Goal: Task Accomplishment & Management: Complete application form

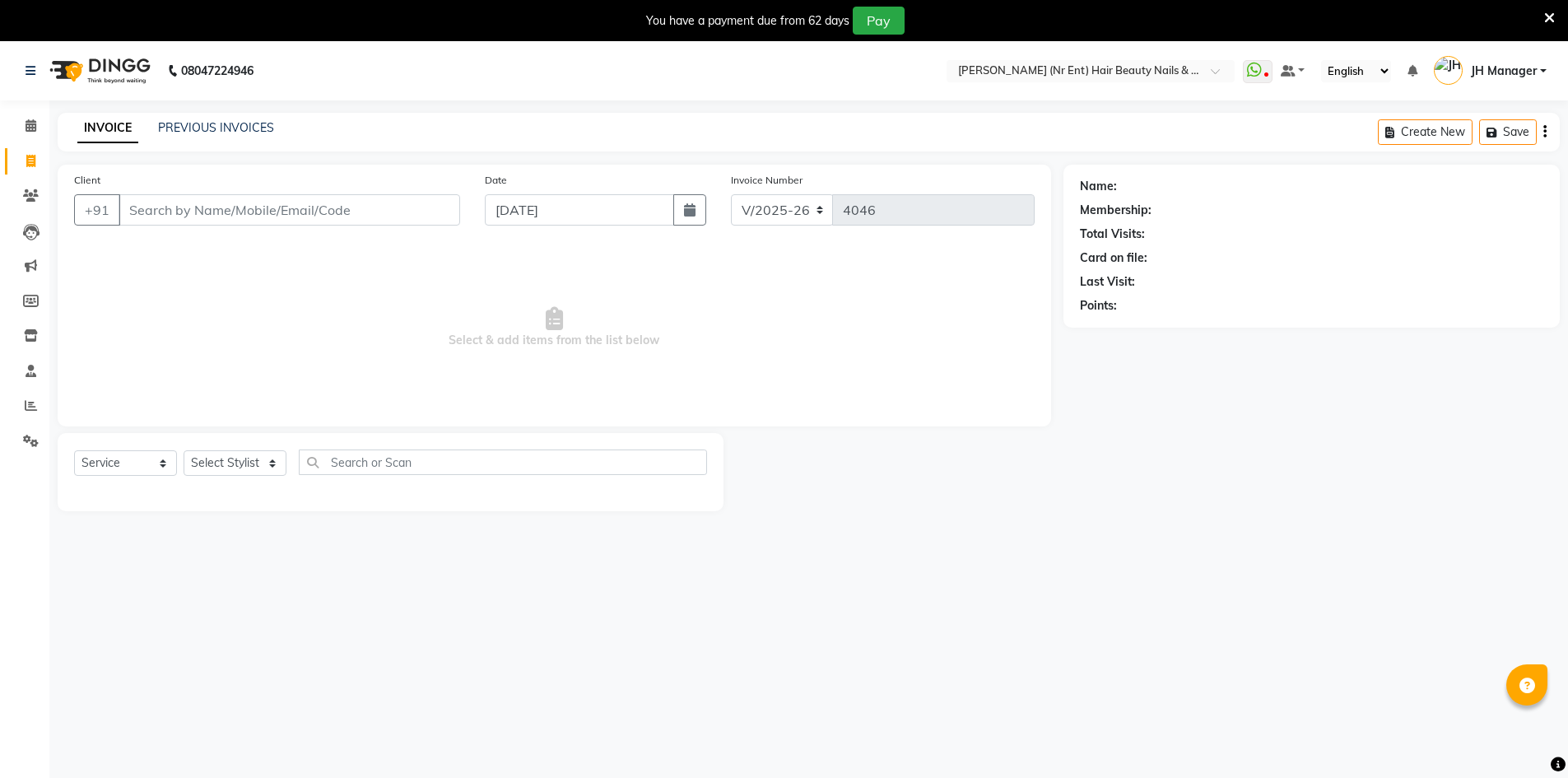
select select "640"
select select "service"
select select "32626"
click at [183, 450] on select "Select Stylist ADNAN ADVANCE ANJALI ANNU B-WAX [PERSON_NAME] JH Manager MEMBERS…" at bounding box center [235, 462] width 103 height 25
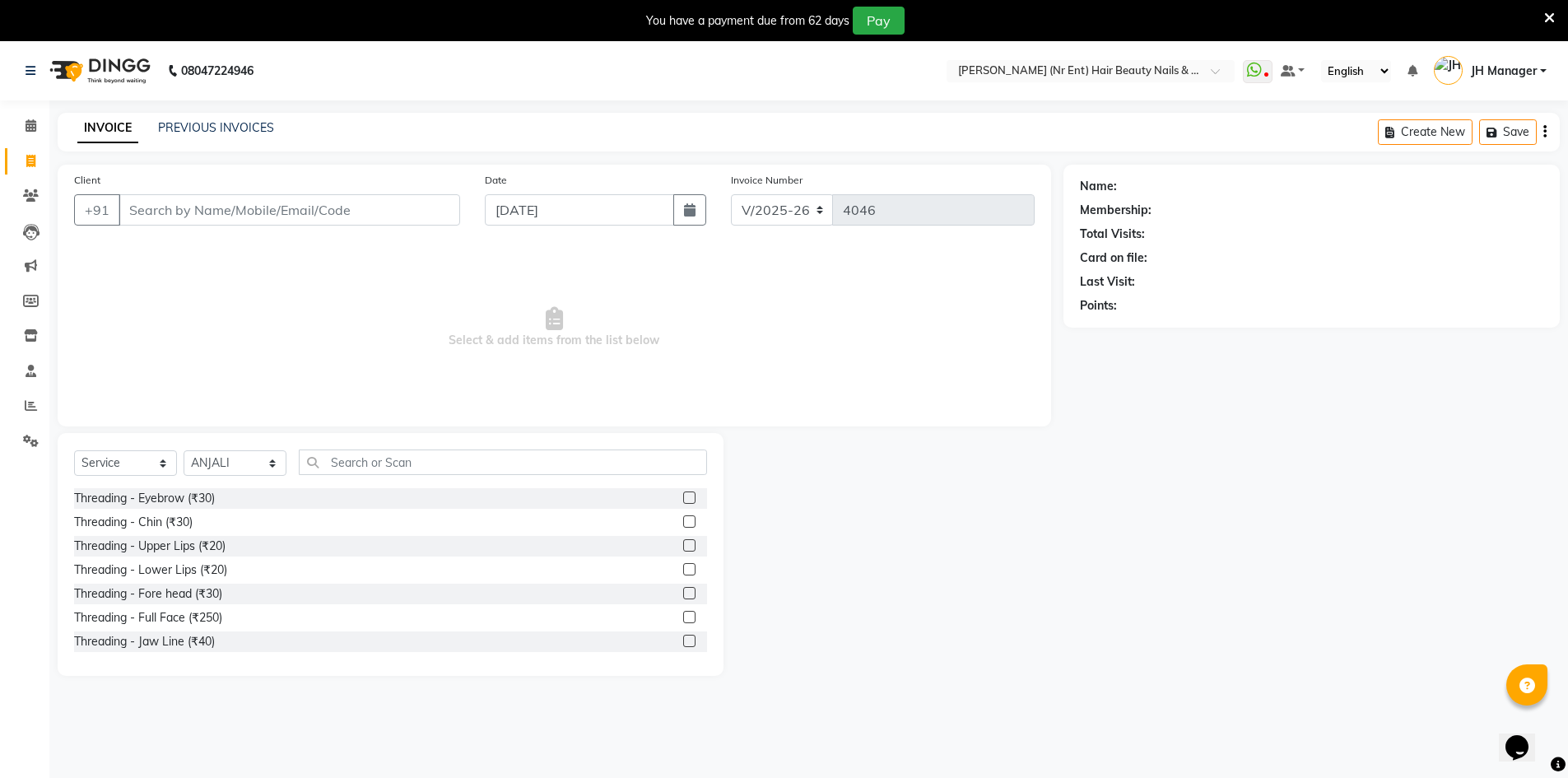
click at [684, 496] on label at bounding box center [689, 497] width 13 height 13
click at [684, 496] on input "checkbox" at bounding box center [688, 498] width 11 height 11
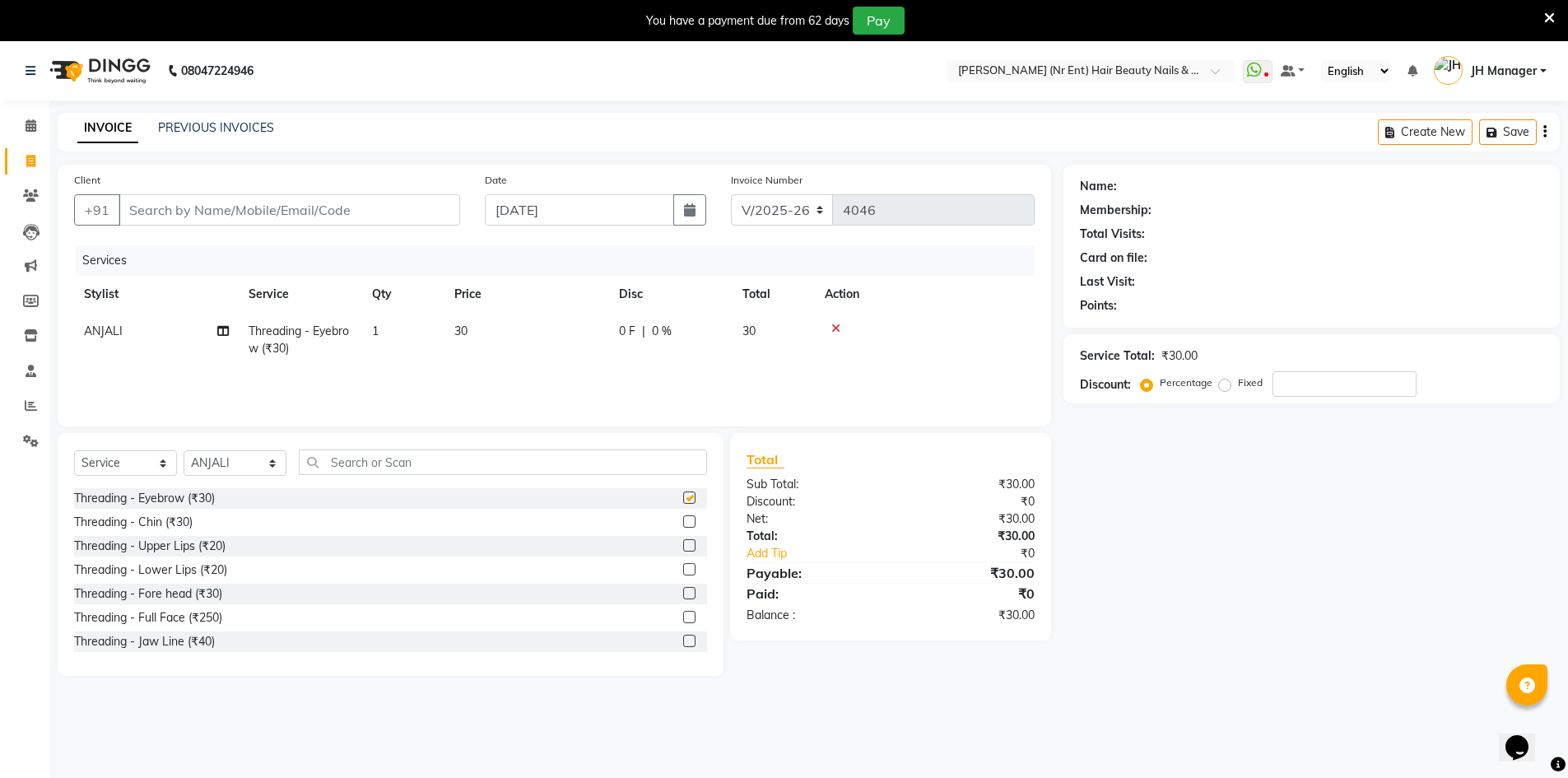
checkbox input "false"
click at [673, 466] on input "text" at bounding box center [503, 462] width 408 height 25
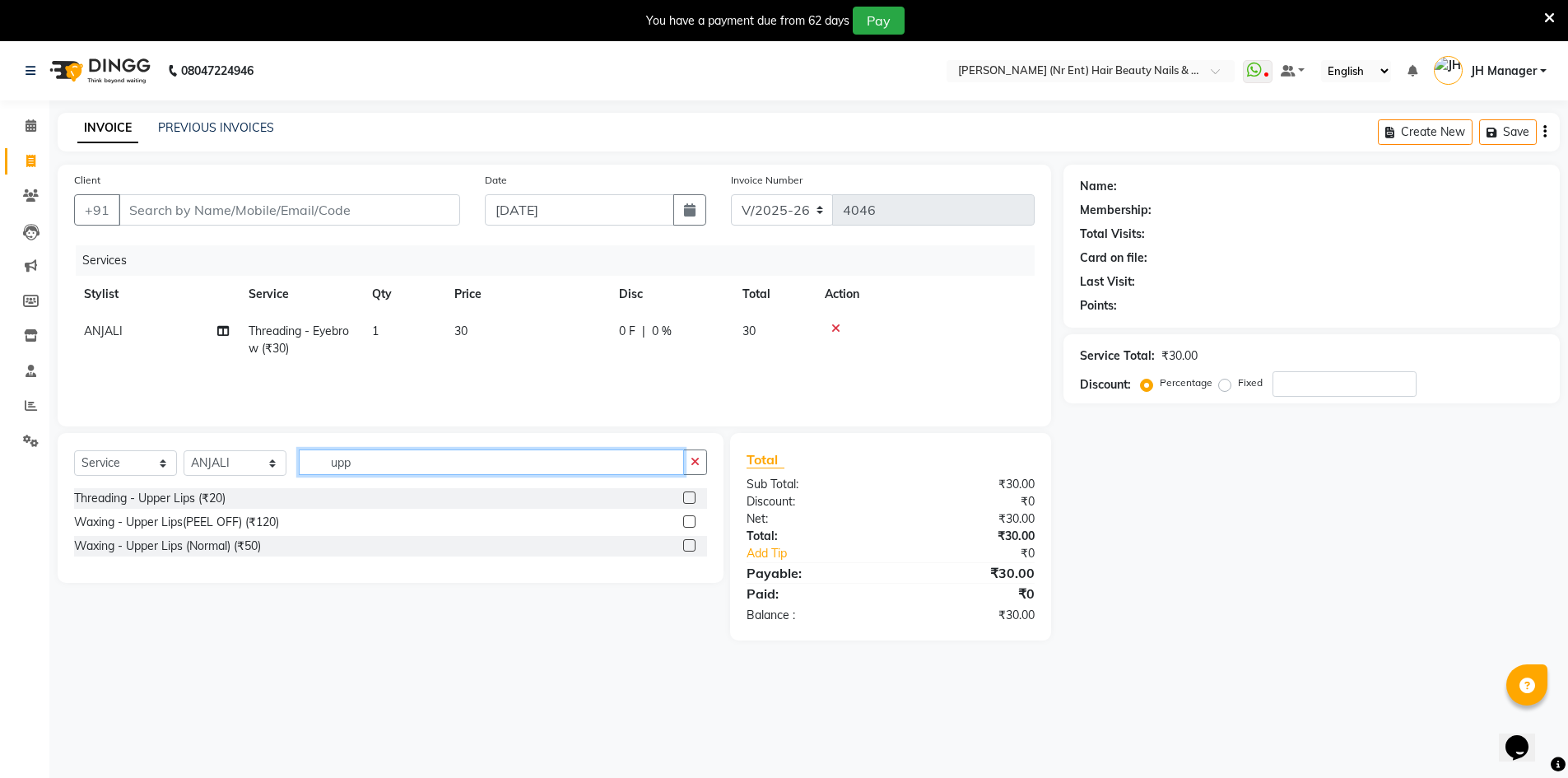
type input "upp"
click at [689, 518] on label at bounding box center [689, 521] width 13 height 13
click at [689, 518] on input "checkbox" at bounding box center [688, 522] width 11 height 11
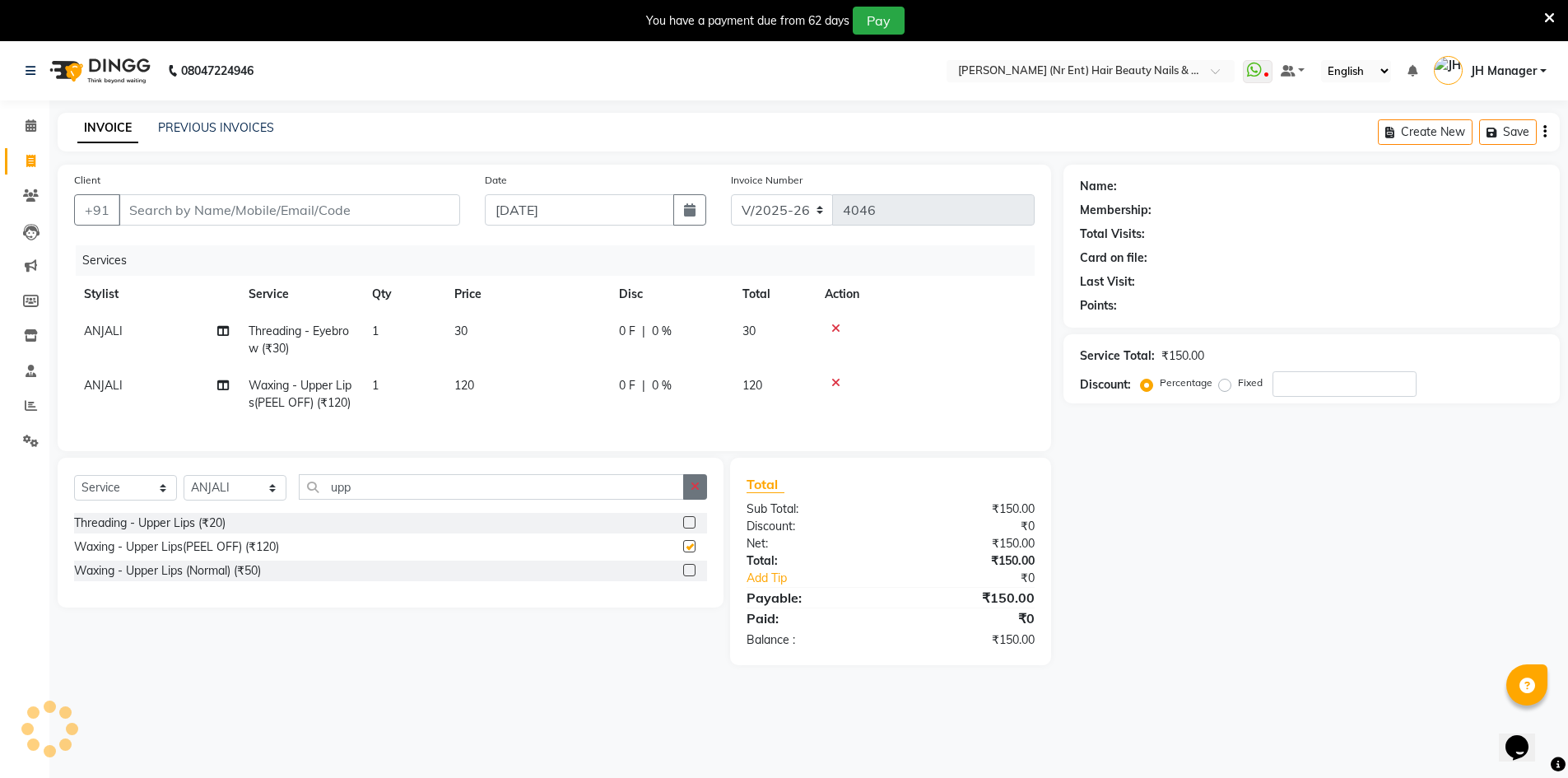
checkbox input "false"
click at [700, 500] on button "button" at bounding box center [695, 486] width 24 height 25
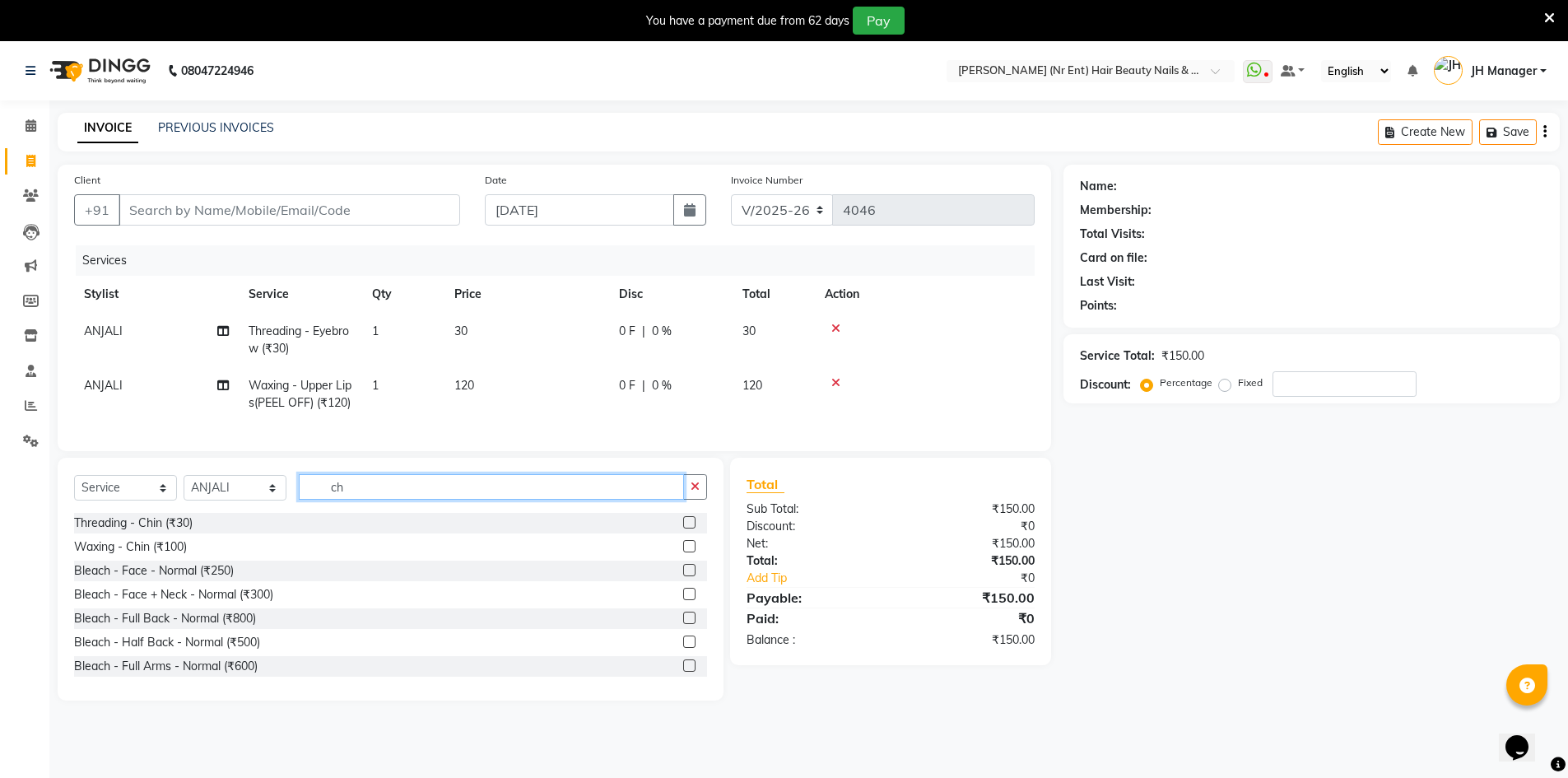
type input "ch"
click at [684, 552] on label at bounding box center [689, 545] width 13 height 13
click at [684, 552] on input "checkbox" at bounding box center [688, 546] width 11 height 11
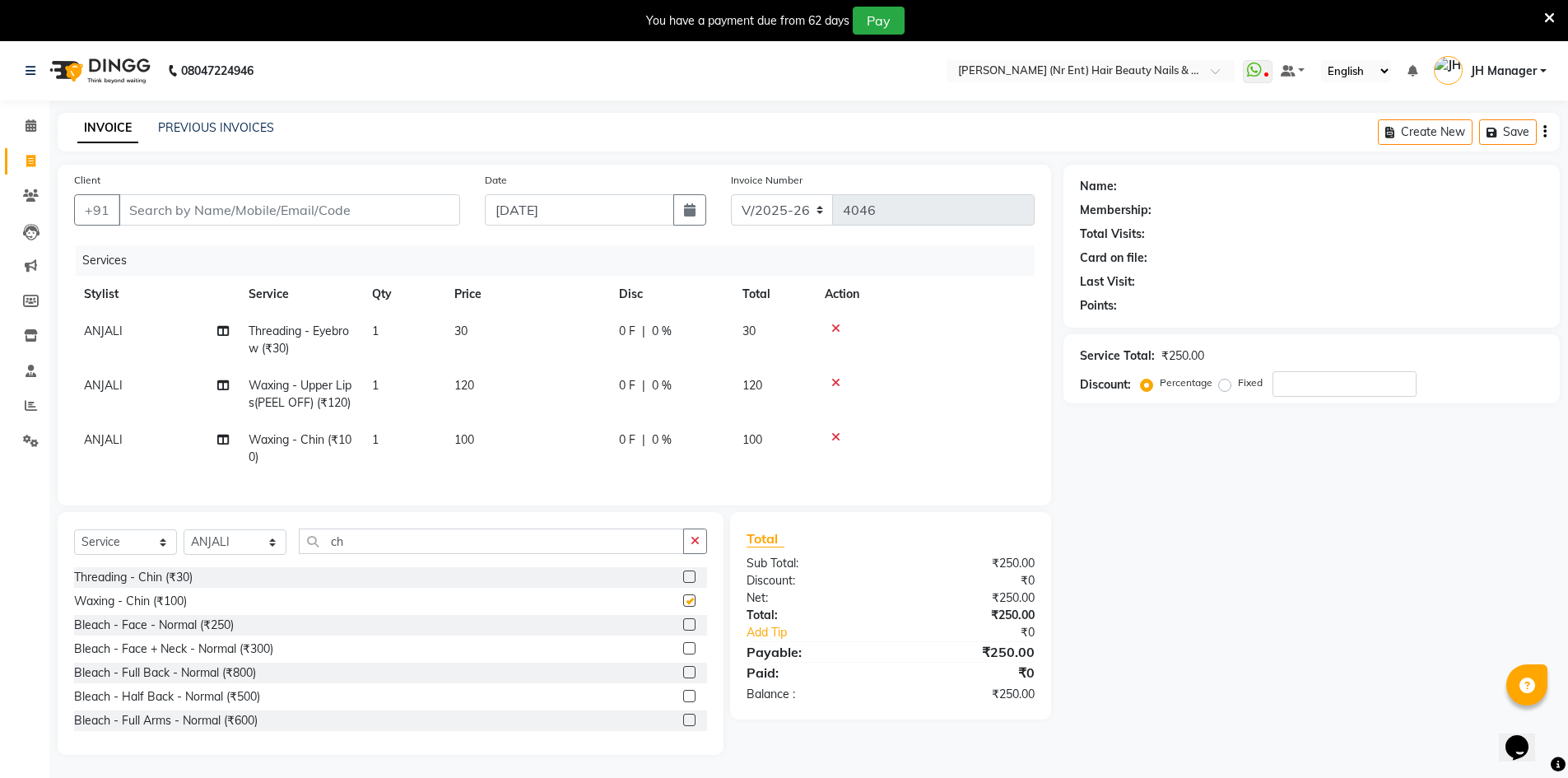
checkbox input "false"
click at [380, 187] on div "Client +91" at bounding box center [267, 205] width 411 height 68
click at [356, 200] on input "Client" at bounding box center [290, 209] width 342 height 31
click at [374, 226] on div "Client +91" at bounding box center [267, 205] width 411 height 68
click at [374, 223] on input "Client" at bounding box center [290, 209] width 342 height 31
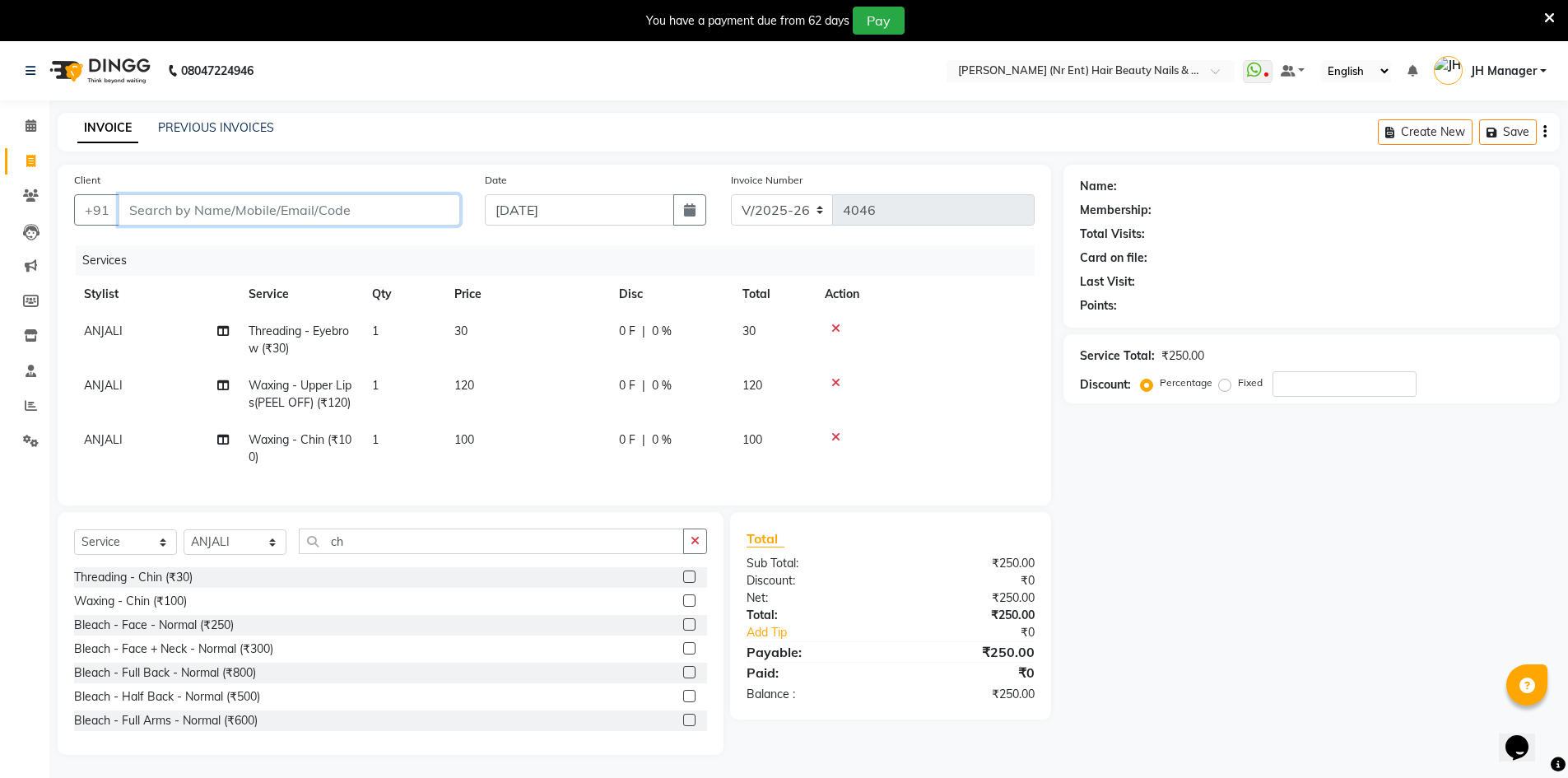
type input "8"
type input "0"
type input "8953263222"
click at [416, 204] on span "Add Client" at bounding box center [417, 209] width 65 height 16
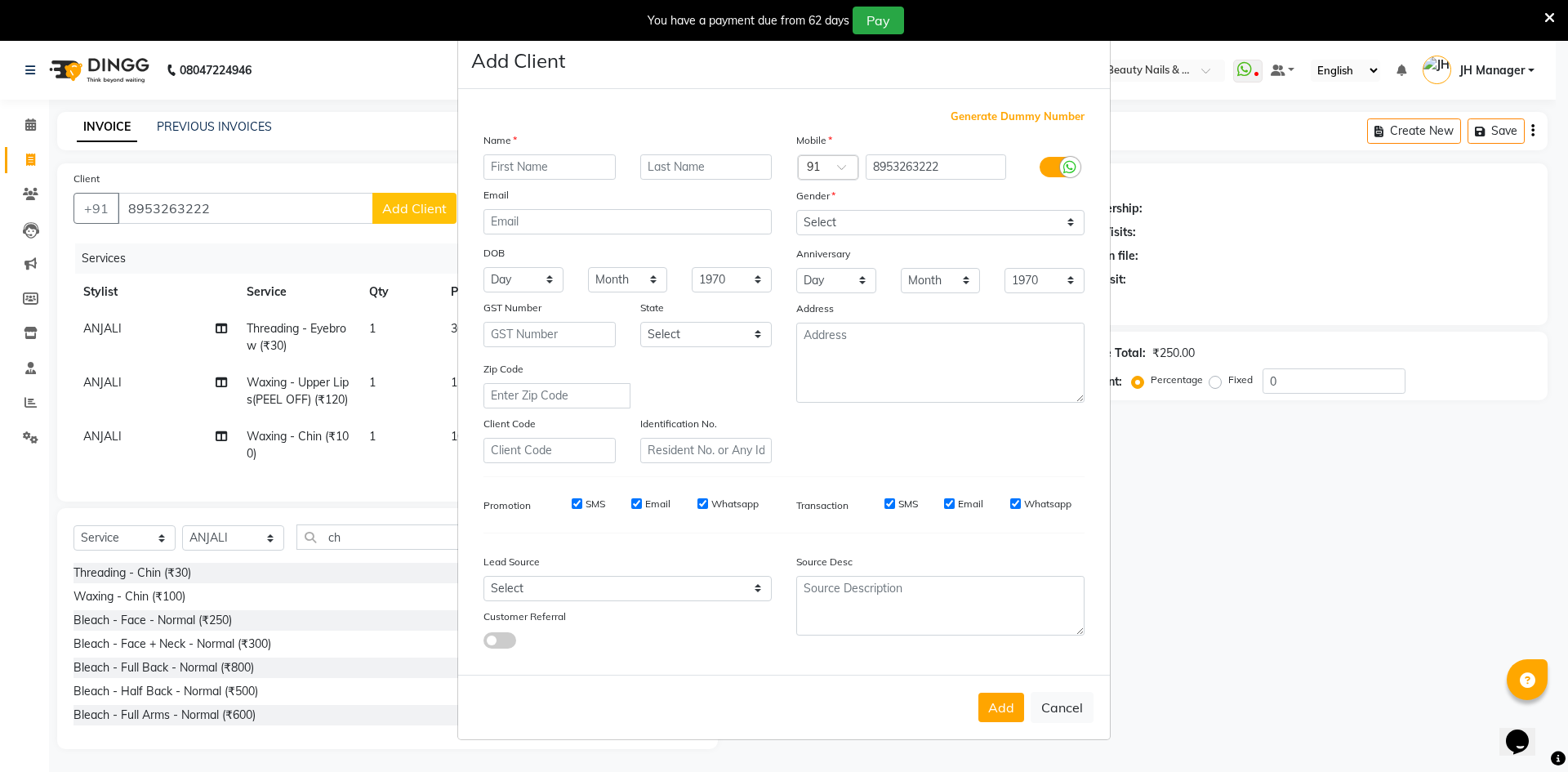
click at [1212, 286] on ngb-modal-window "Add Client Generate Dummy Number Name Email DOB Day 01 02 03 04 05 06 07 08 09 …" at bounding box center [784, 386] width 1568 height 772
click at [542, 166] on input "text" at bounding box center [550, 167] width 132 height 25
type input "j"
type input "JYOTI"
click at [739, 172] on input "text" at bounding box center [707, 167] width 132 height 25
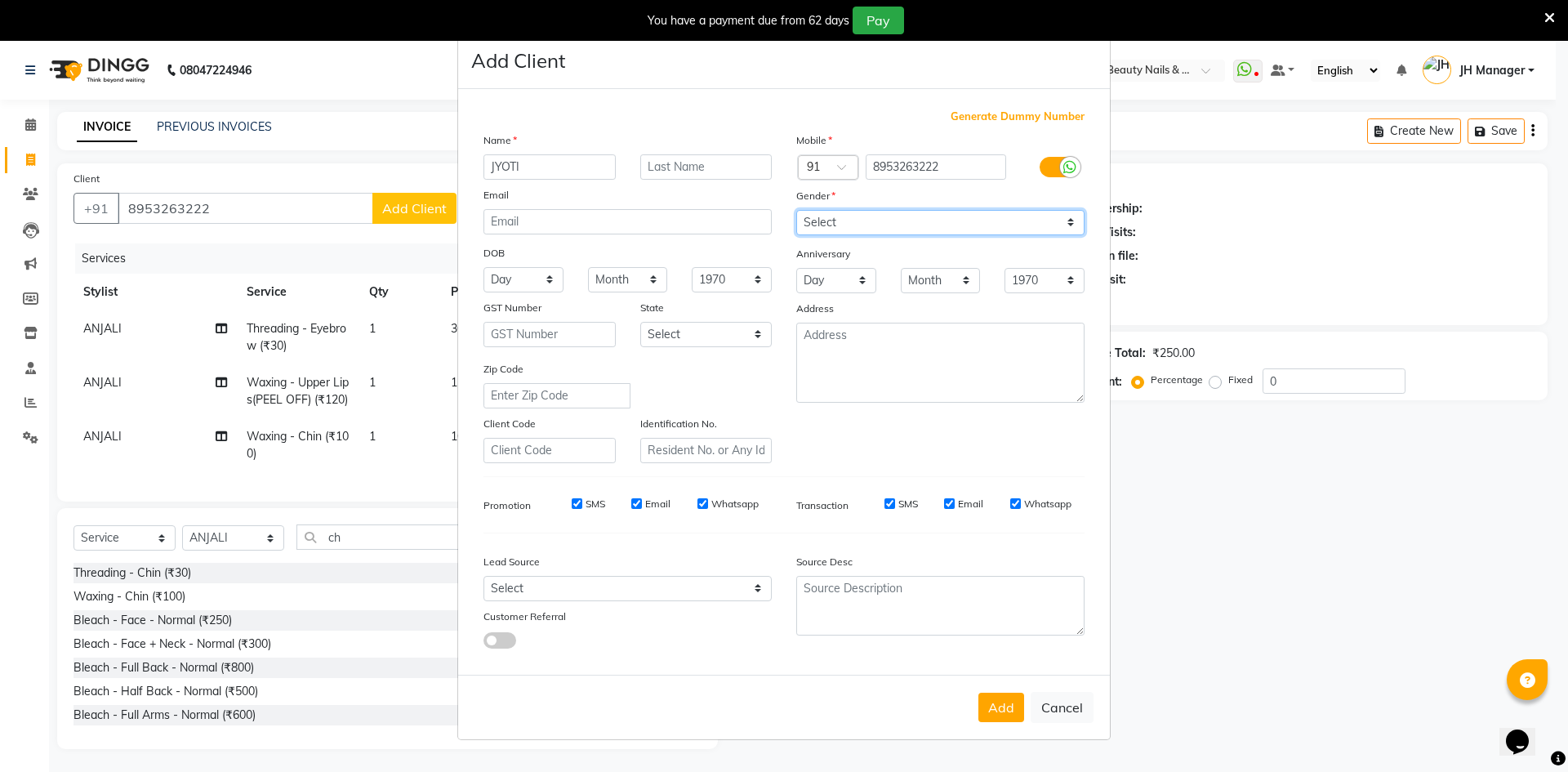
click at [952, 220] on select "Select [DEMOGRAPHIC_DATA] [DEMOGRAPHIC_DATA] Other Prefer Not To Say" at bounding box center [940, 222] width 288 height 25
select select "[DEMOGRAPHIC_DATA]"
click at [796, 210] on select "Select [DEMOGRAPHIC_DATA] [DEMOGRAPHIC_DATA] Other Prefer Not To Say" at bounding box center [940, 222] width 288 height 25
click at [1012, 696] on button "Add" at bounding box center [1002, 707] width 46 height 30
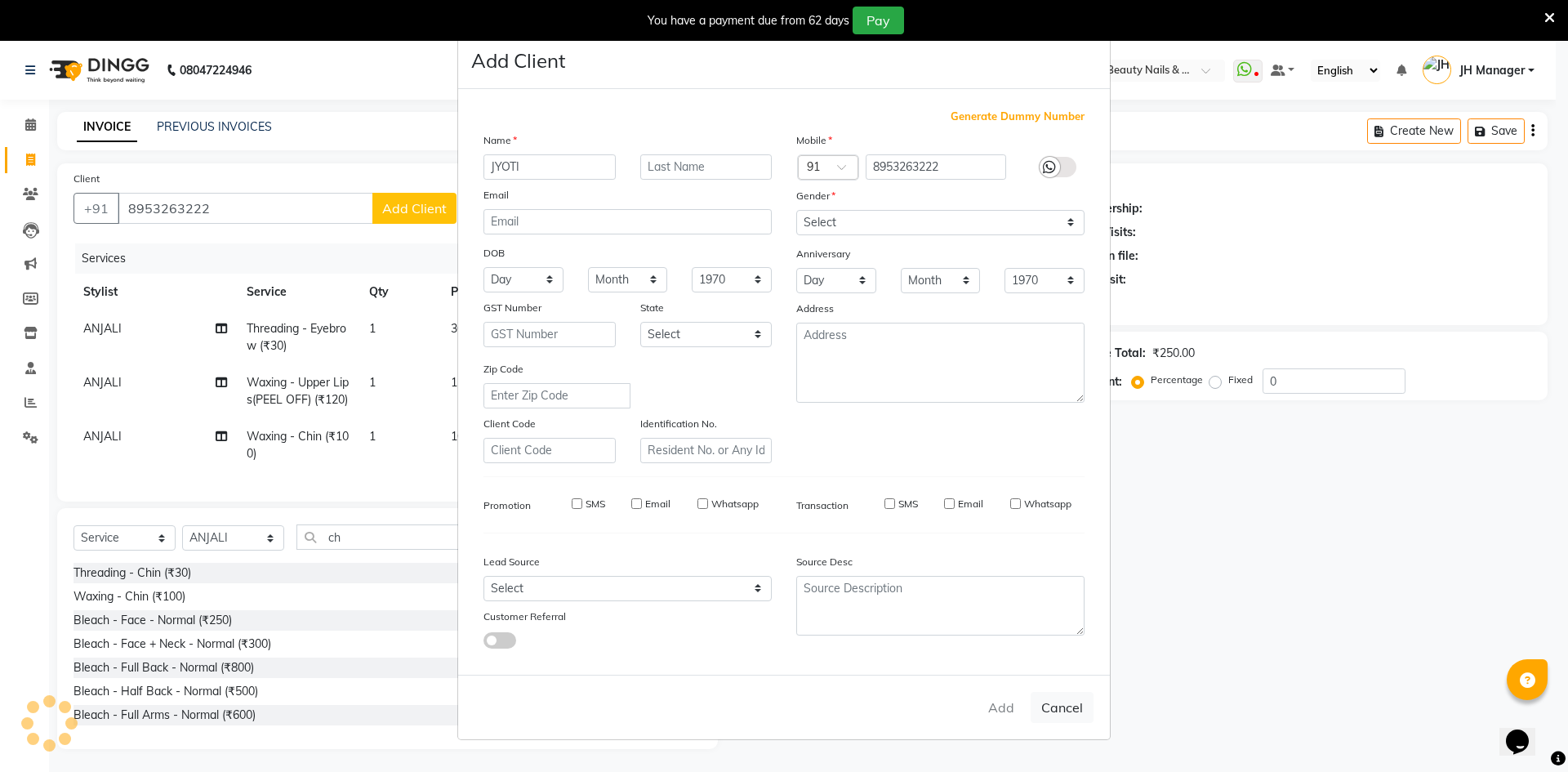
select select
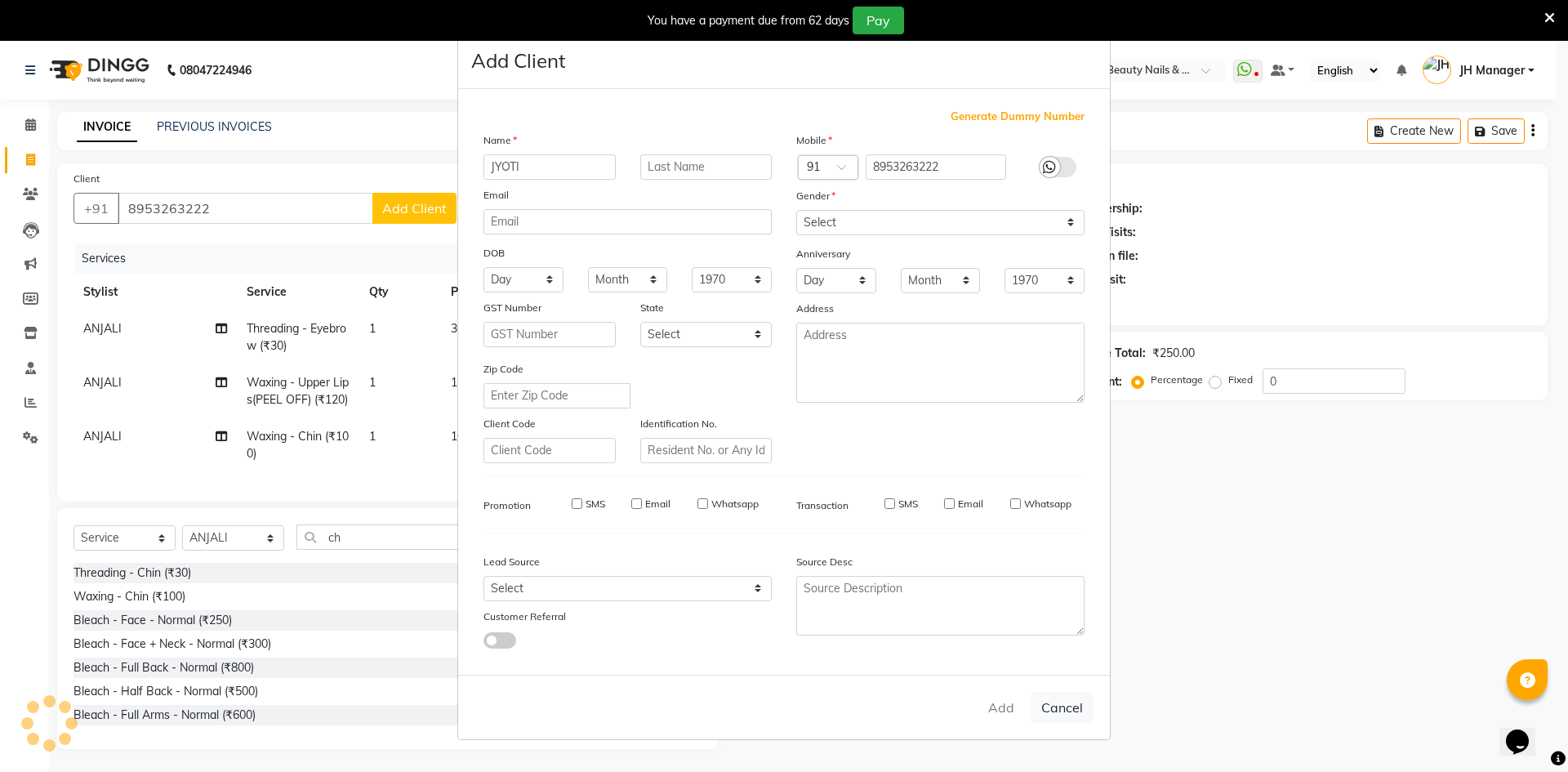
select select
checkbox input "false"
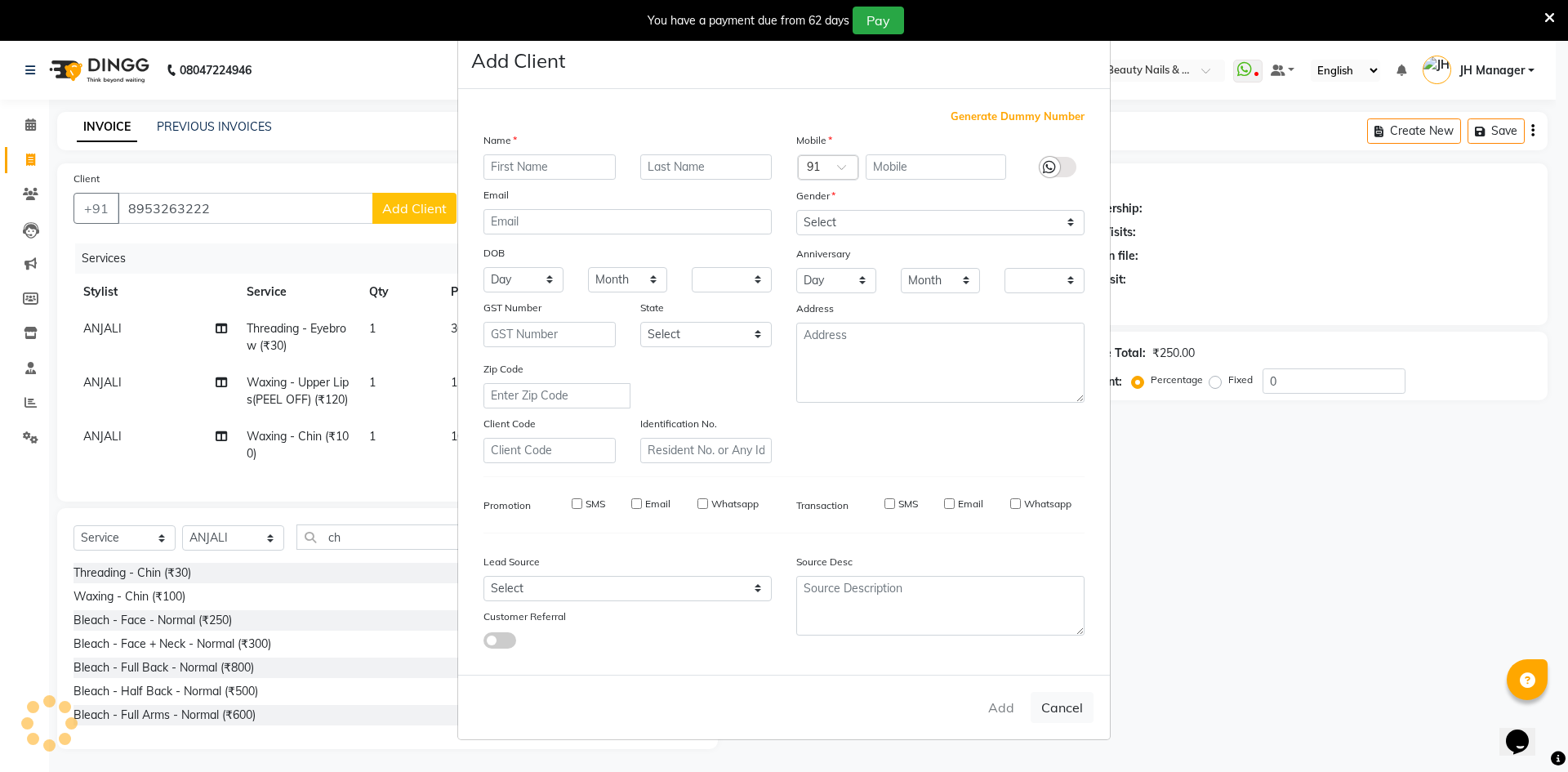
checkbox input "false"
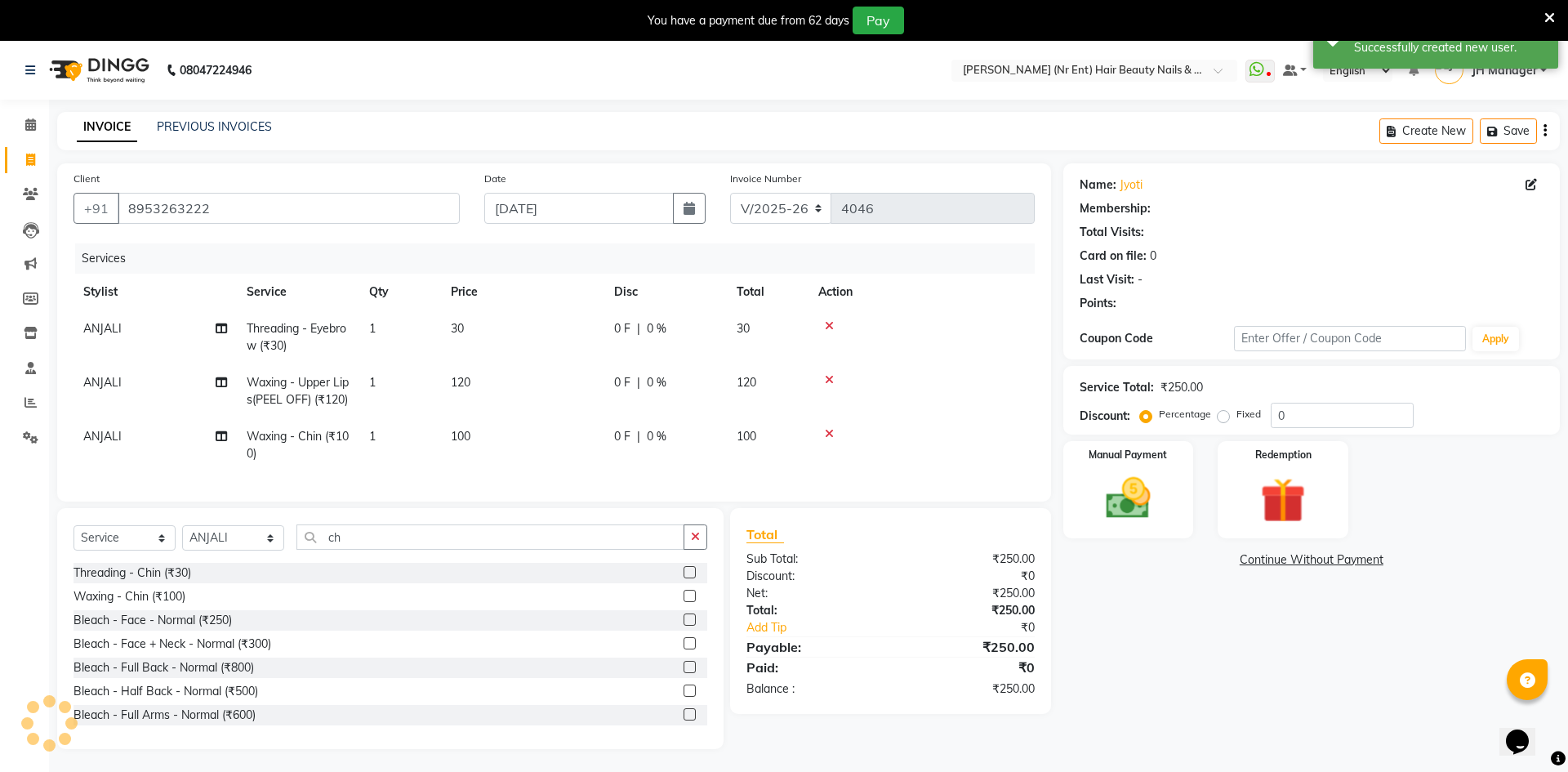
select select "1: Object"
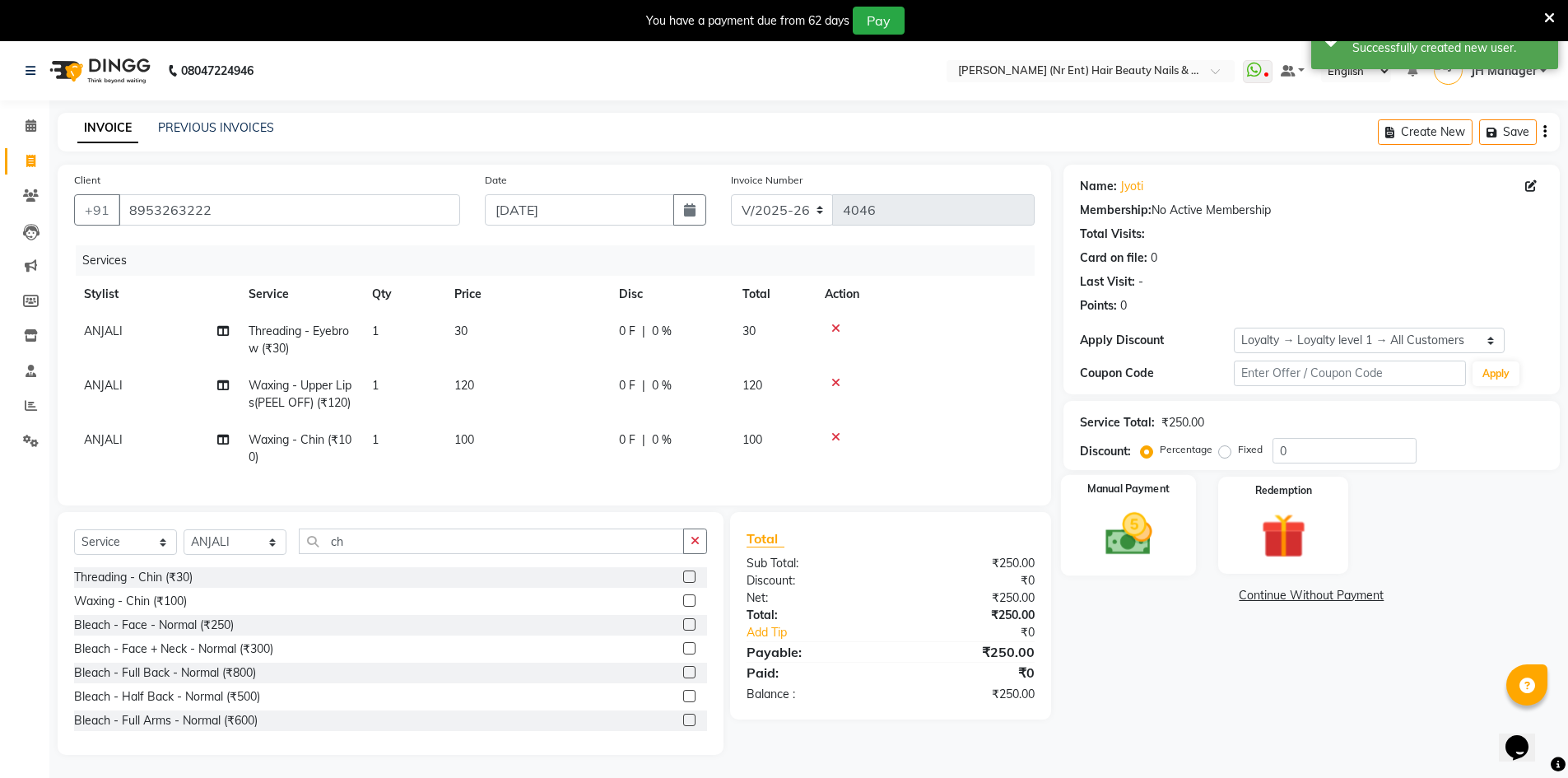
click at [1139, 537] on img at bounding box center [1129, 533] width 75 height 53
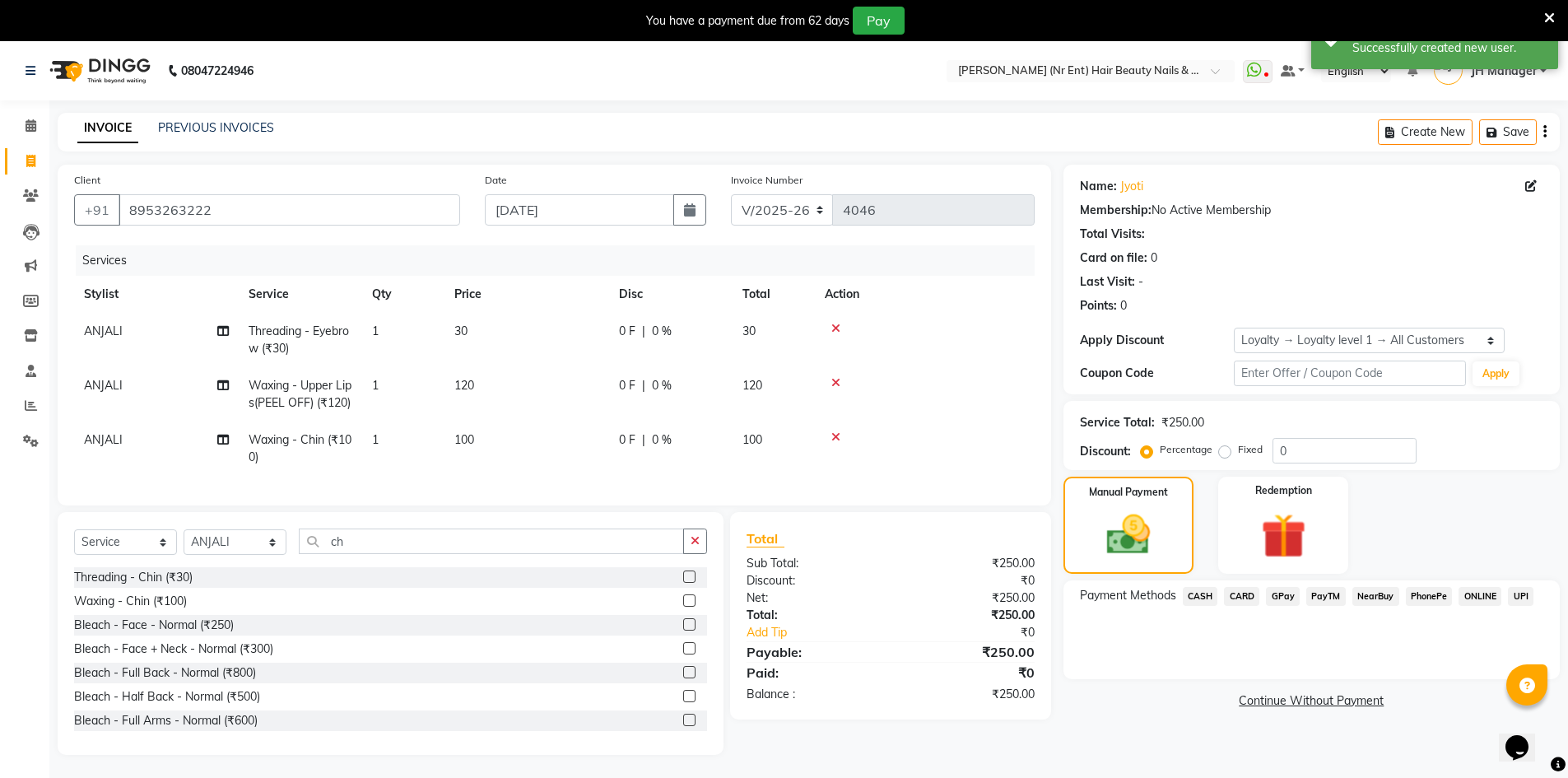
click at [1283, 602] on span "GPay" at bounding box center [1282, 597] width 34 height 19
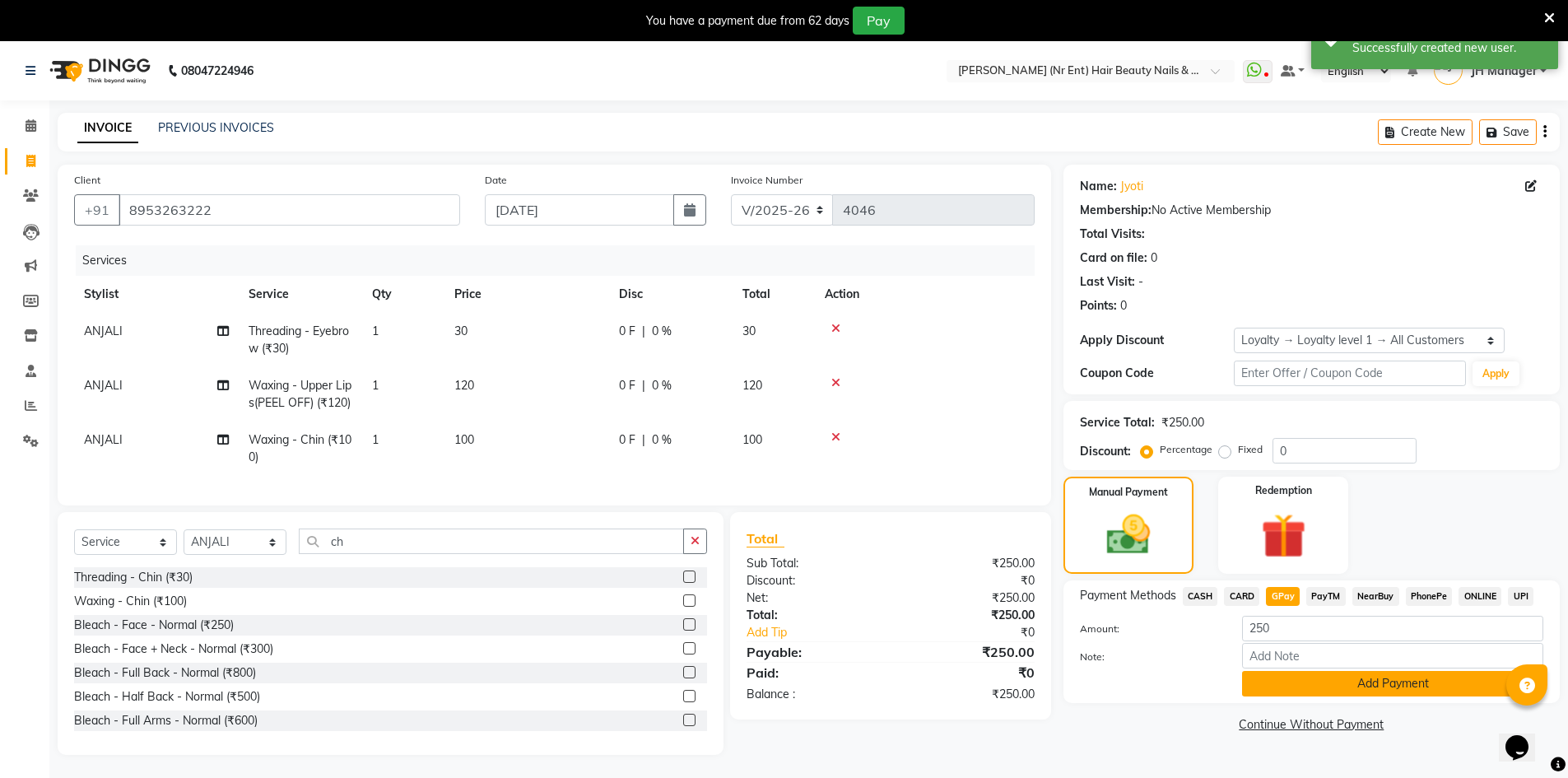
click at [1316, 687] on button "Add Payment" at bounding box center [1393, 683] width 301 height 25
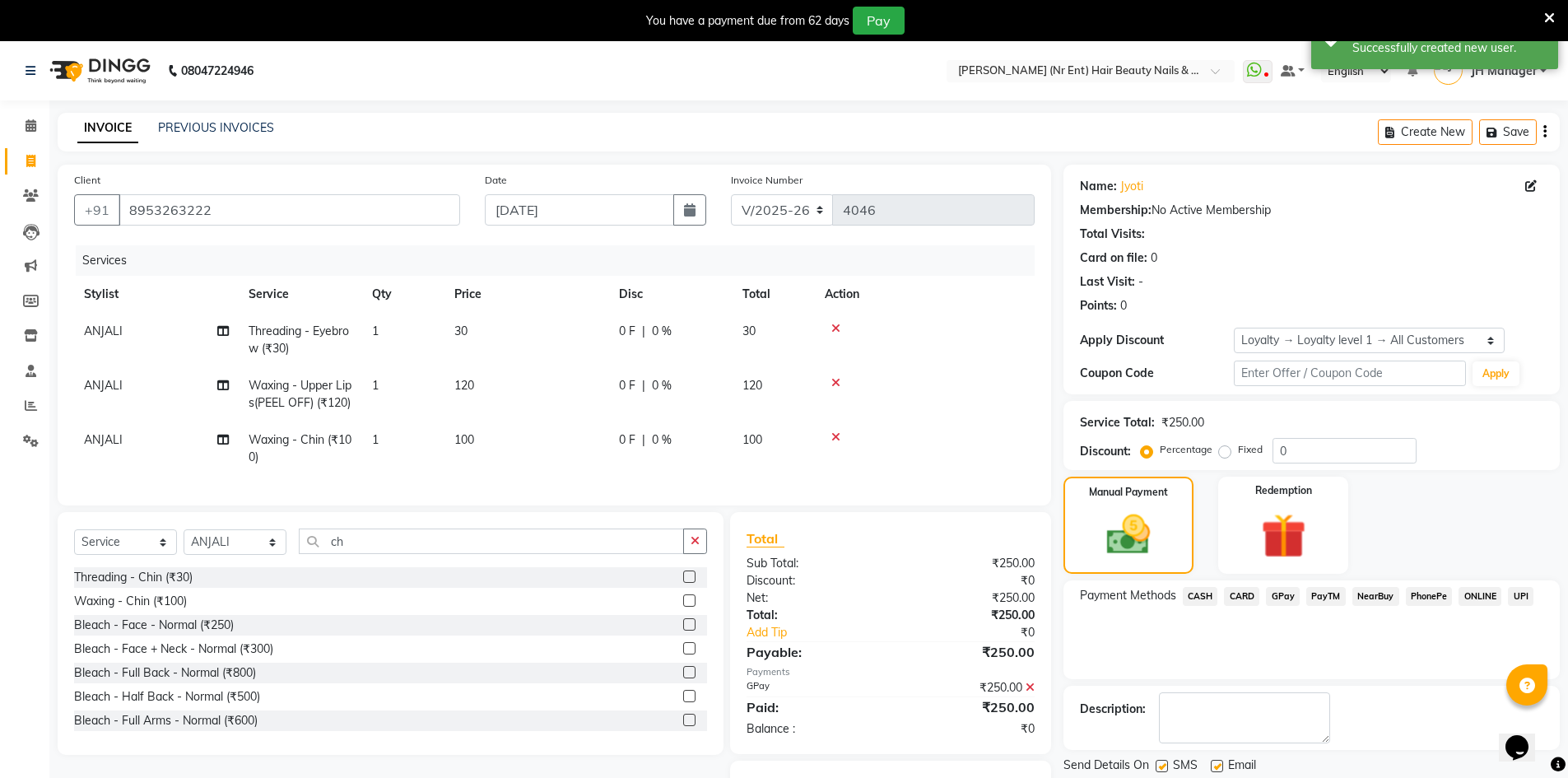
scroll to position [76, 0]
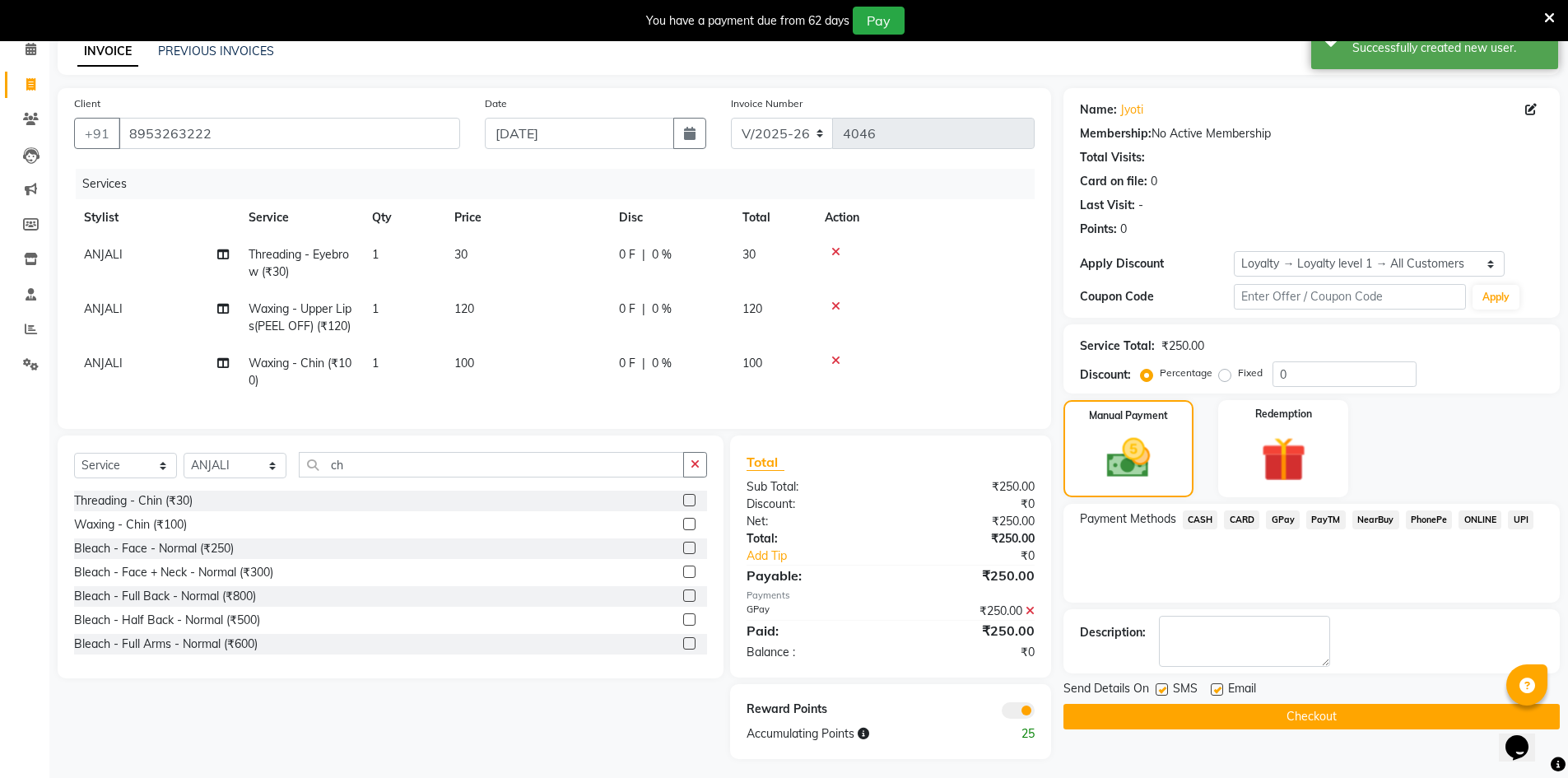
click at [1376, 710] on button "Checkout" at bounding box center [1312, 716] width 496 height 25
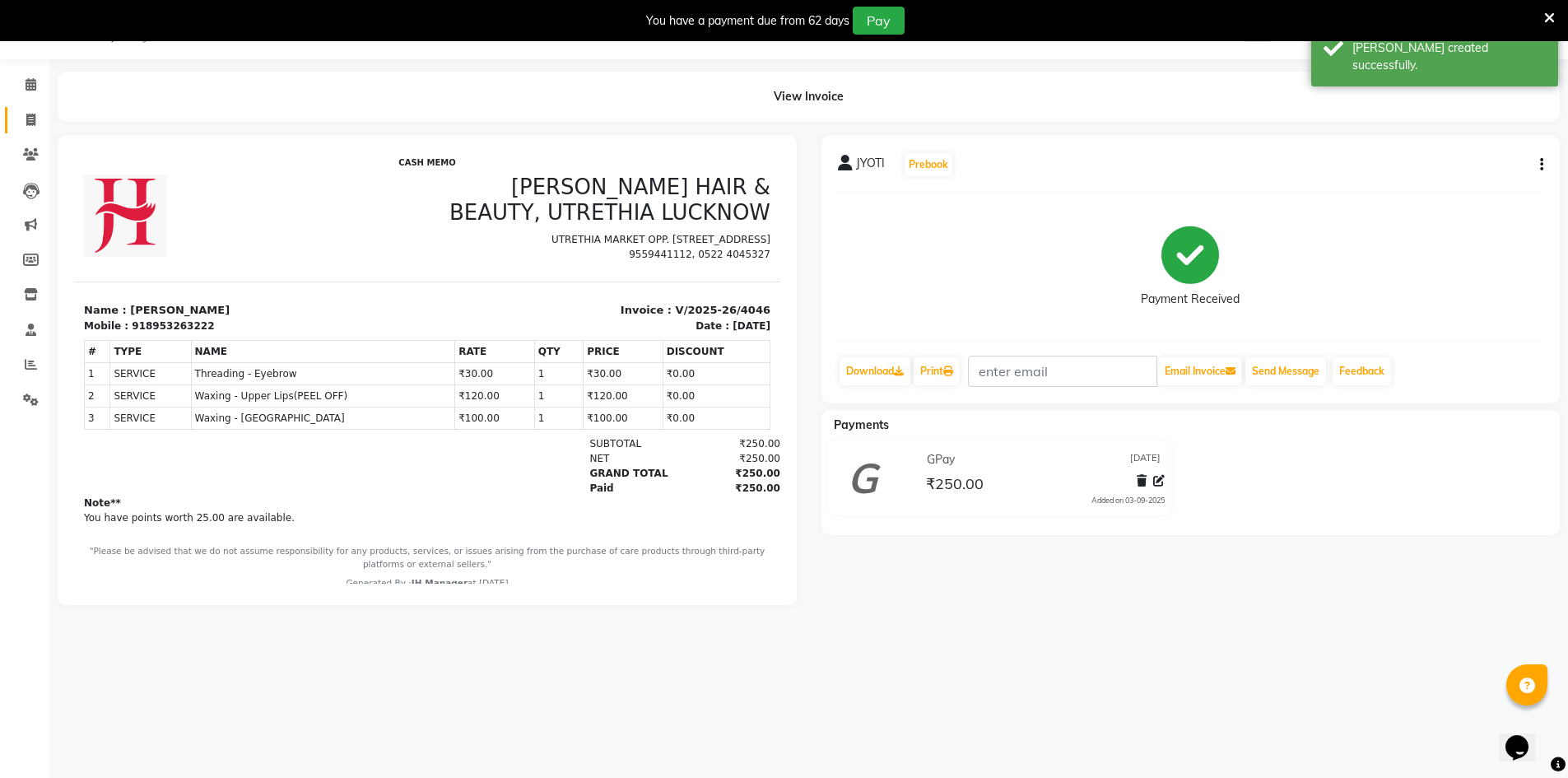
drag, startPoint x: 32, startPoint y: 109, endPoint x: 152, endPoint y: 51, distance: 133.3
click at [32, 109] on link "Invoice" at bounding box center [24, 121] width 40 height 27
select select "service"
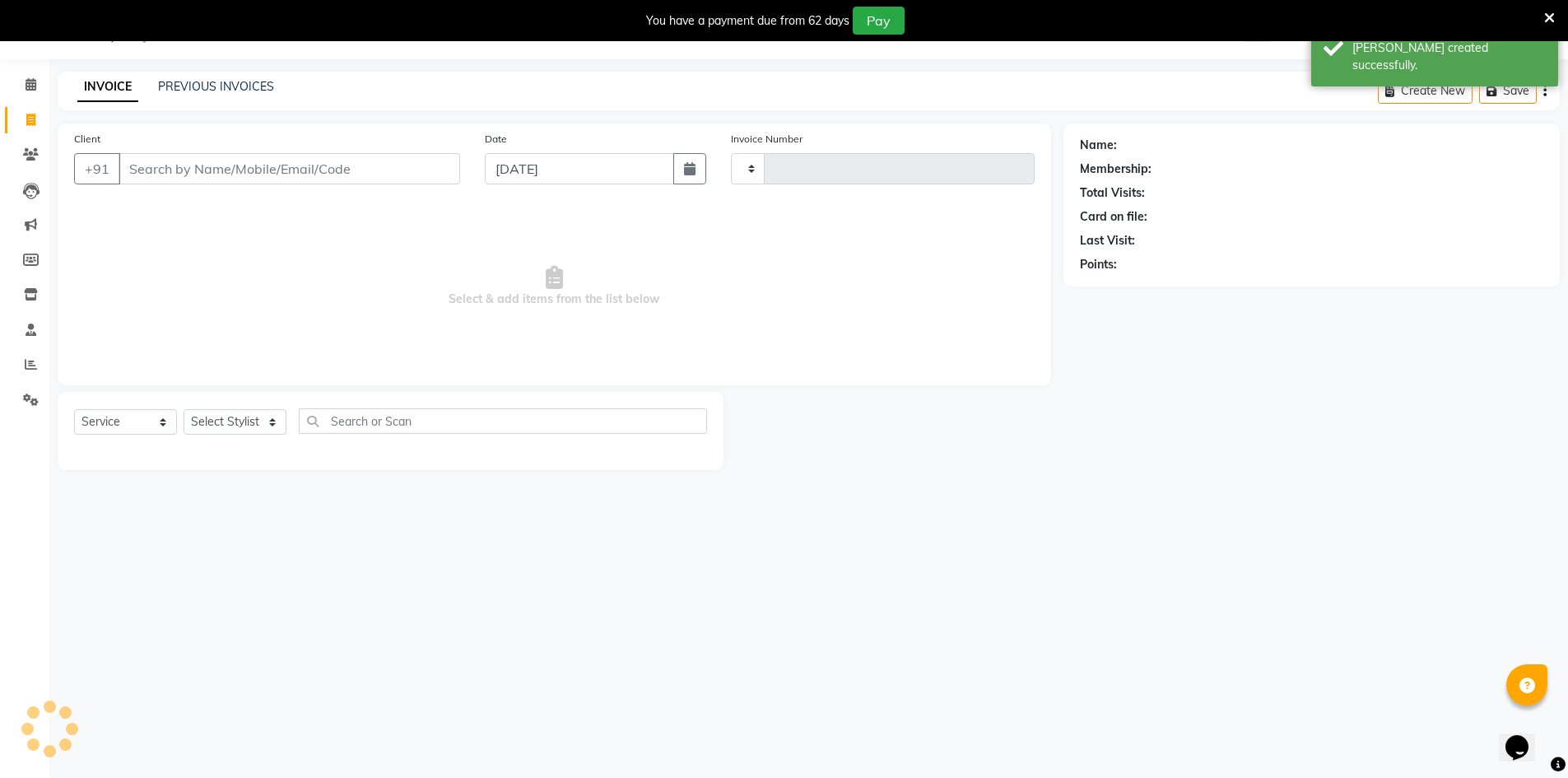
type input "4047"
select select "640"
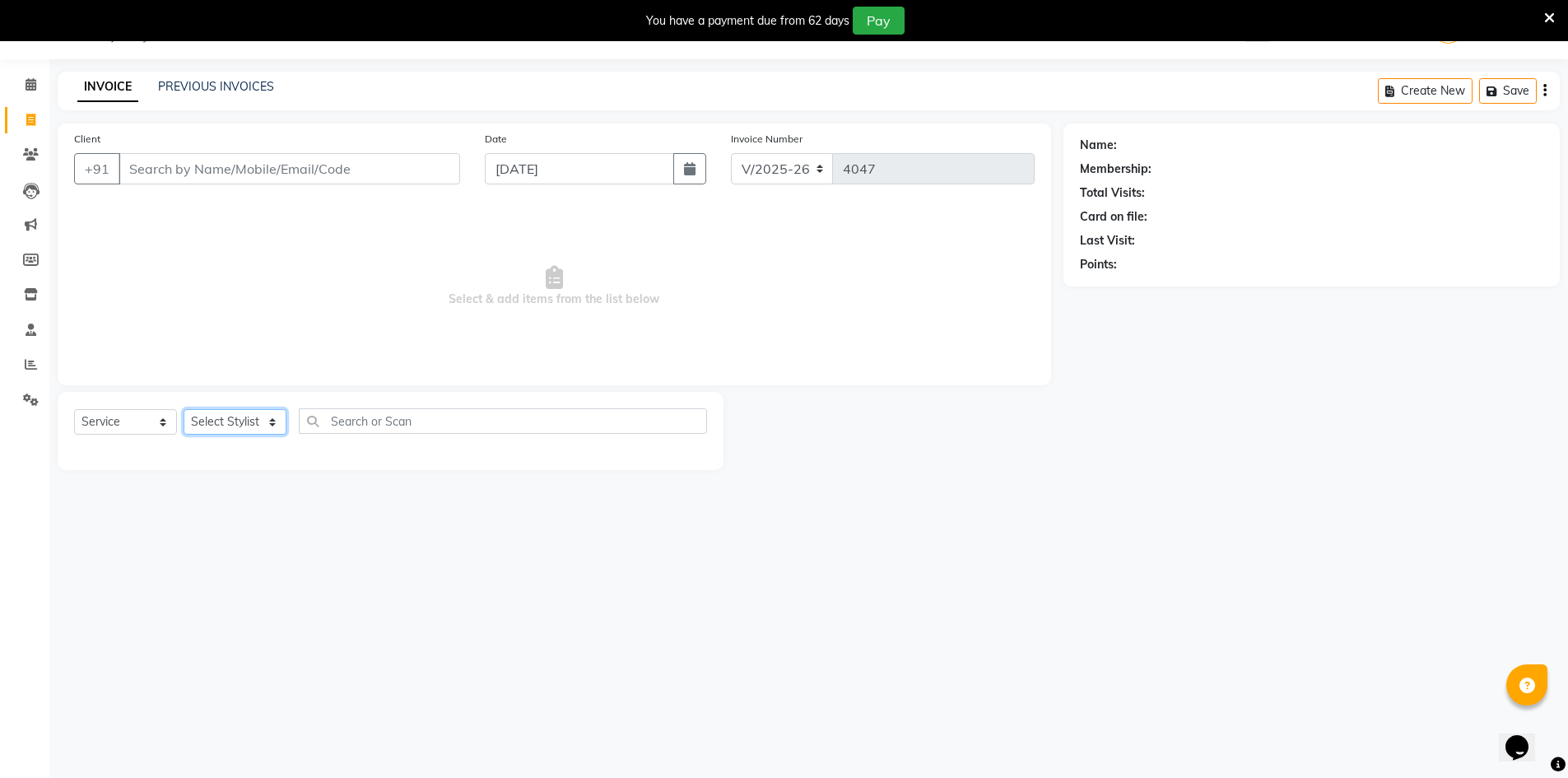
click at [271, 419] on select "Select Stylist ADNAN ADVANCE ANJALI ANNU B-WAX [PERSON_NAME] JH Manager MEMBERS…" at bounding box center [235, 422] width 103 height 25
select select "9206"
click at [183, 409] on select "Select Stylist ADNAN ADVANCE ANJALI ANNU B-WAX [PERSON_NAME] JH Manager MEMBERS…" at bounding box center [235, 422] width 103 height 25
click at [409, 431] on input "text" at bounding box center [503, 421] width 408 height 25
type input "2230"
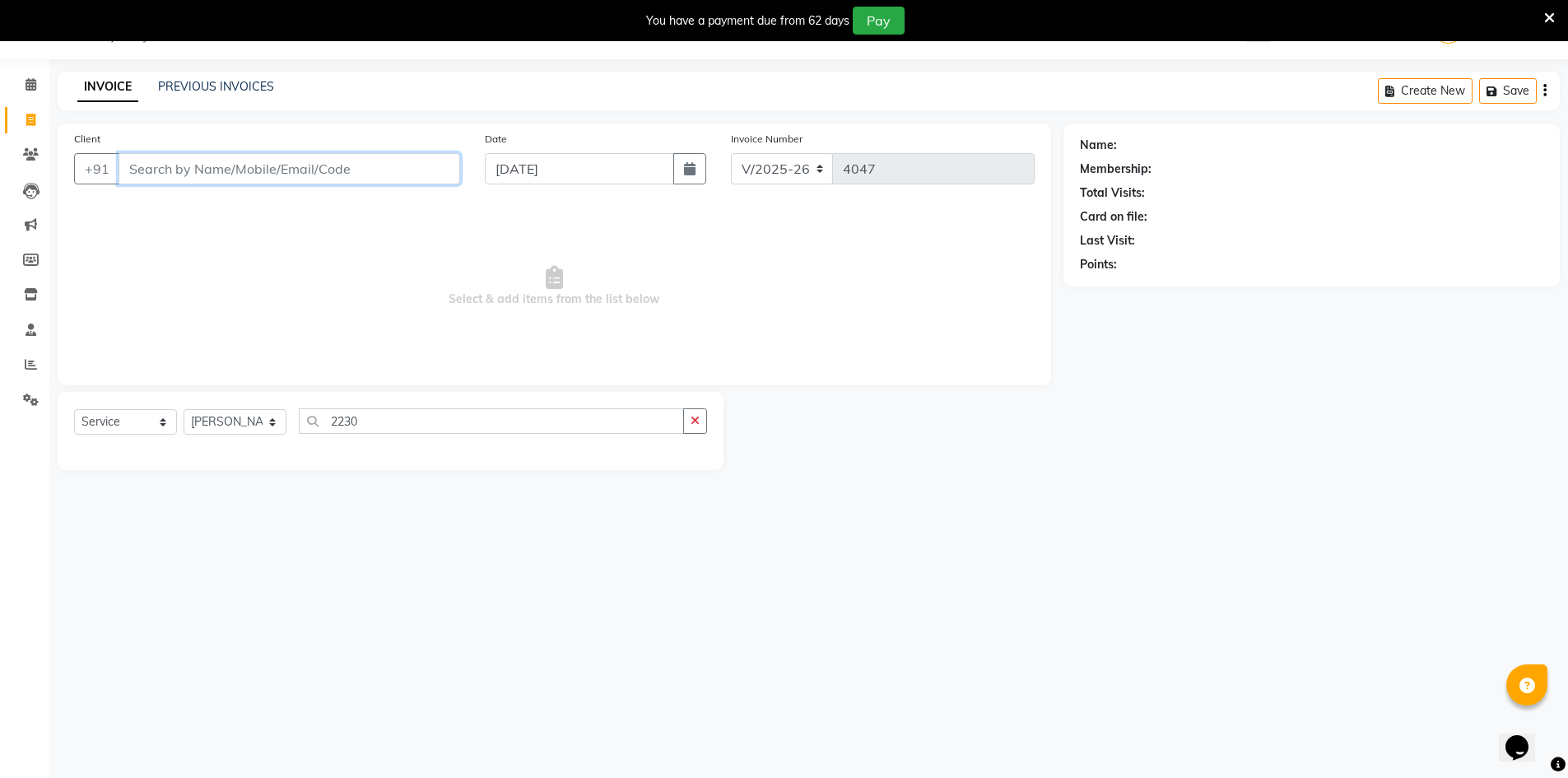
click at [386, 163] on input "Client" at bounding box center [290, 169] width 342 height 31
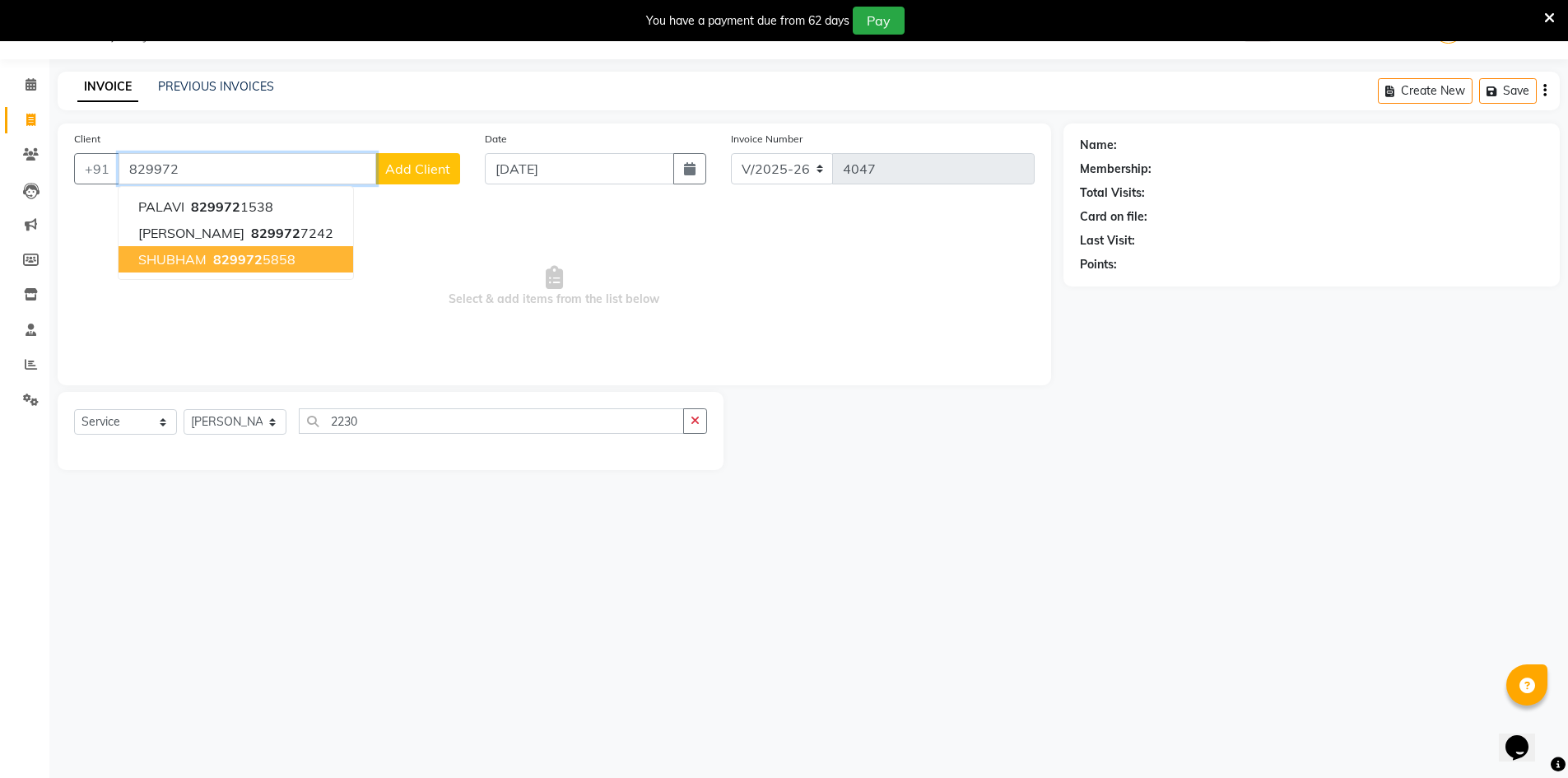
click at [262, 259] on ngb-highlight "829972 5858" at bounding box center [252, 259] width 86 height 16
type input "8299725858"
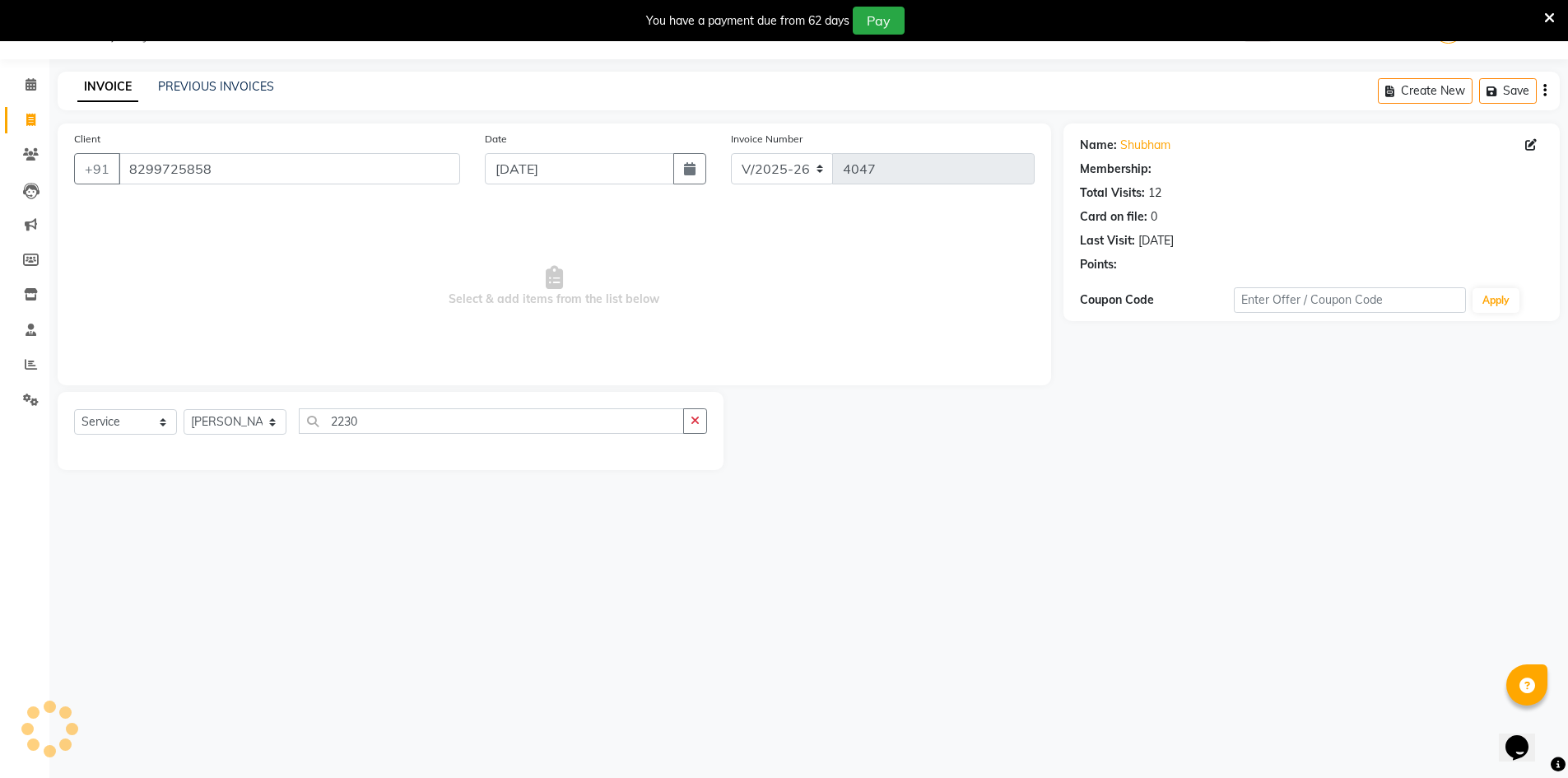
select select "1: Object"
click at [693, 422] on icon "button" at bounding box center [694, 421] width 9 height 12
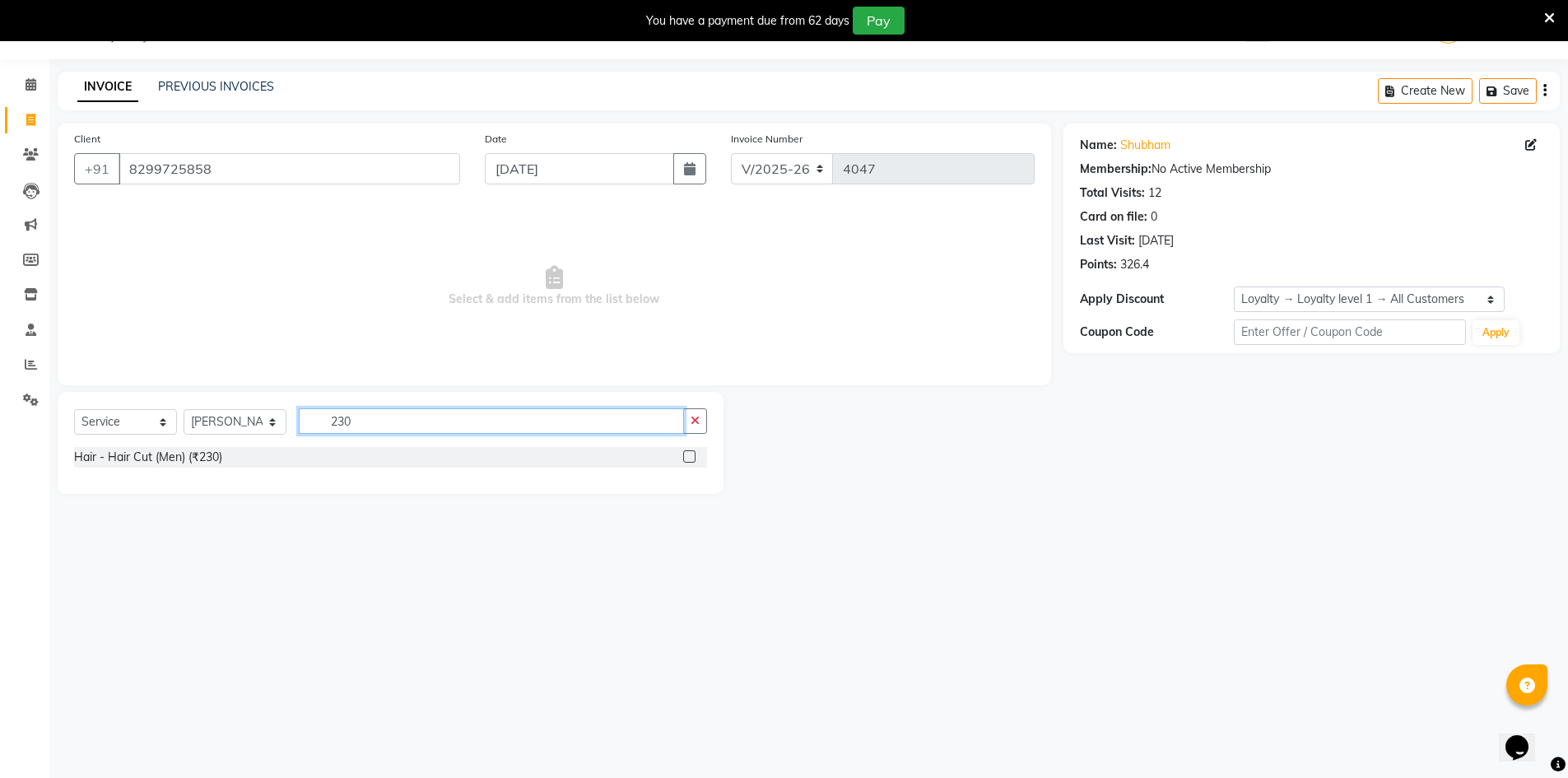
type input "230"
click at [685, 454] on label at bounding box center [689, 456] width 13 height 13
click at [685, 454] on input "checkbox" at bounding box center [688, 457] width 11 height 11
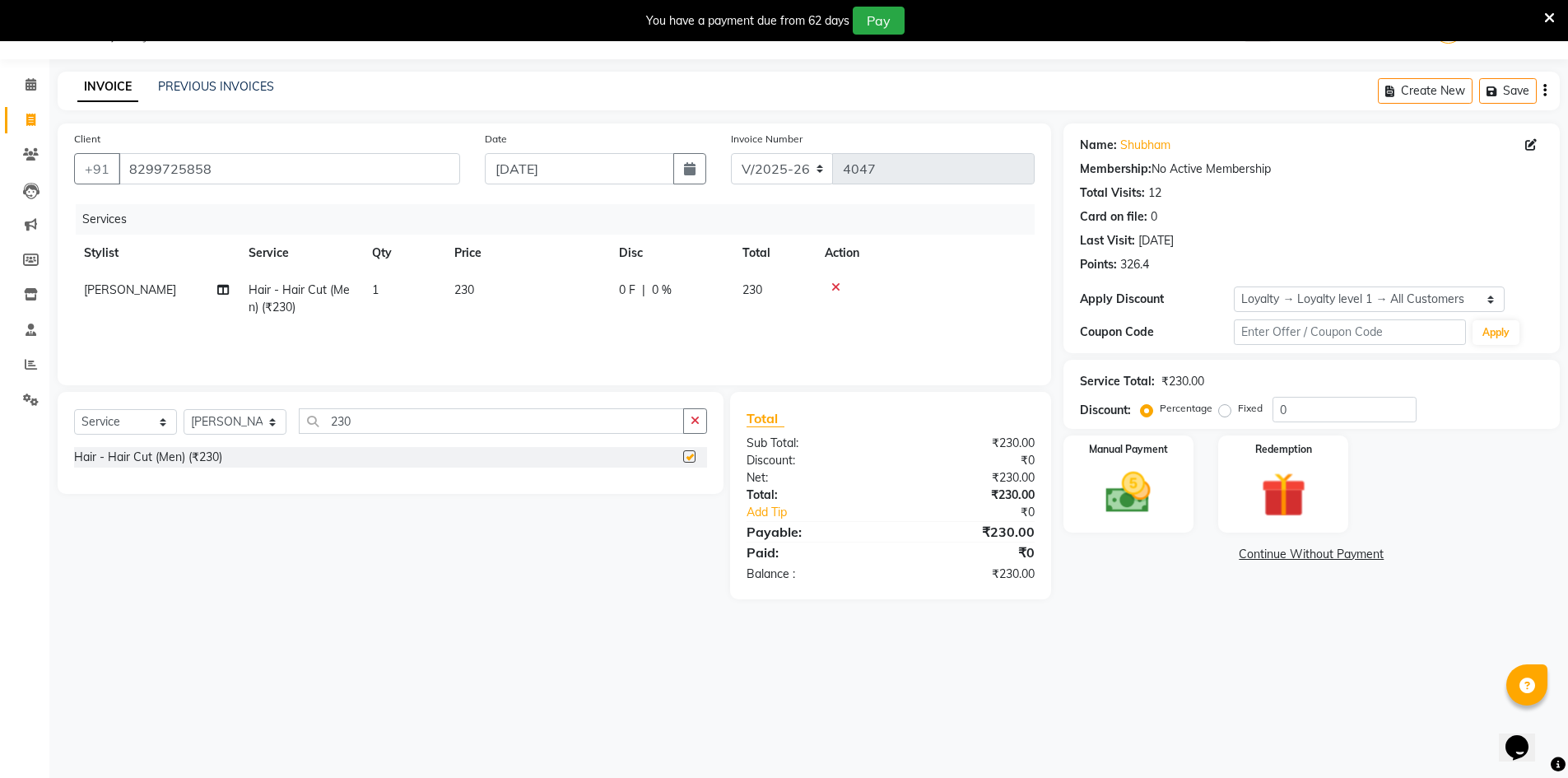
checkbox input "false"
click at [1139, 475] on img at bounding box center [1129, 492] width 75 height 53
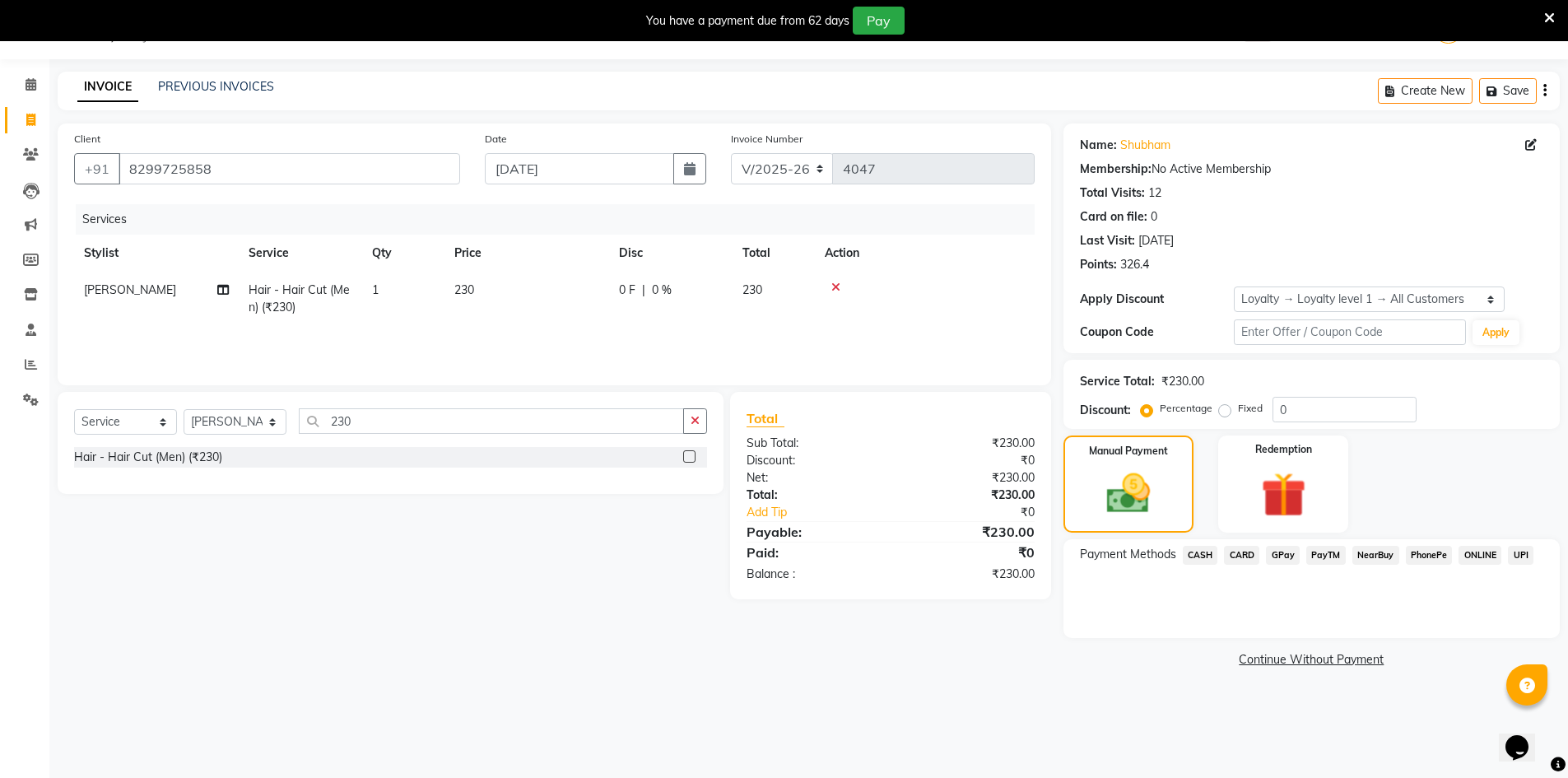
click at [1274, 555] on span "GPay" at bounding box center [1282, 555] width 34 height 19
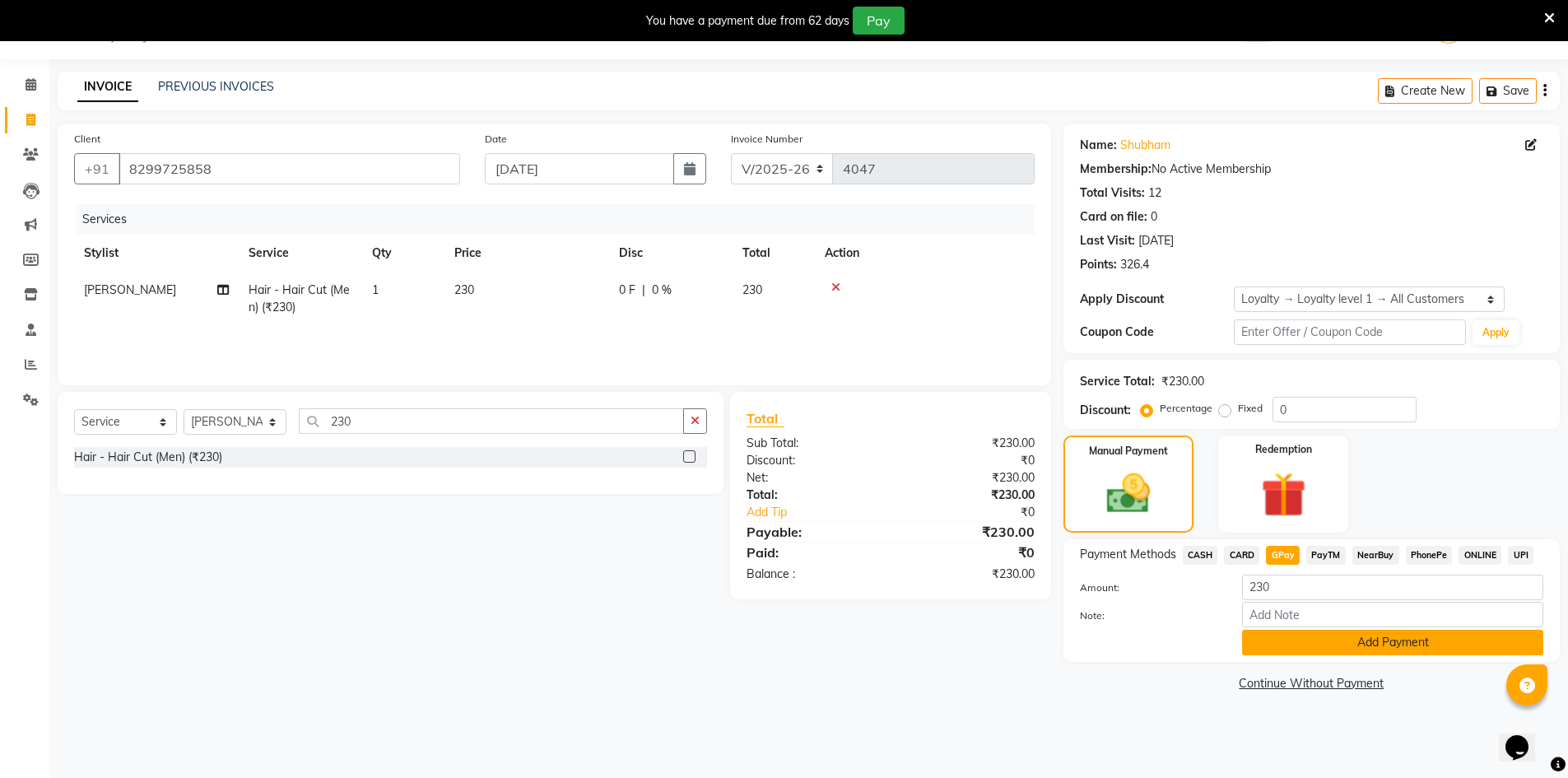
click at [1296, 648] on button "Add Payment" at bounding box center [1393, 642] width 301 height 25
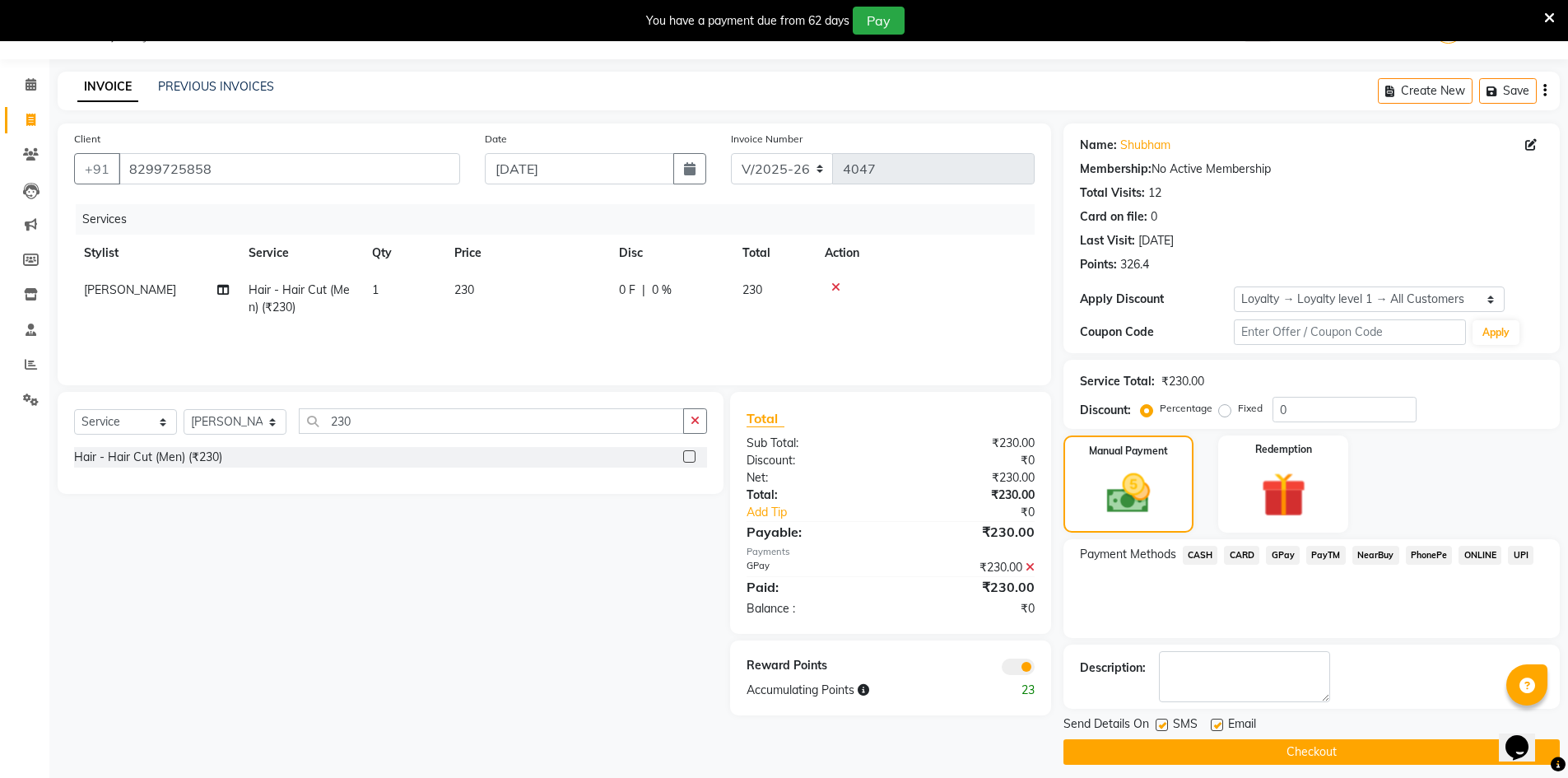
click at [1241, 744] on button "Checkout" at bounding box center [1312, 752] width 496 height 25
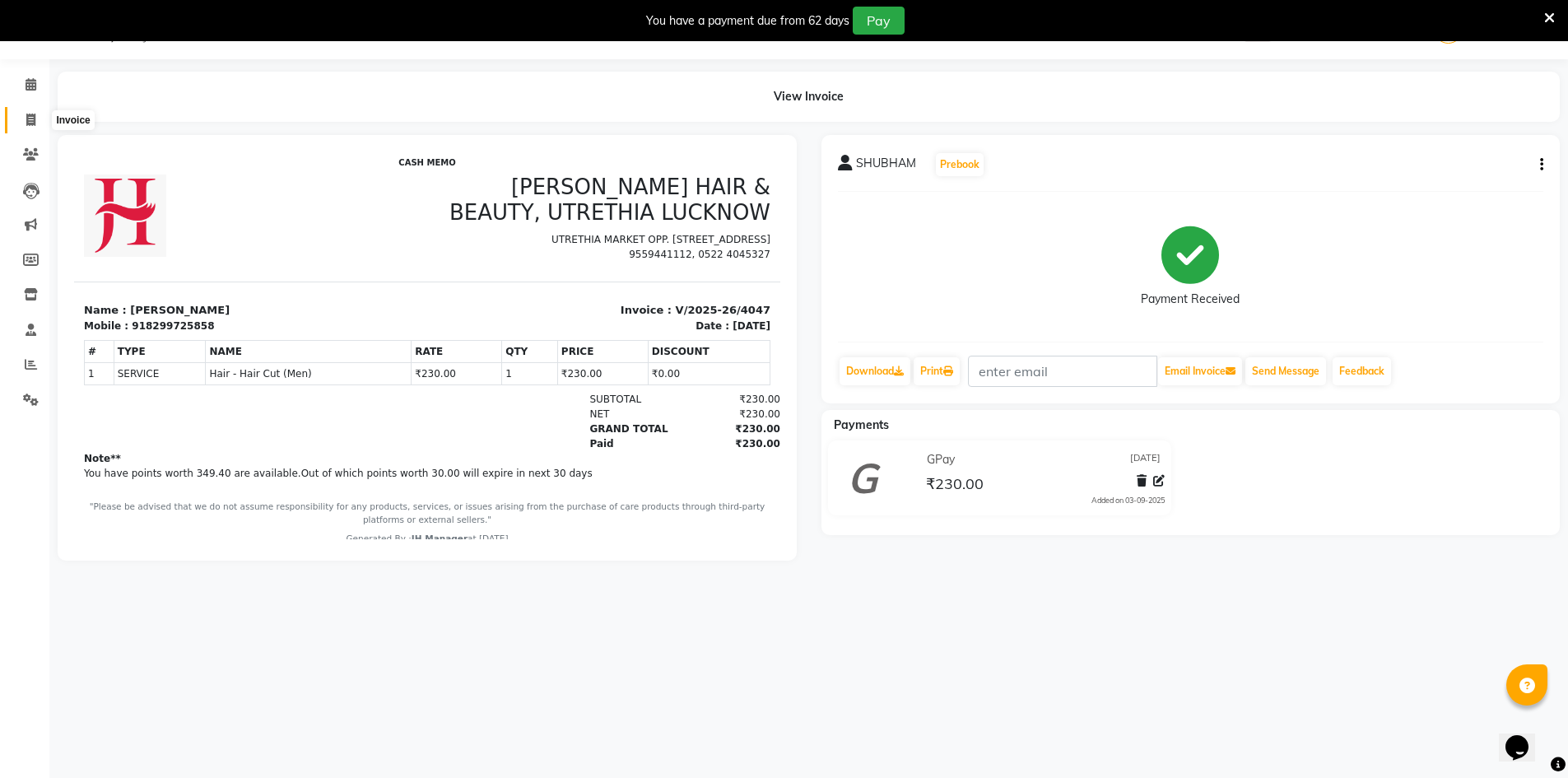
click at [34, 120] on icon at bounding box center [30, 120] width 9 height 13
select select "service"
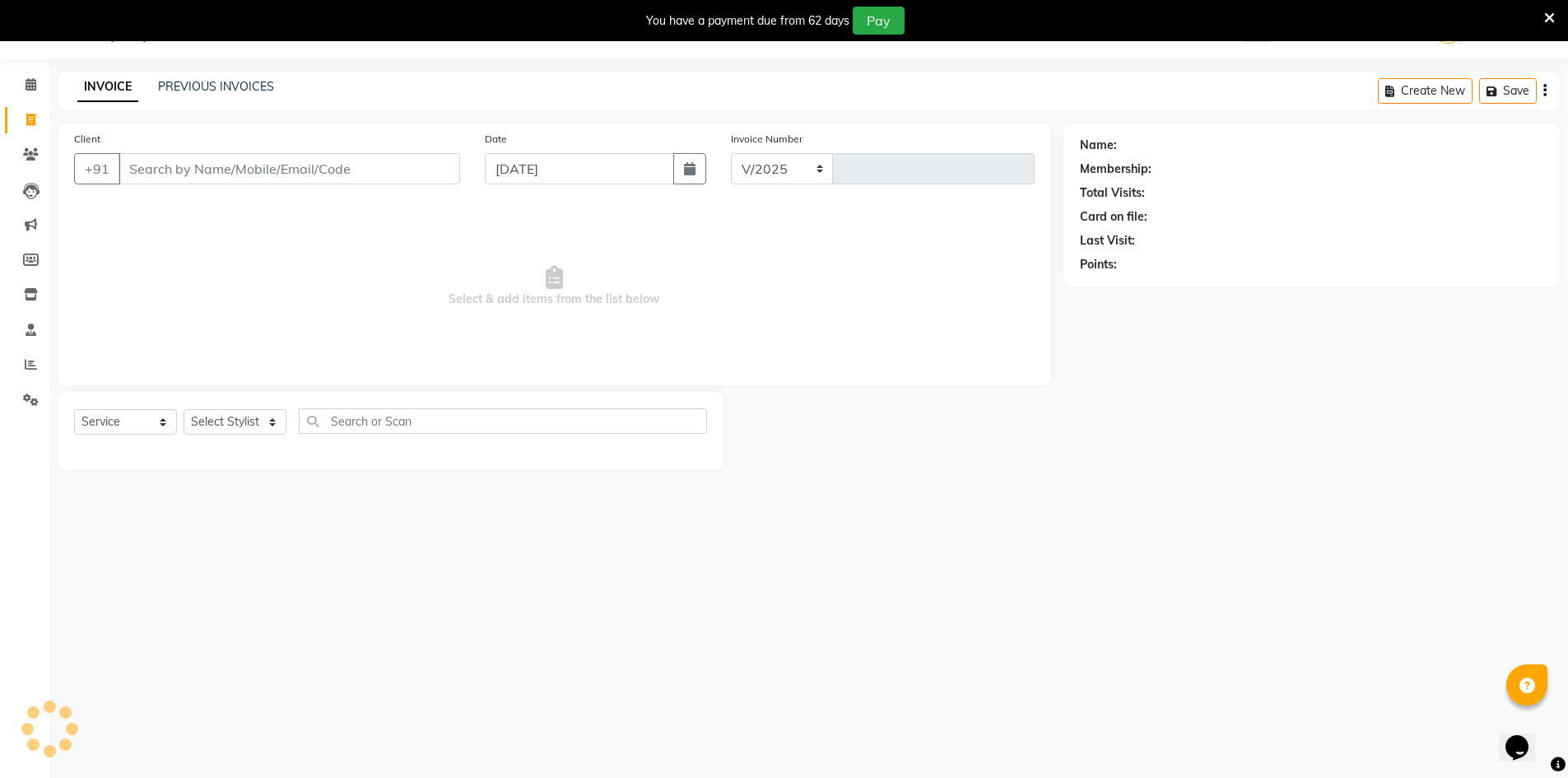
select select "640"
type input "4048"
click at [238, 99] on div "INVOICE PREVIOUS INVOICES Create New Save" at bounding box center [809, 91] width 1502 height 39
click at [240, 81] on link "PREVIOUS INVOICES" at bounding box center [216, 86] width 116 height 14
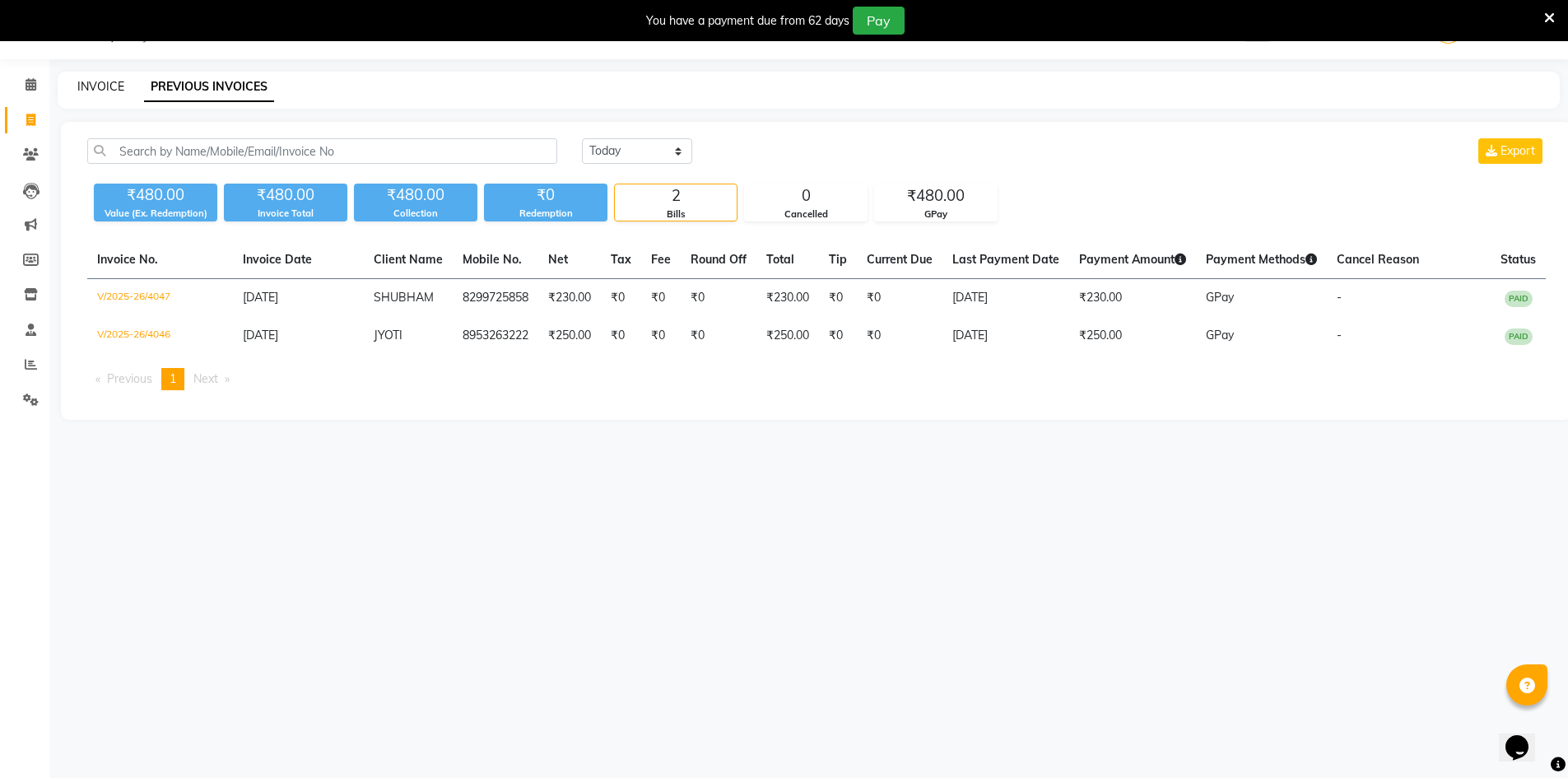
click at [106, 92] on link "INVOICE" at bounding box center [100, 86] width 47 height 14
select select "service"
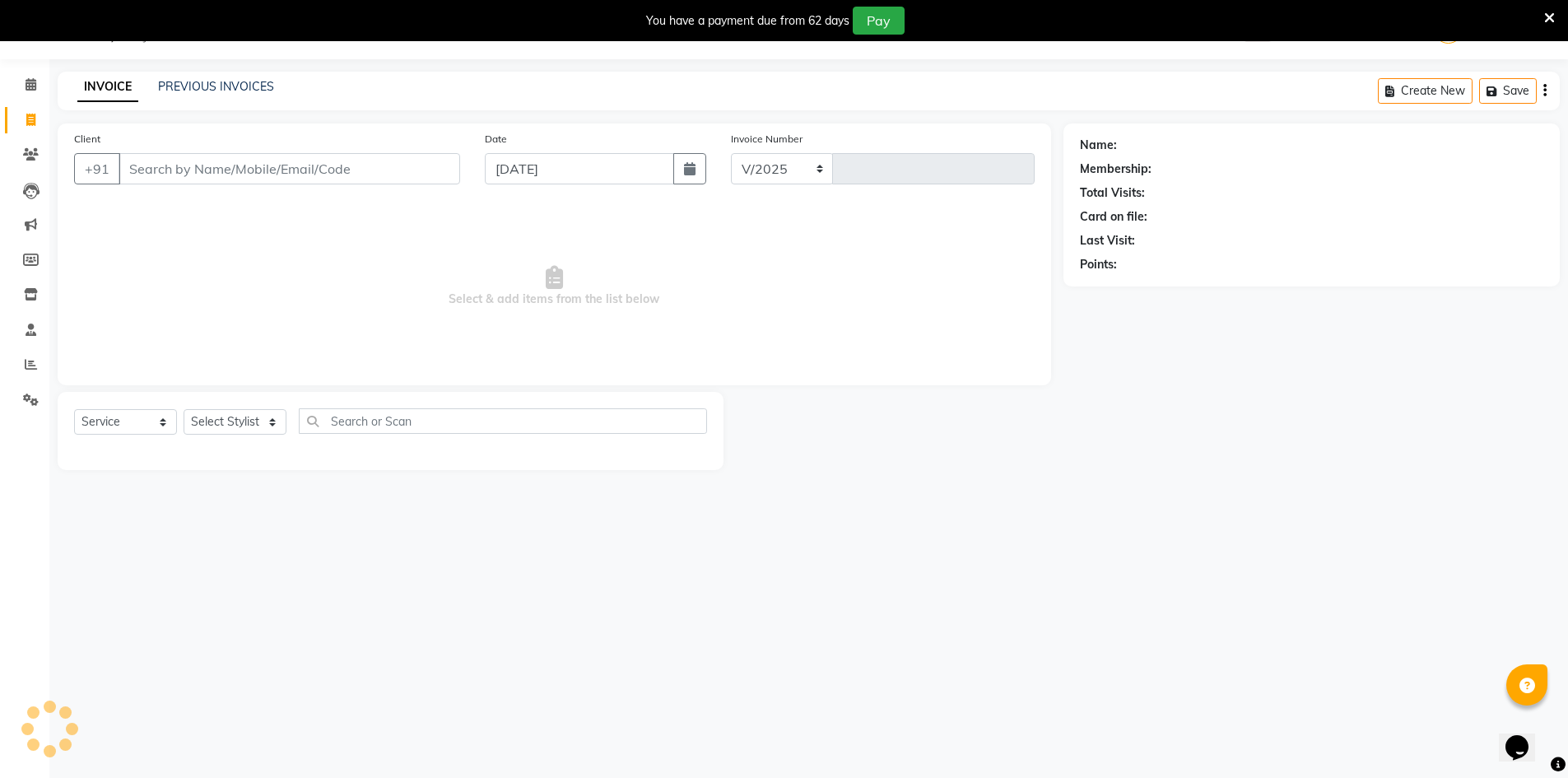
select select "640"
type input "4048"
click at [194, 428] on select "Select Stylist" at bounding box center [235, 422] width 103 height 25
select select "48593"
click at [183, 409] on select "Select Stylist ADNAN ADVANCE ANJALI ANNU B-WAX [PERSON_NAME] JH Manager MEMBERS…" at bounding box center [235, 422] width 103 height 25
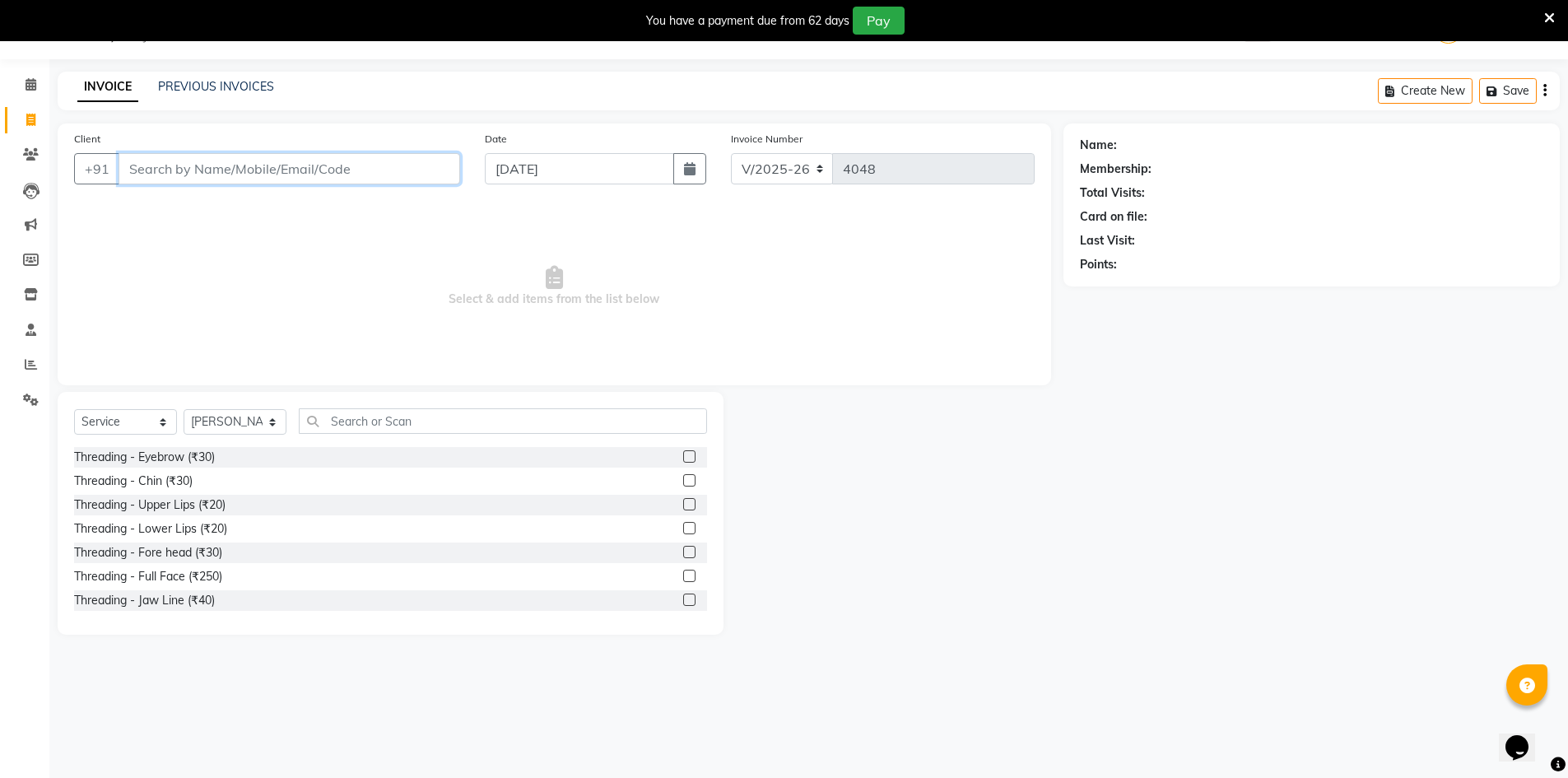
click at [227, 175] on input "Client" at bounding box center [290, 169] width 342 height 31
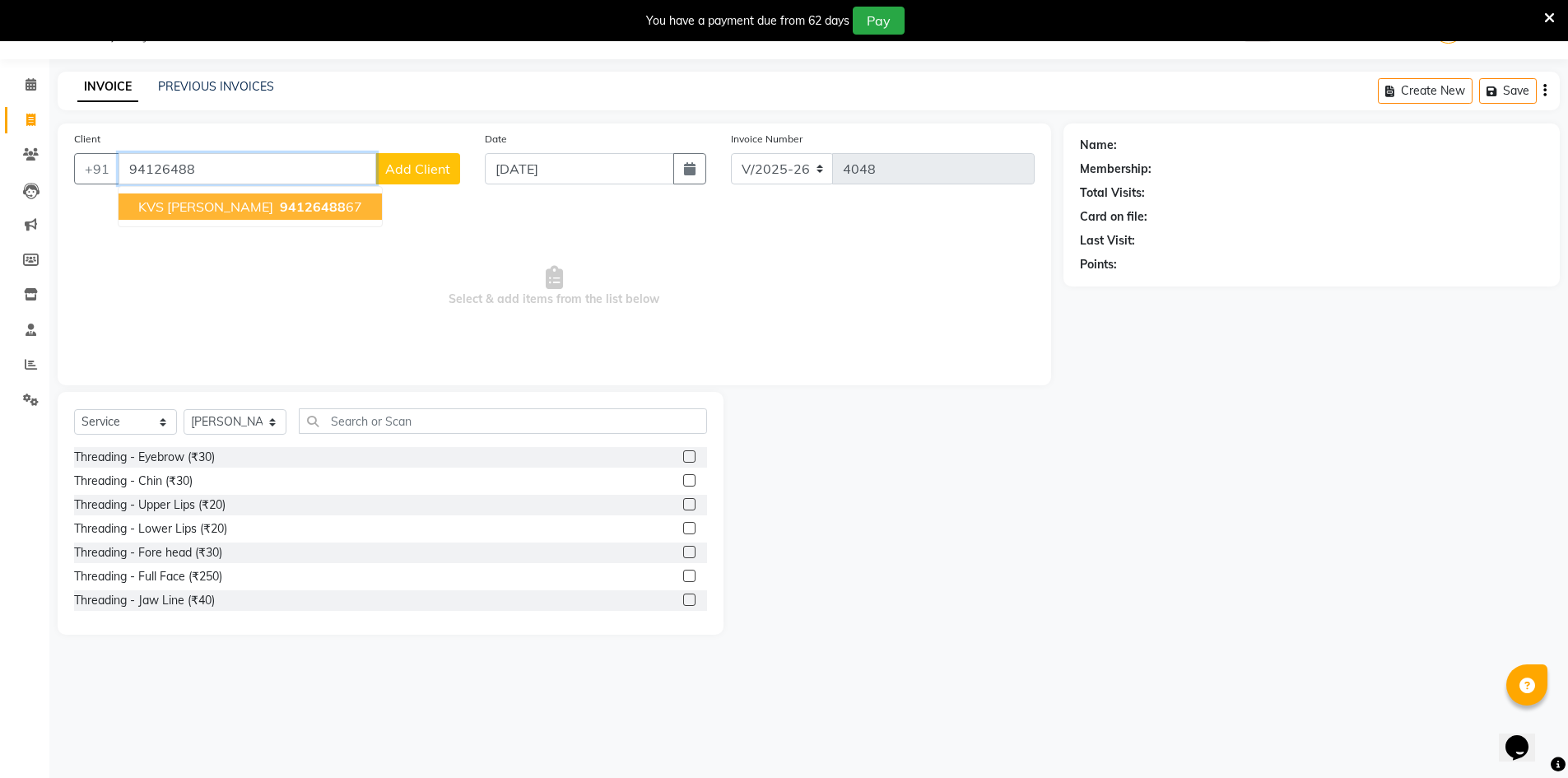
click at [206, 206] on span "KVS [PERSON_NAME]" at bounding box center [206, 207] width 135 height 16
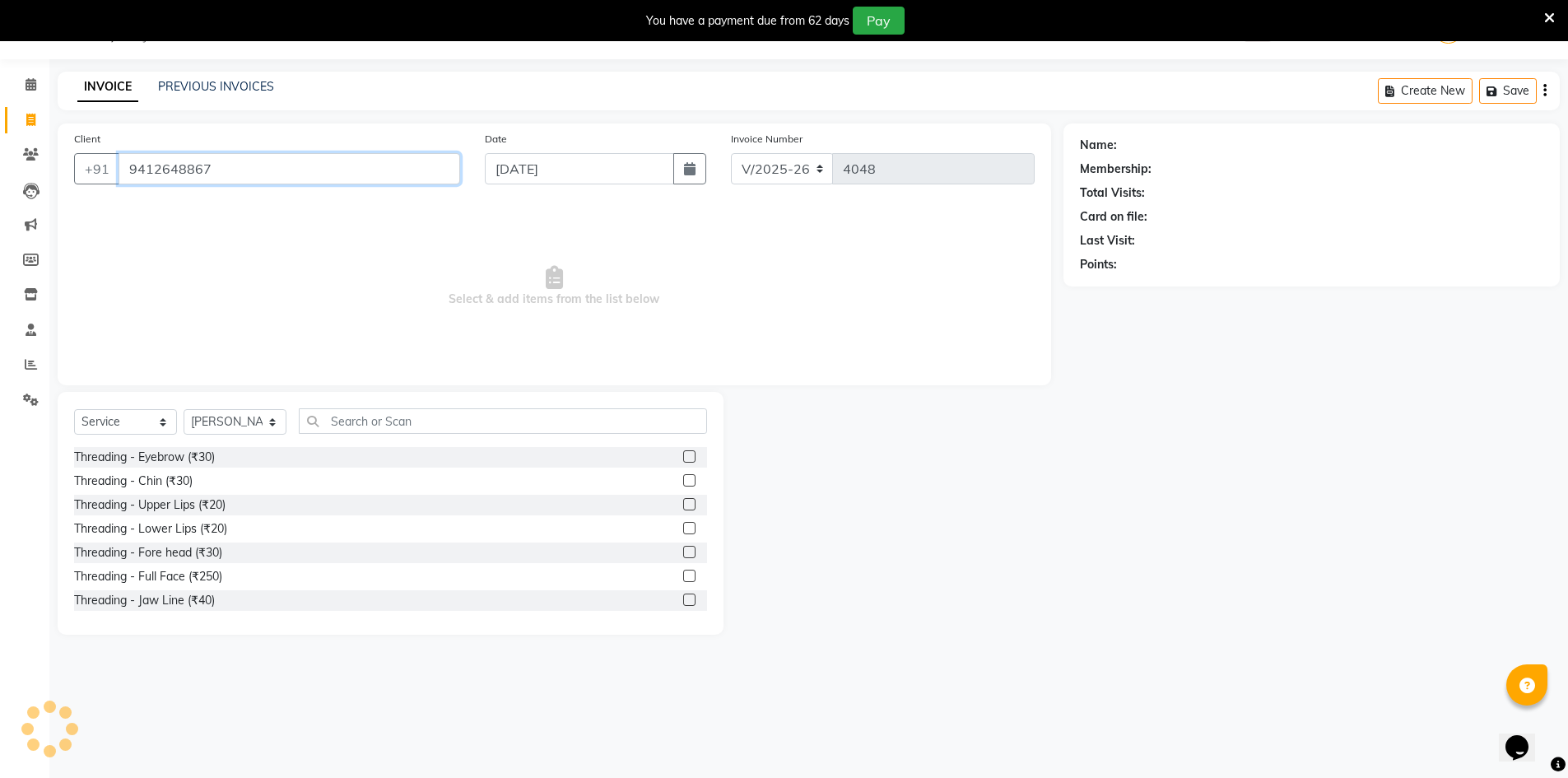
type input "9412648867"
select select "1: Object"
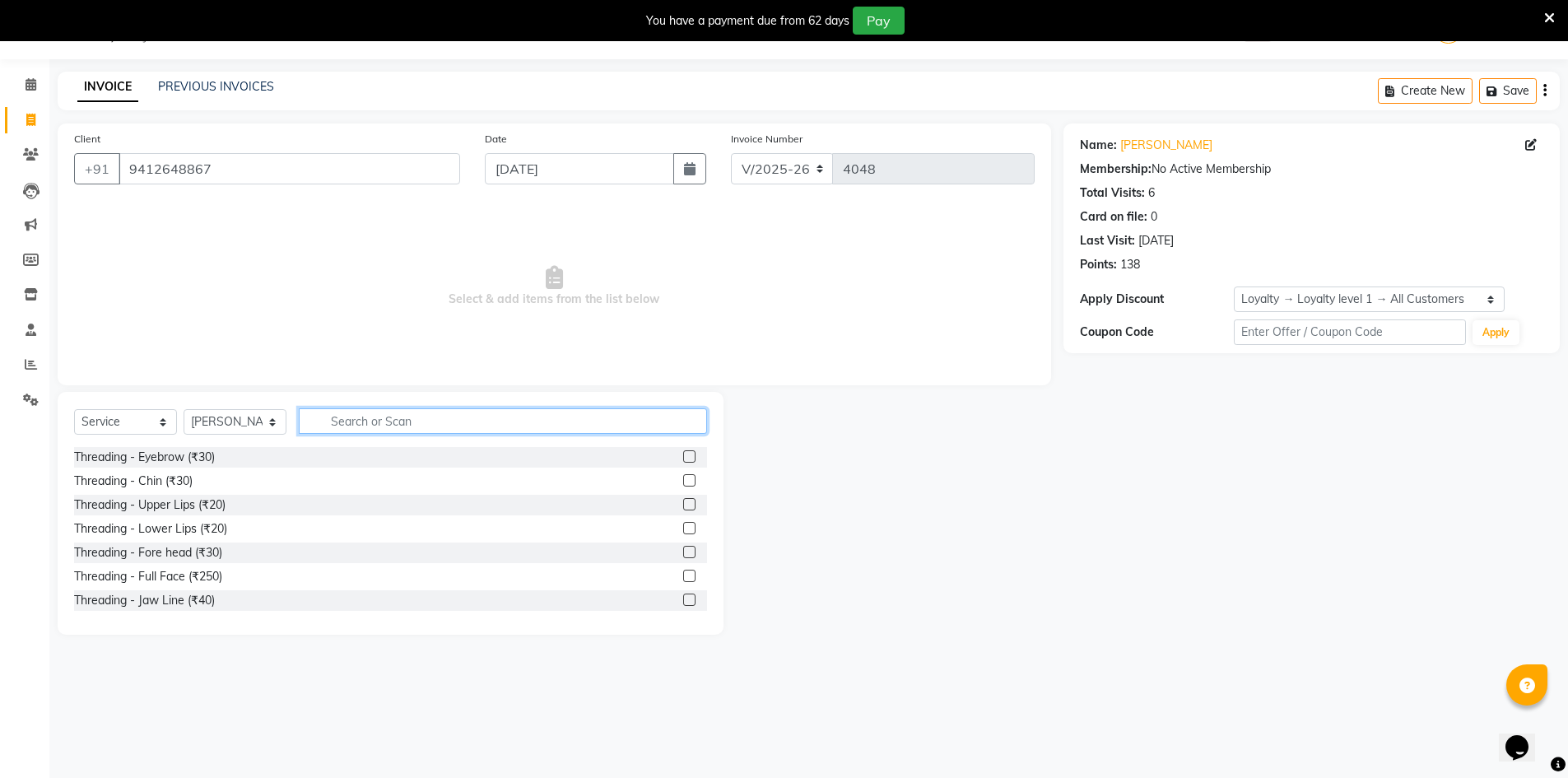
click at [391, 422] on input "text" at bounding box center [503, 421] width 408 height 25
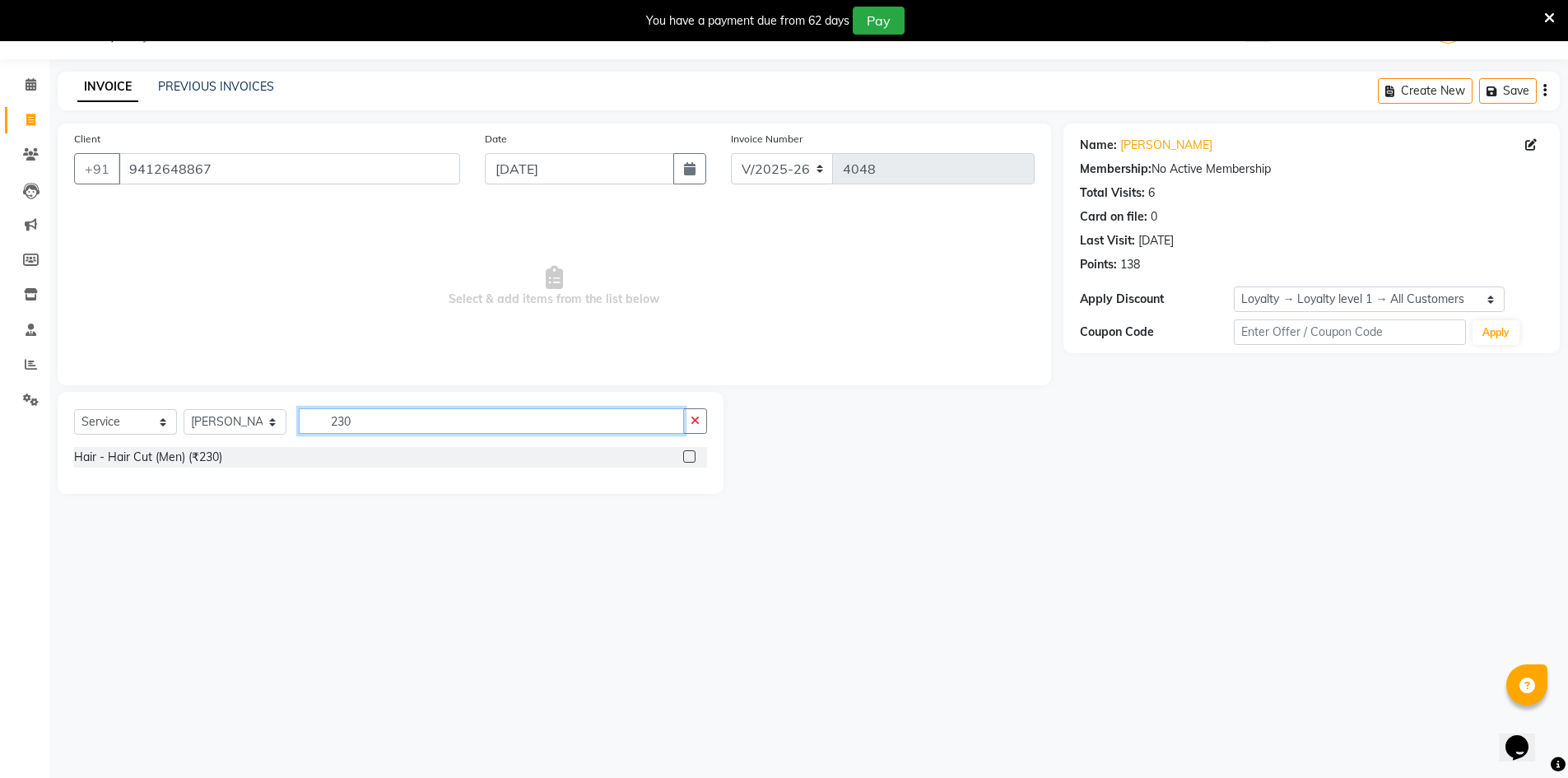
type input "230"
click at [685, 456] on label at bounding box center [689, 456] width 13 height 13
click at [685, 456] on input "checkbox" at bounding box center [688, 457] width 11 height 11
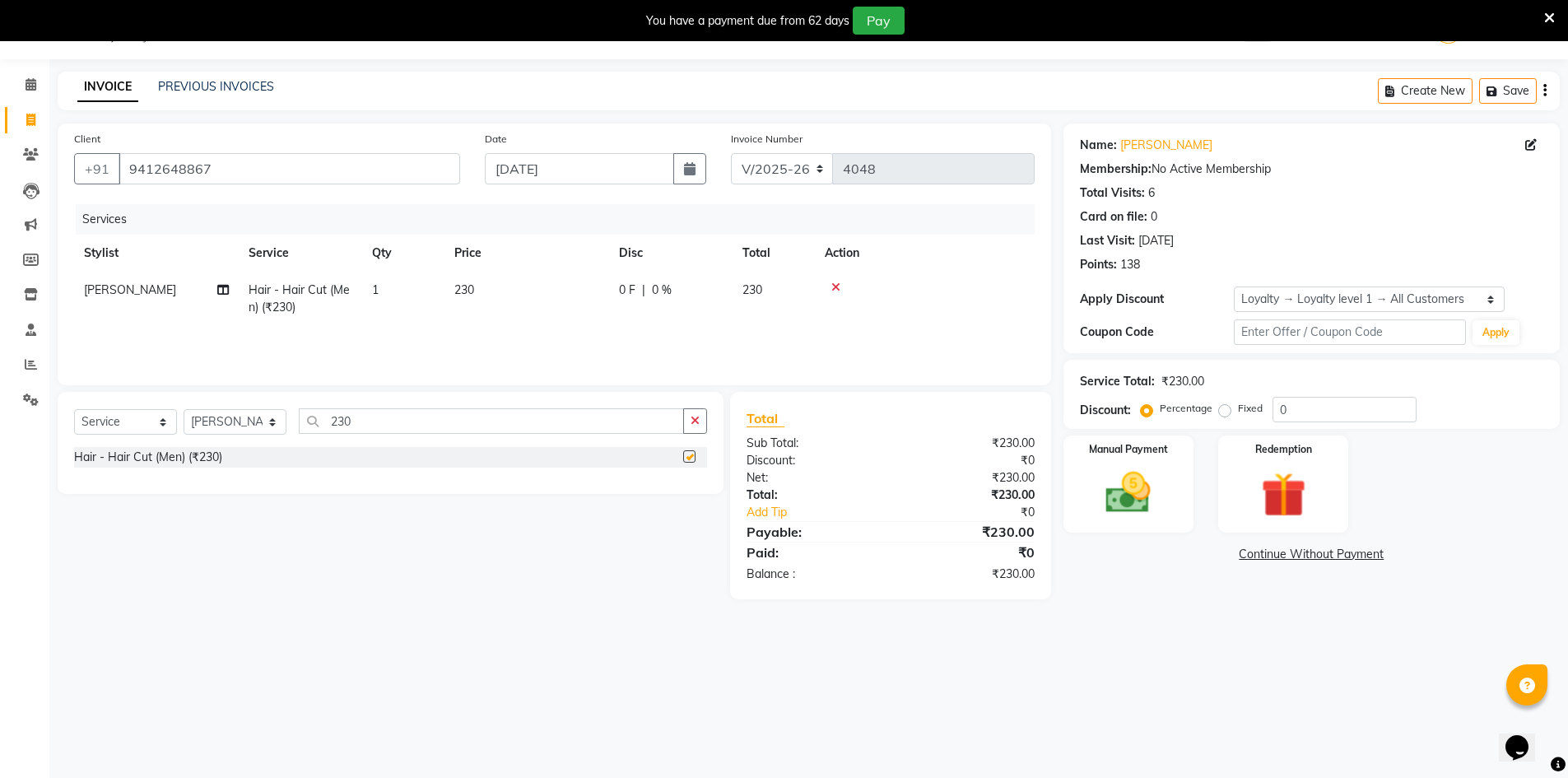
checkbox input "false"
click at [1158, 475] on img at bounding box center [1129, 492] width 75 height 53
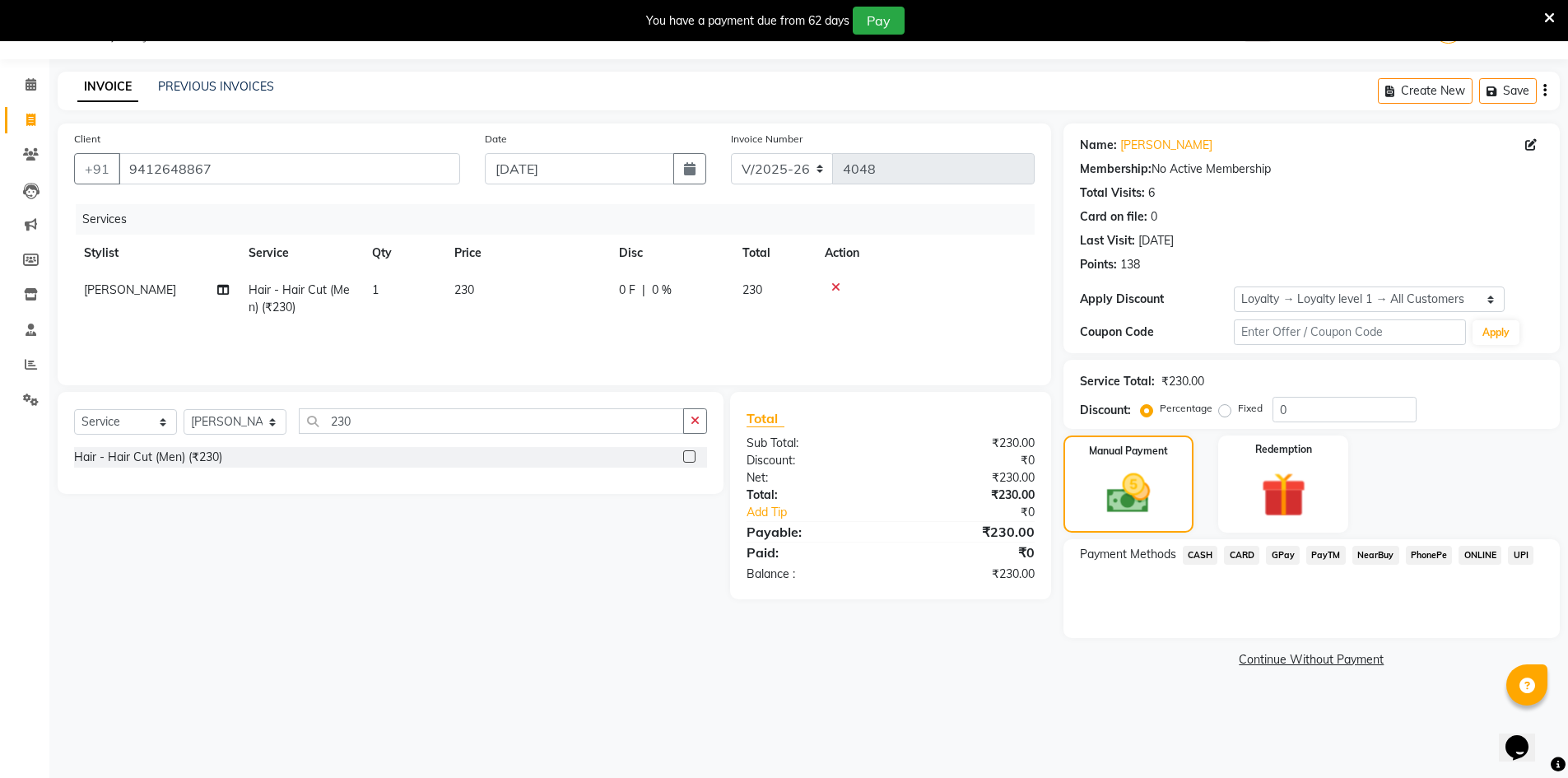
click at [1213, 555] on span "CASH" at bounding box center [1200, 555] width 36 height 19
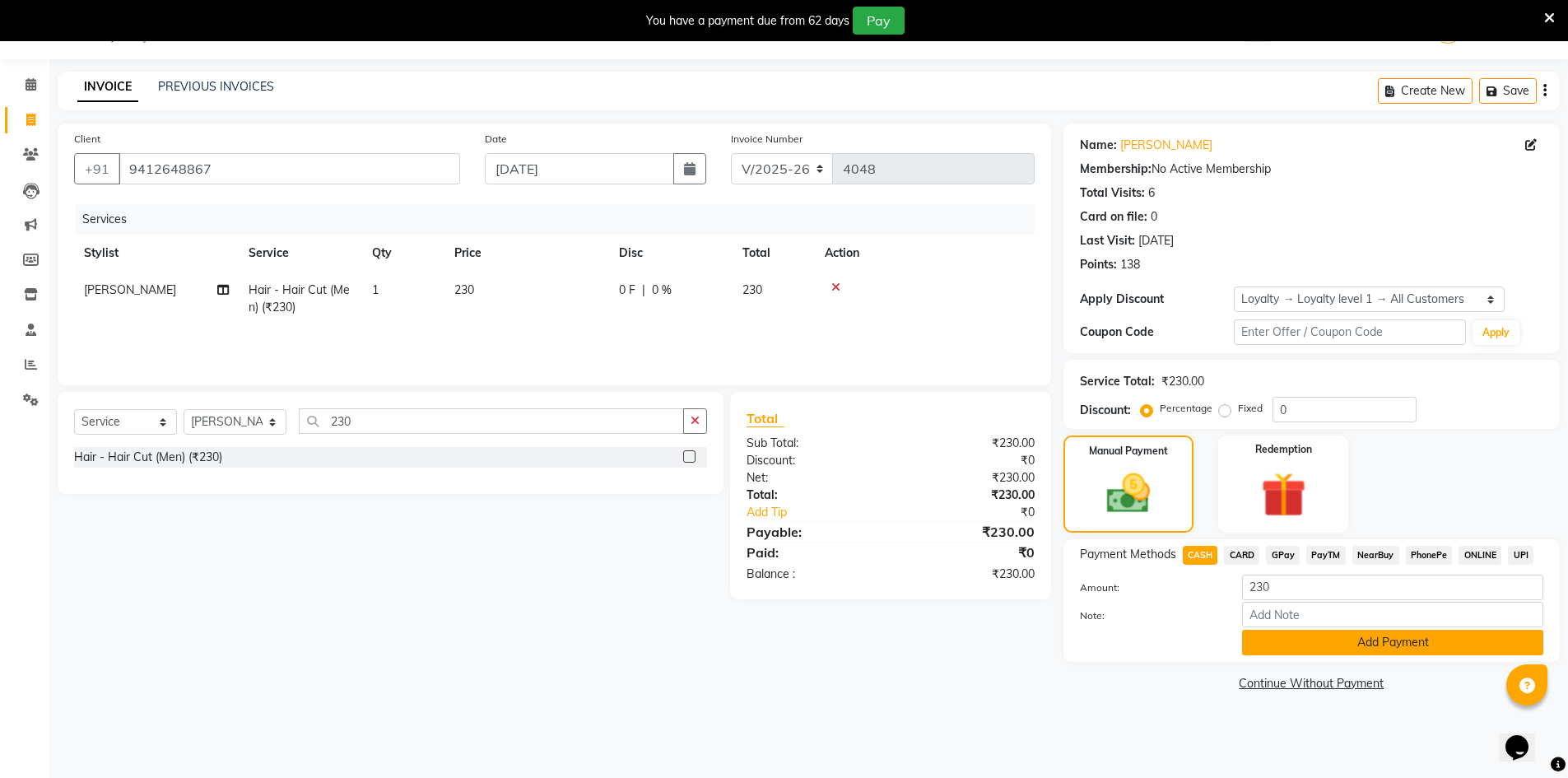
click at [1281, 639] on button "Add Payment" at bounding box center [1393, 642] width 301 height 25
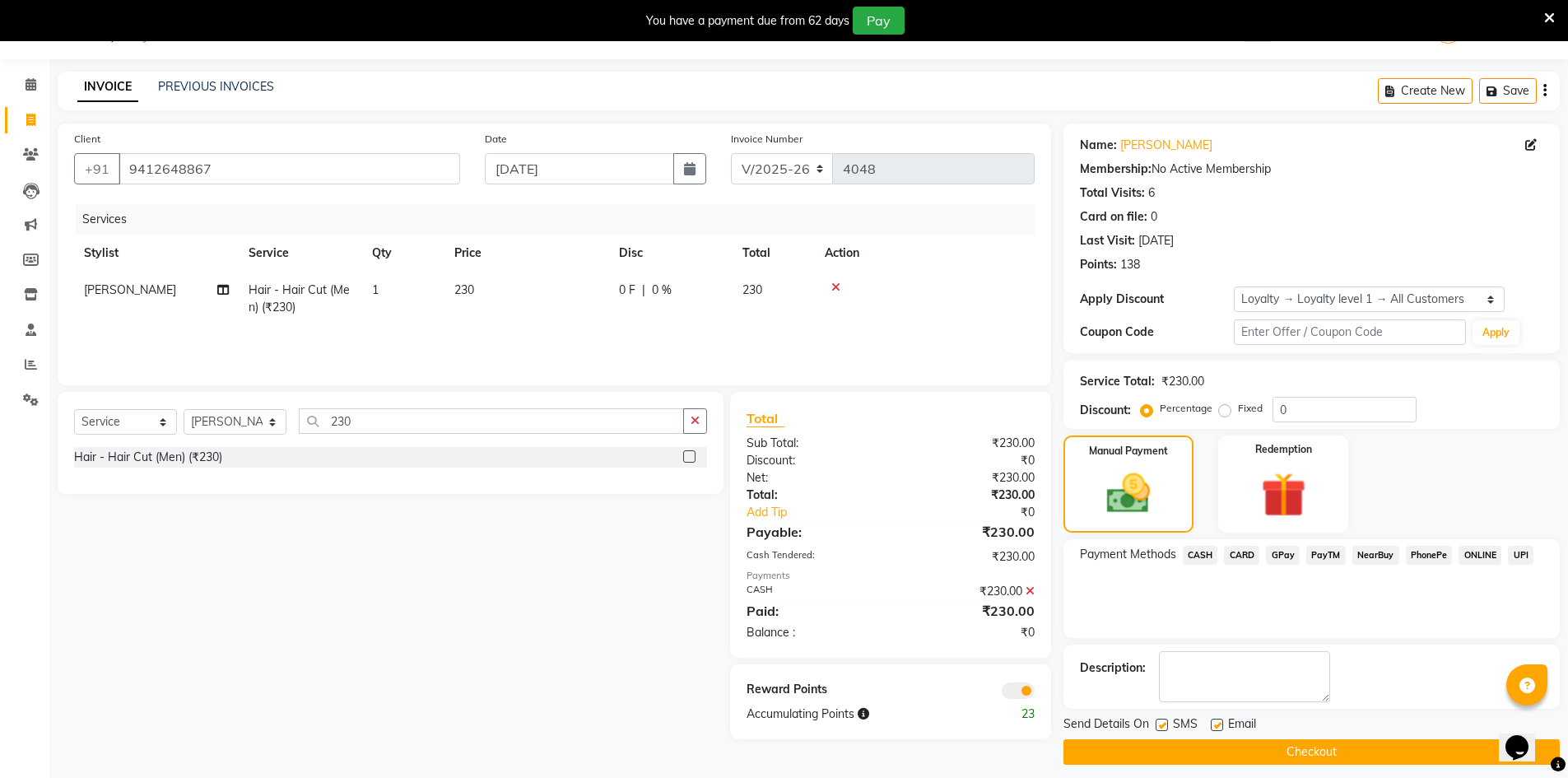
click at [1350, 741] on button "Checkout" at bounding box center [1312, 752] width 496 height 25
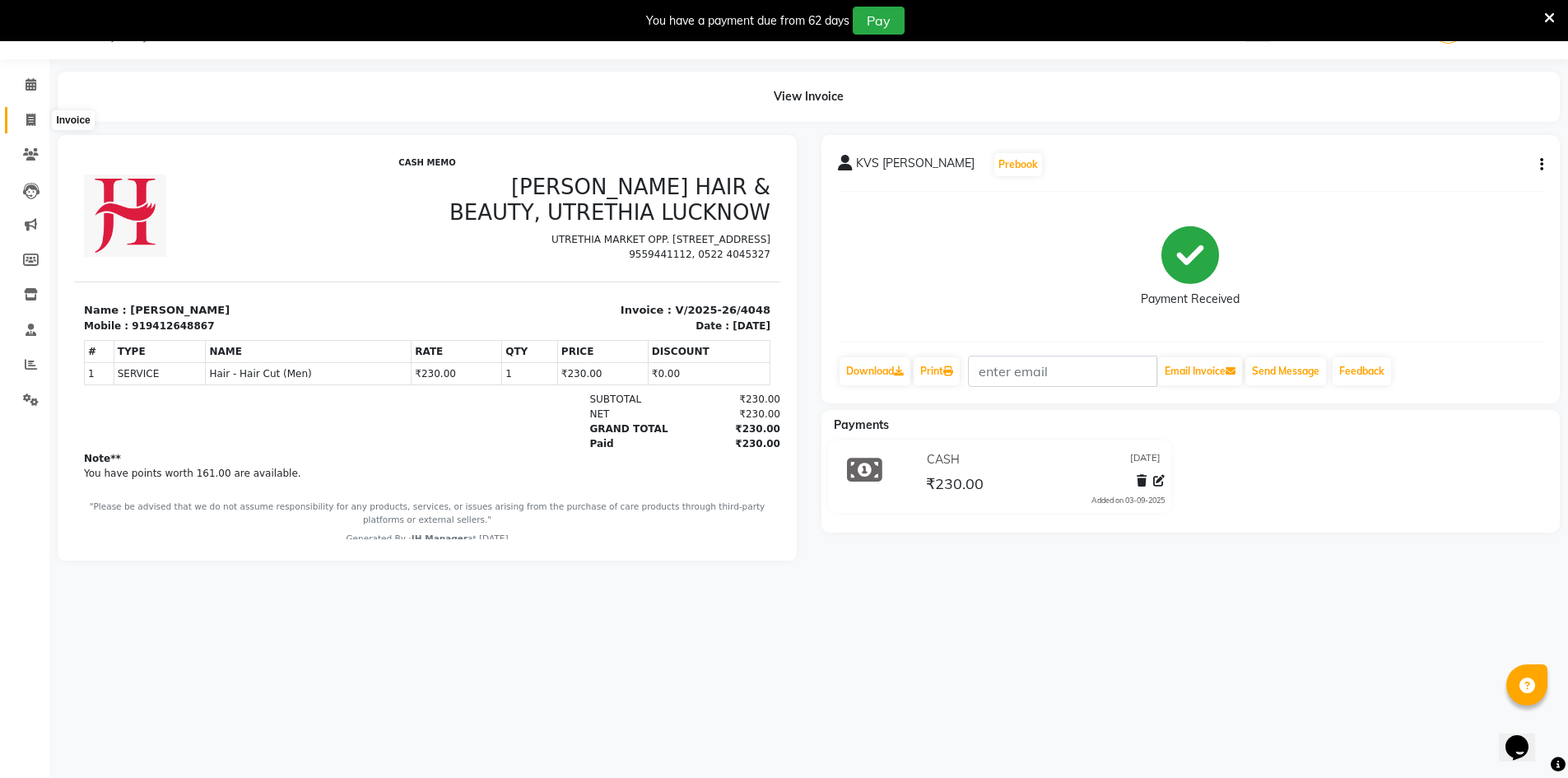
click at [26, 127] on span at bounding box center [31, 121] width 29 height 19
select select "service"
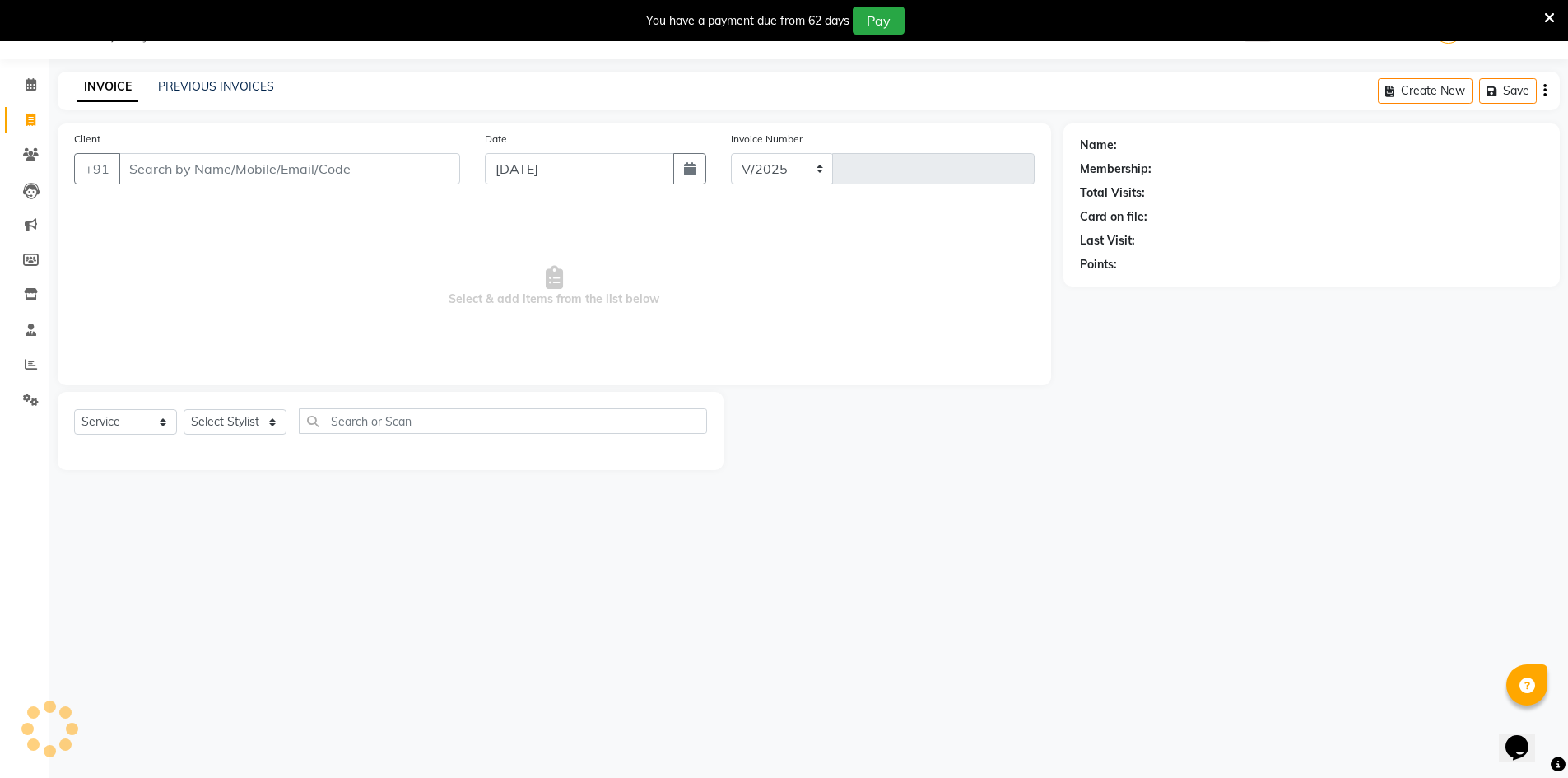
select select "640"
type input "4049"
click at [244, 429] on select "Select Stylist ADNAN ADVANCE ANJALI ANNU B-WAX [PERSON_NAME] JH Manager MEMBERS…" at bounding box center [235, 422] width 103 height 25
select select "32626"
click at [183, 409] on select "Select Stylist ADNAN ADVANCE ANJALI ANNU B-WAX [PERSON_NAME] JH Manager MEMBERS…" at bounding box center [235, 422] width 103 height 25
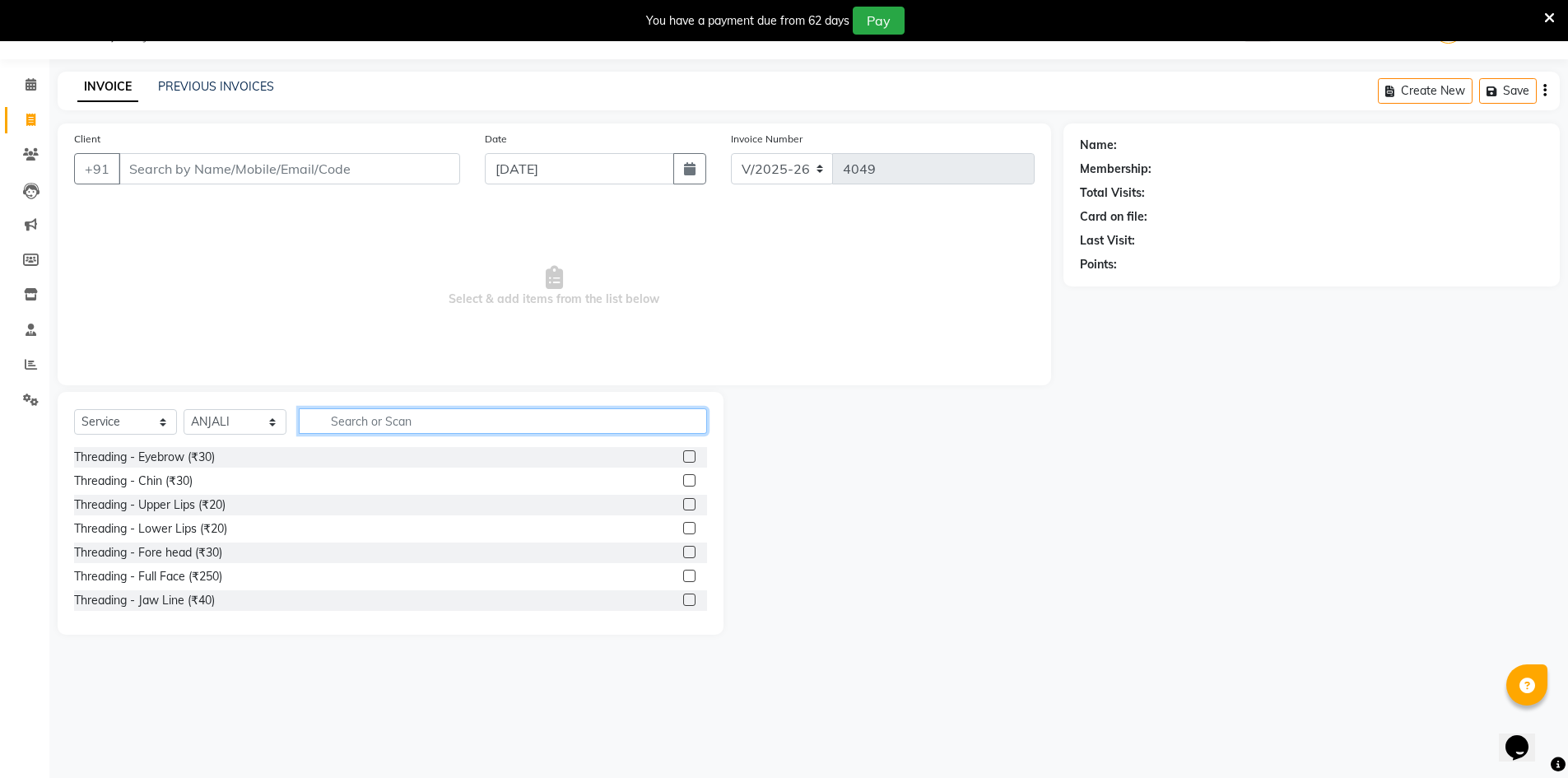
click at [656, 424] on input "text" at bounding box center [503, 421] width 408 height 25
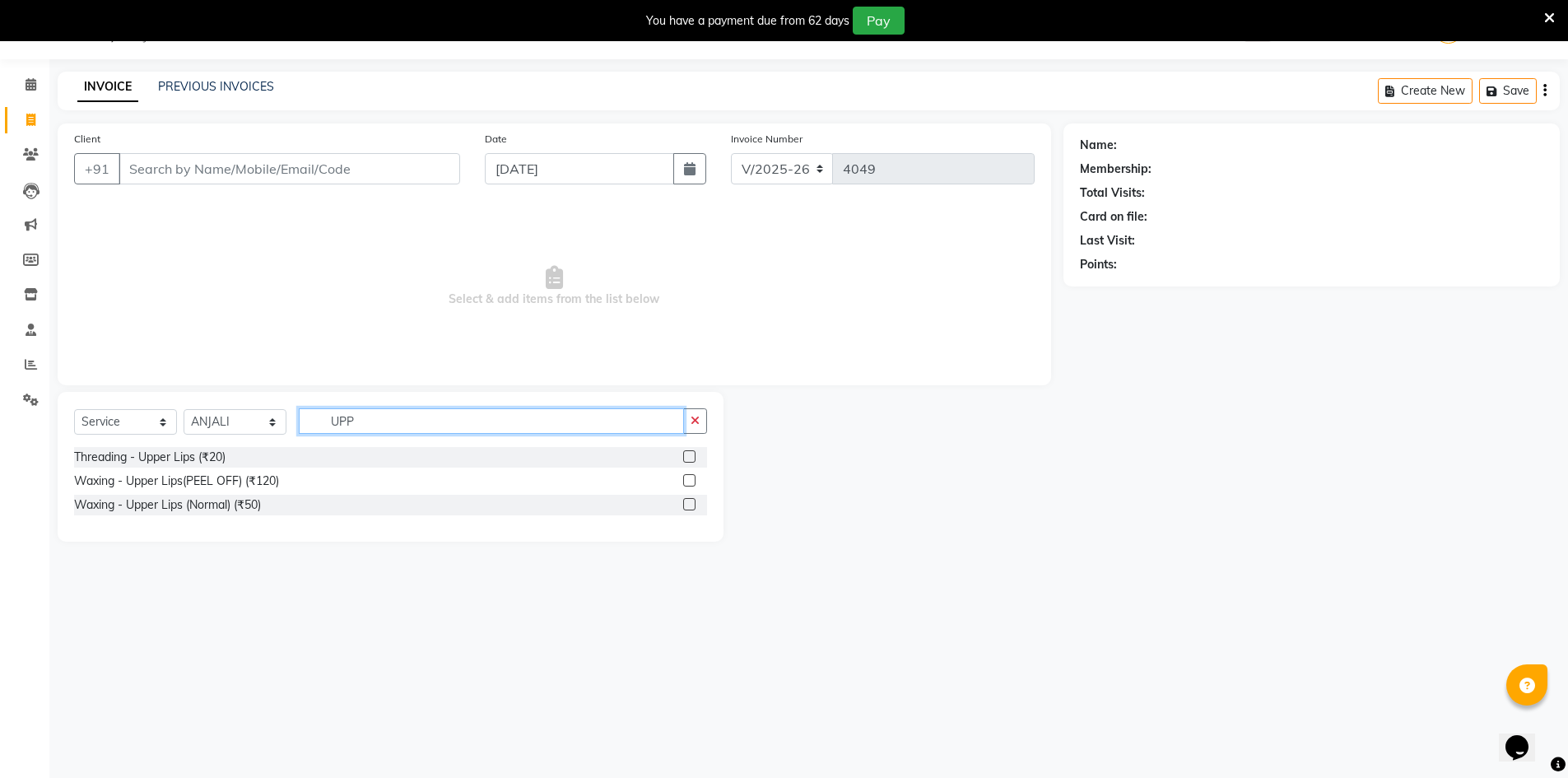
type input "UPP"
click at [692, 481] on label at bounding box center [689, 480] width 13 height 13
click at [692, 481] on input "checkbox" at bounding box center [688, 481] width 11 height 11
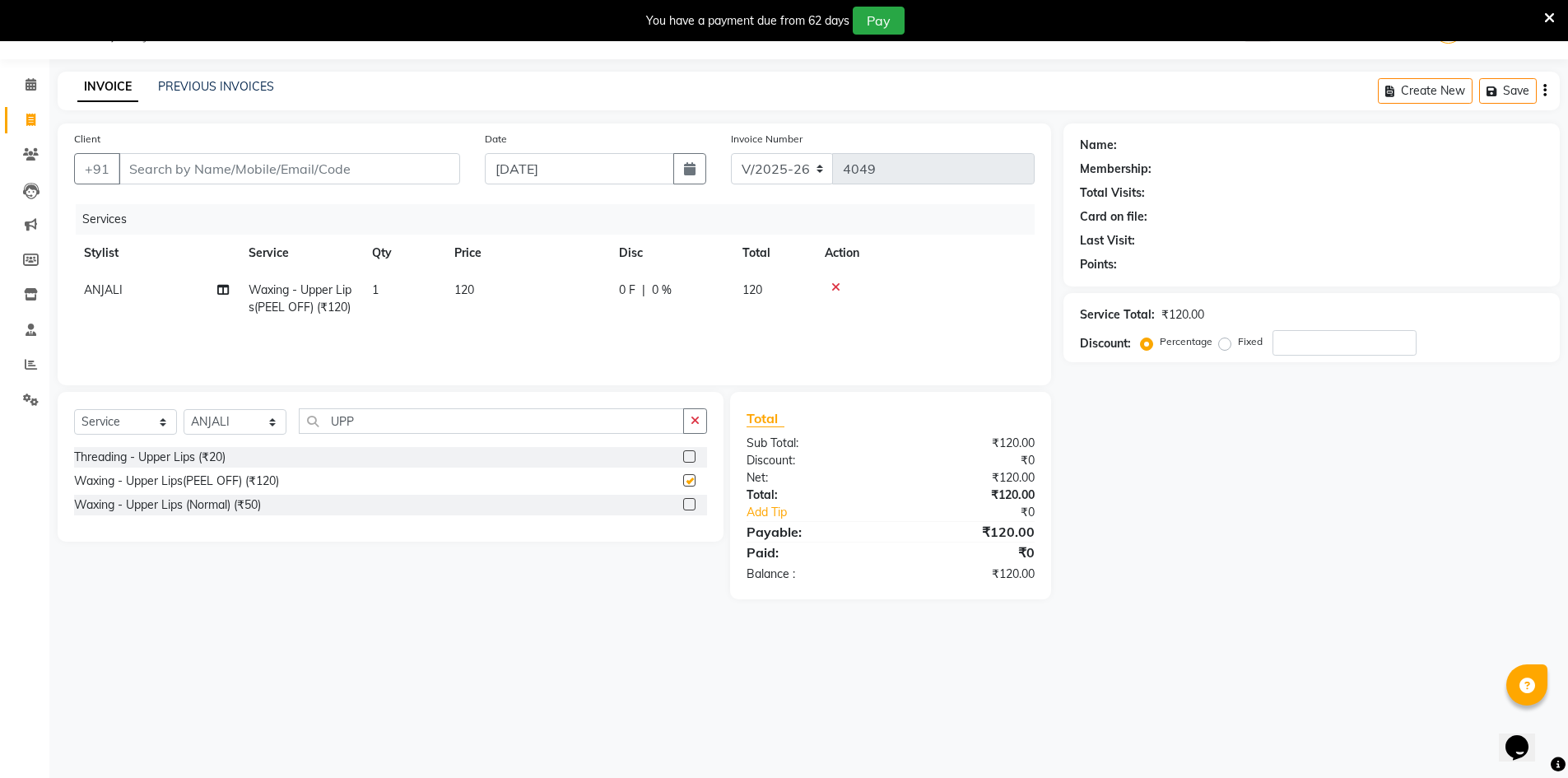
checkbox input "false"
click at [386, 164] on input "Client" at bounding box center [290, 169] width 342 height 31
type input "9"
type input "0"
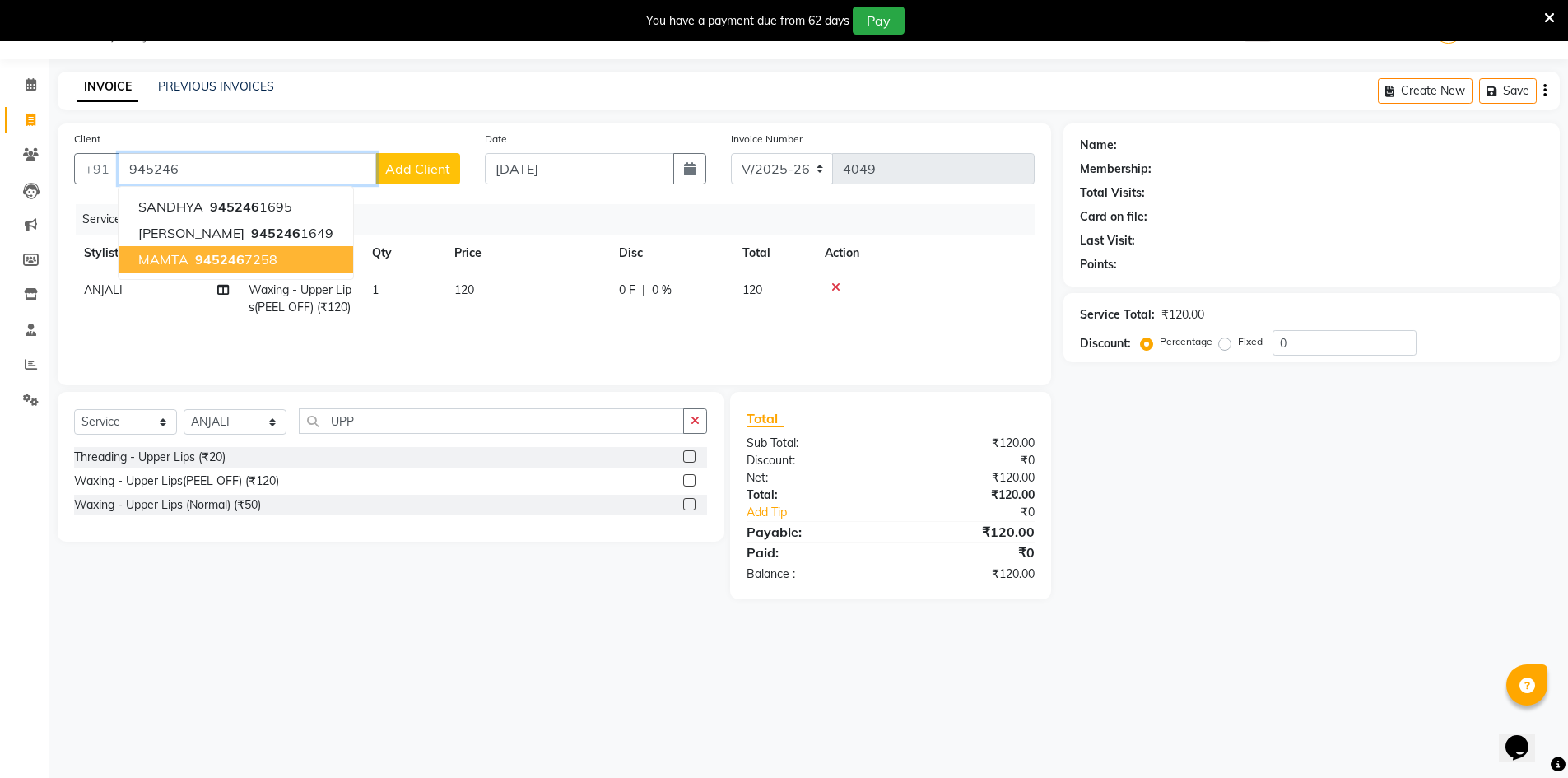
click at [268, 261] on ngb-highlight "945246 7258" at bounding box center [235, 259] width 86 height 16
type input "9452467258"
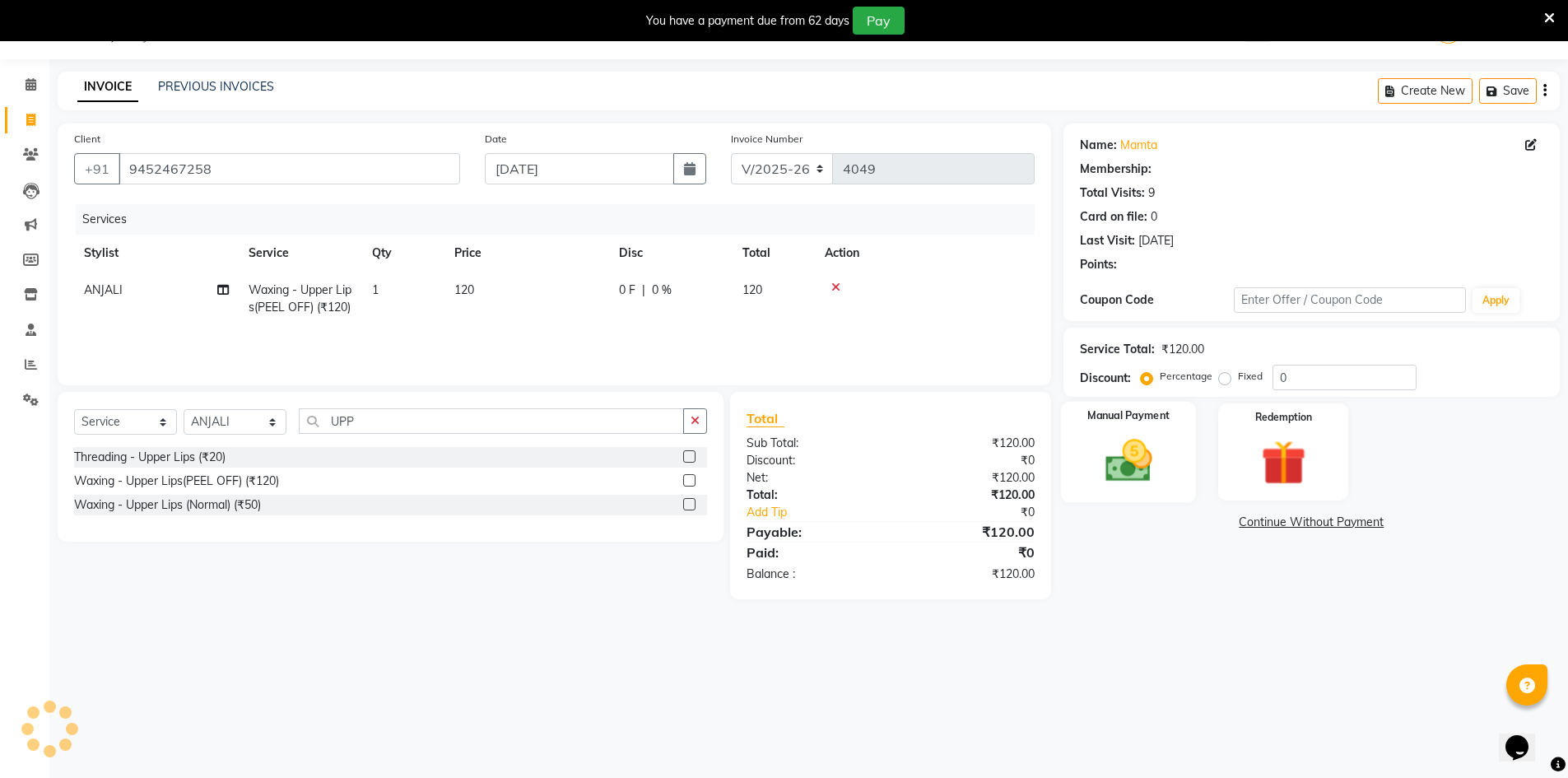
select select "1: Object"
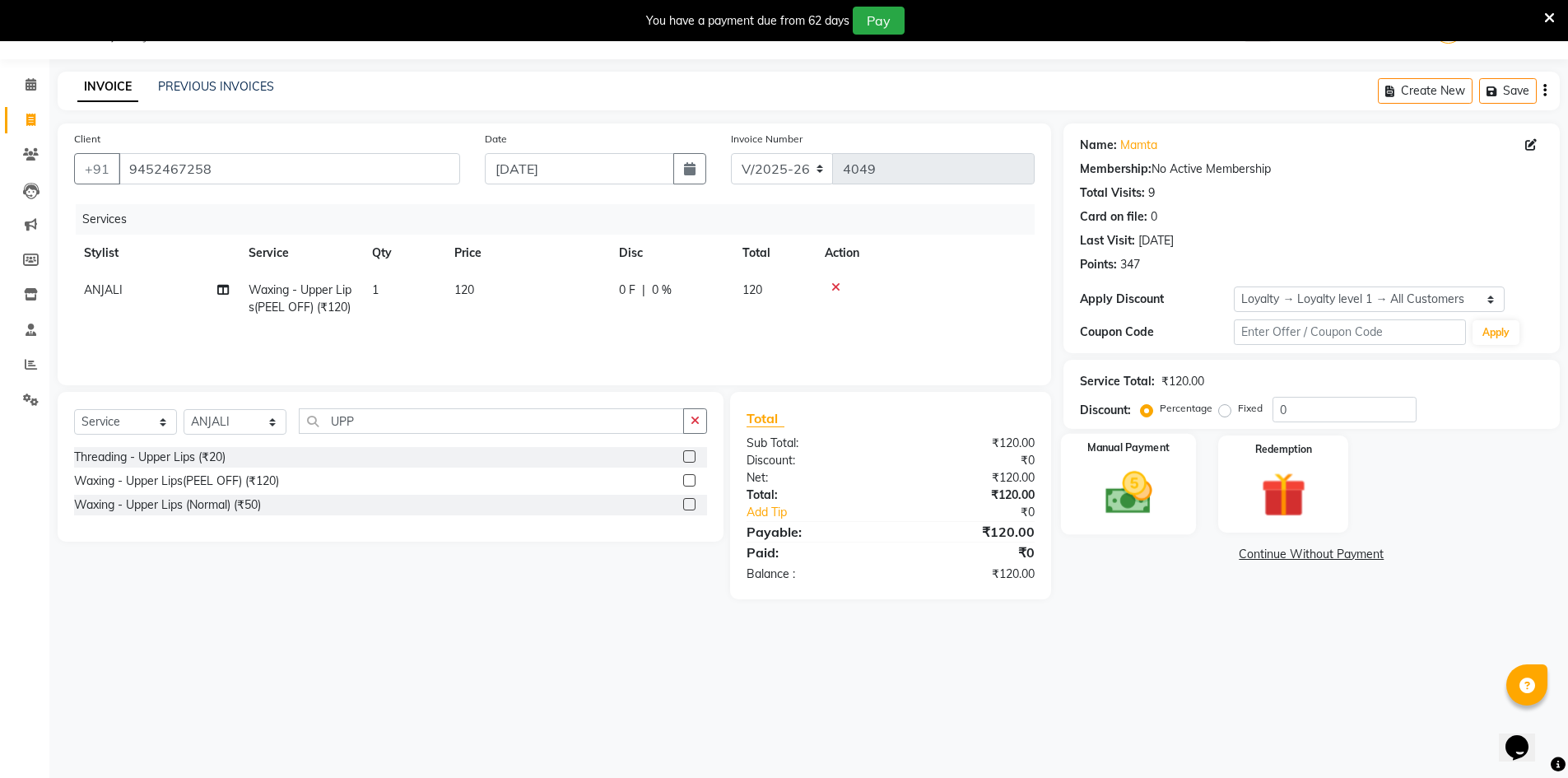
click at [1156, 521] on div "Manual Payment" at bounding box center [1128, 484] width 136 height 101
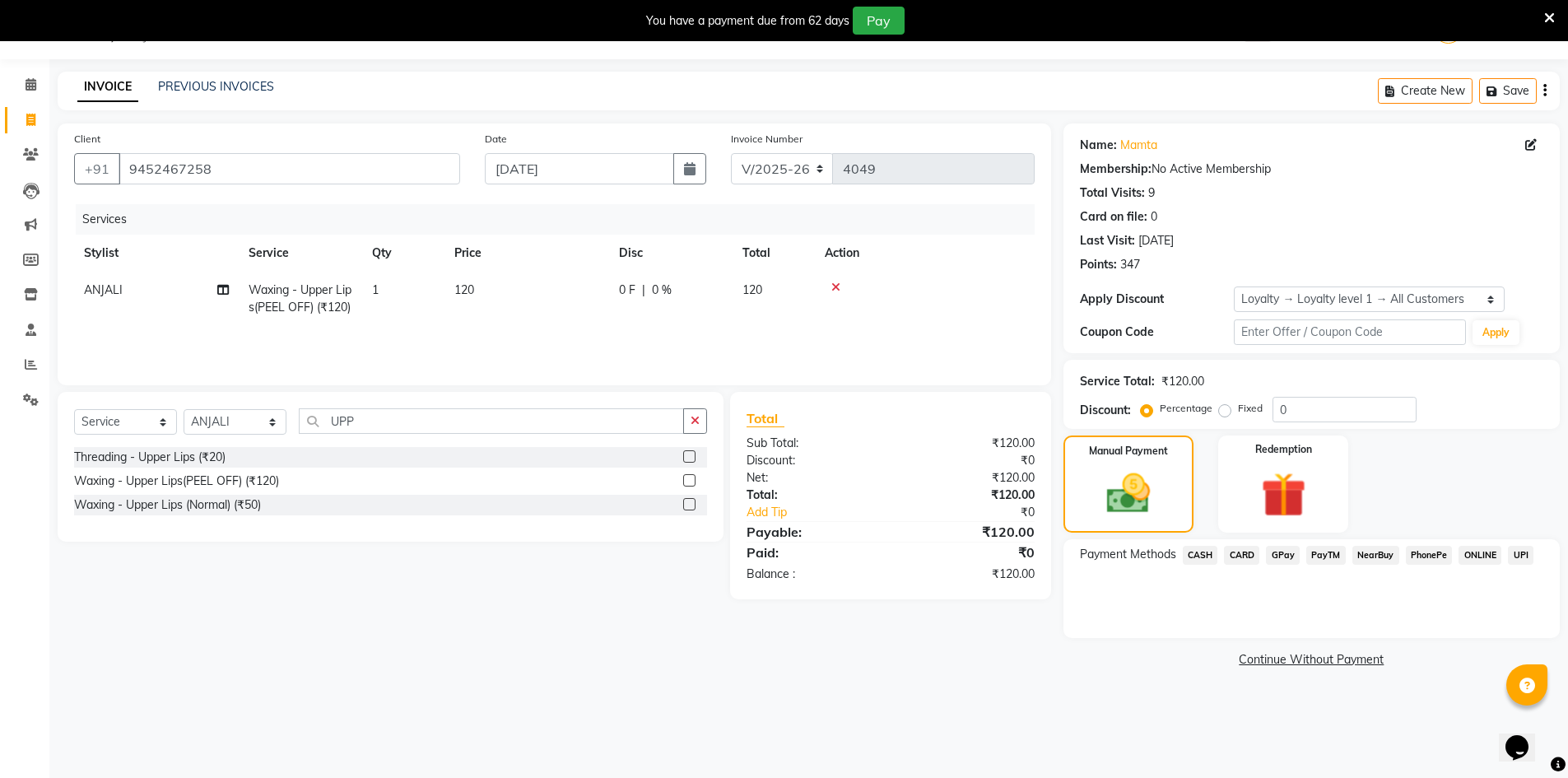
click at [1190, 556] on span "CASH" at bounding box center [1200, 555] width 36 height 19
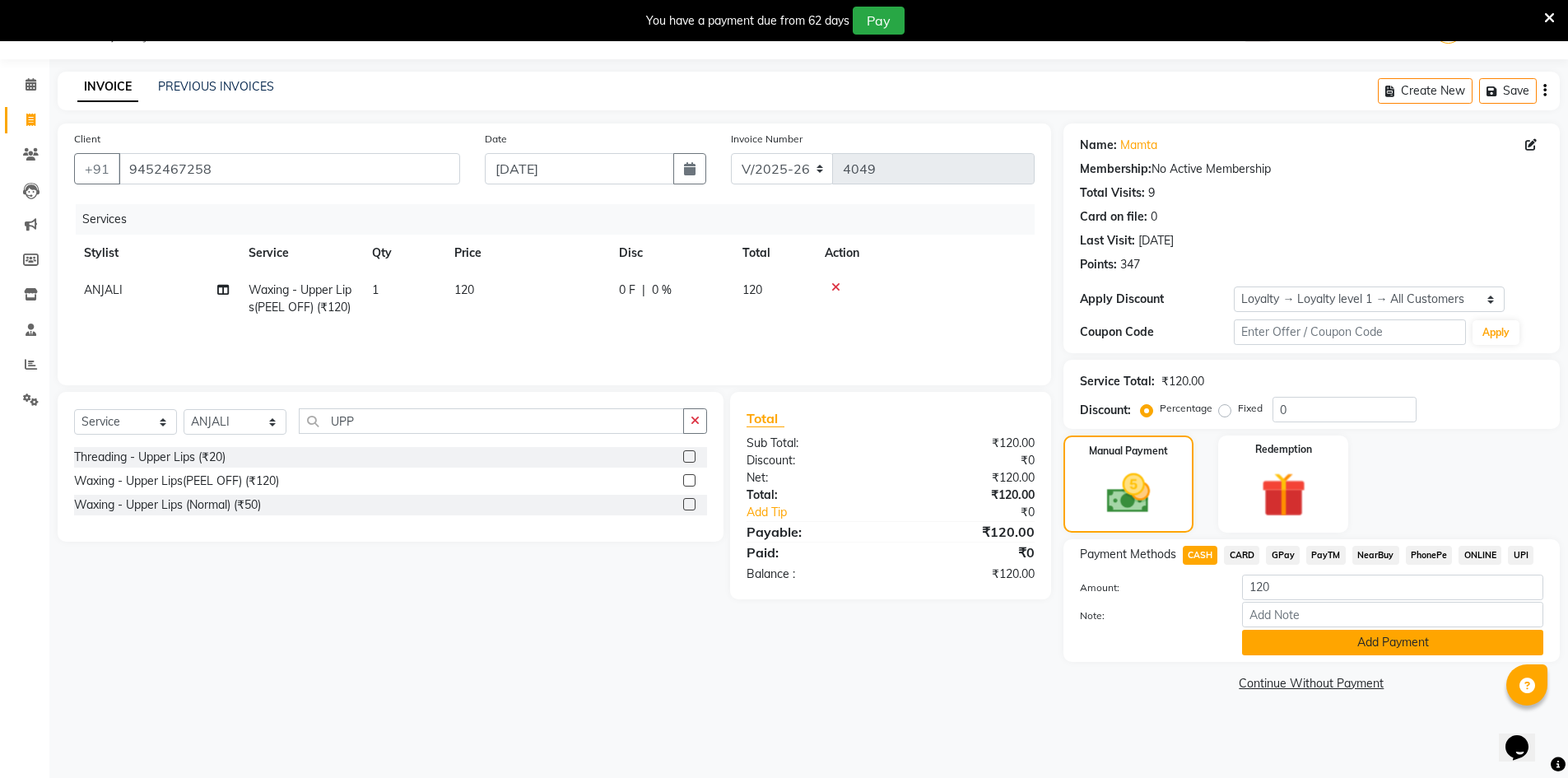
click at [1353, 635] on button "Add Payment" at bounding box center [1393, 642] width 301 height 25
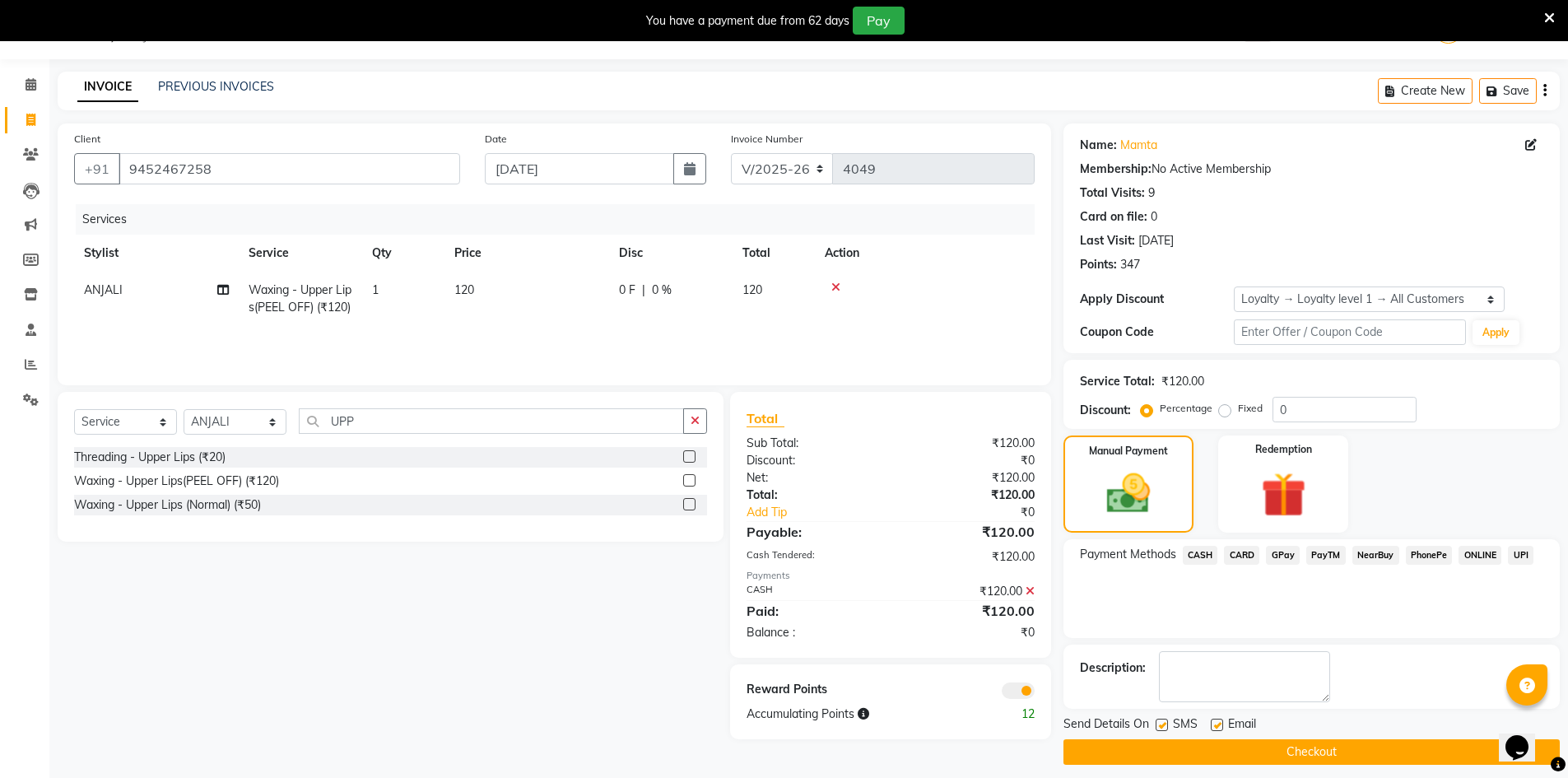
click at [1397, 761] on button "Checkout" at bounding box center [1312, 752] width 496 height 25
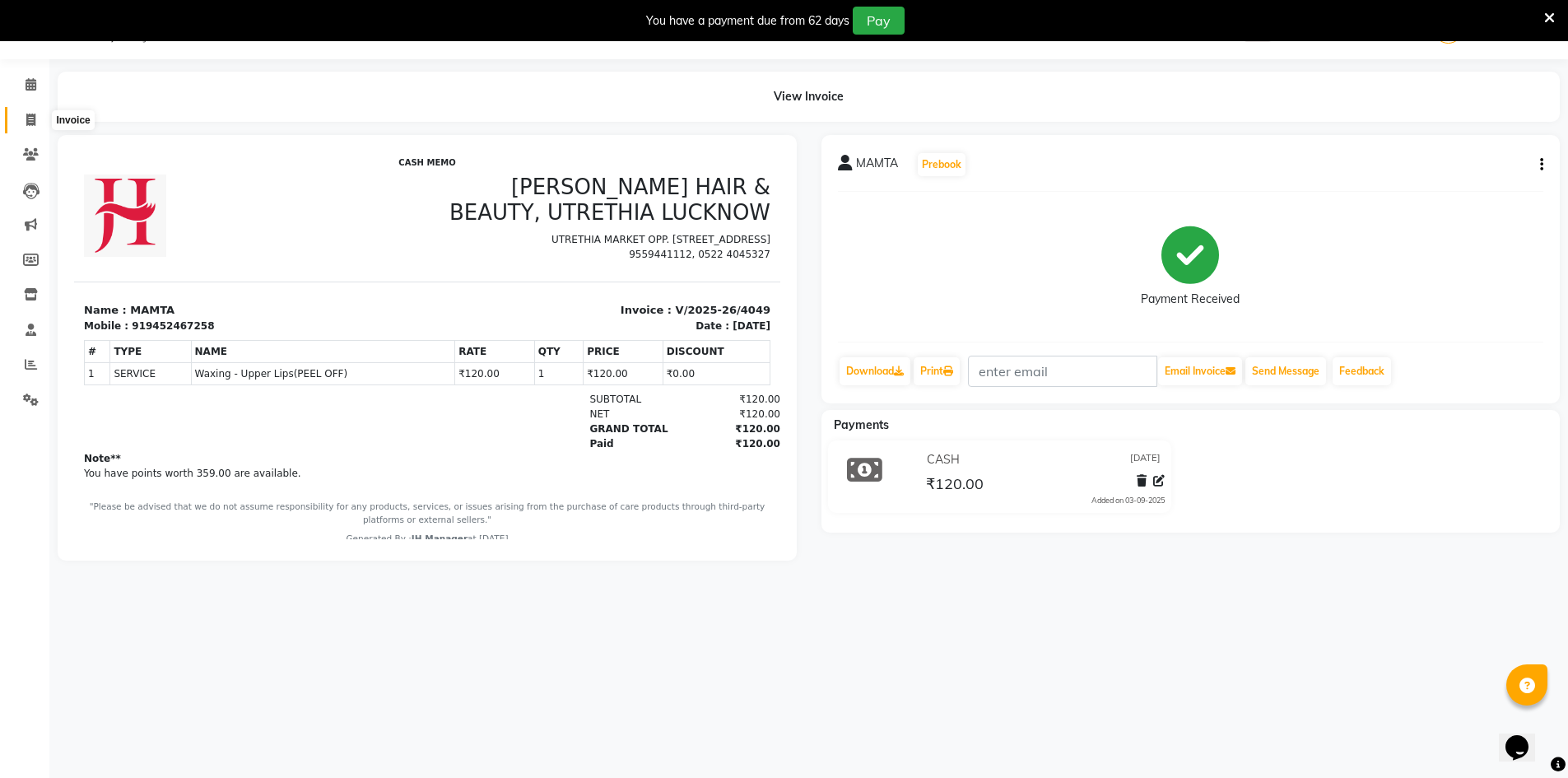
click at [30, 122] on icon at bounding box center [30, 120] width 9 height 13
select select "service"
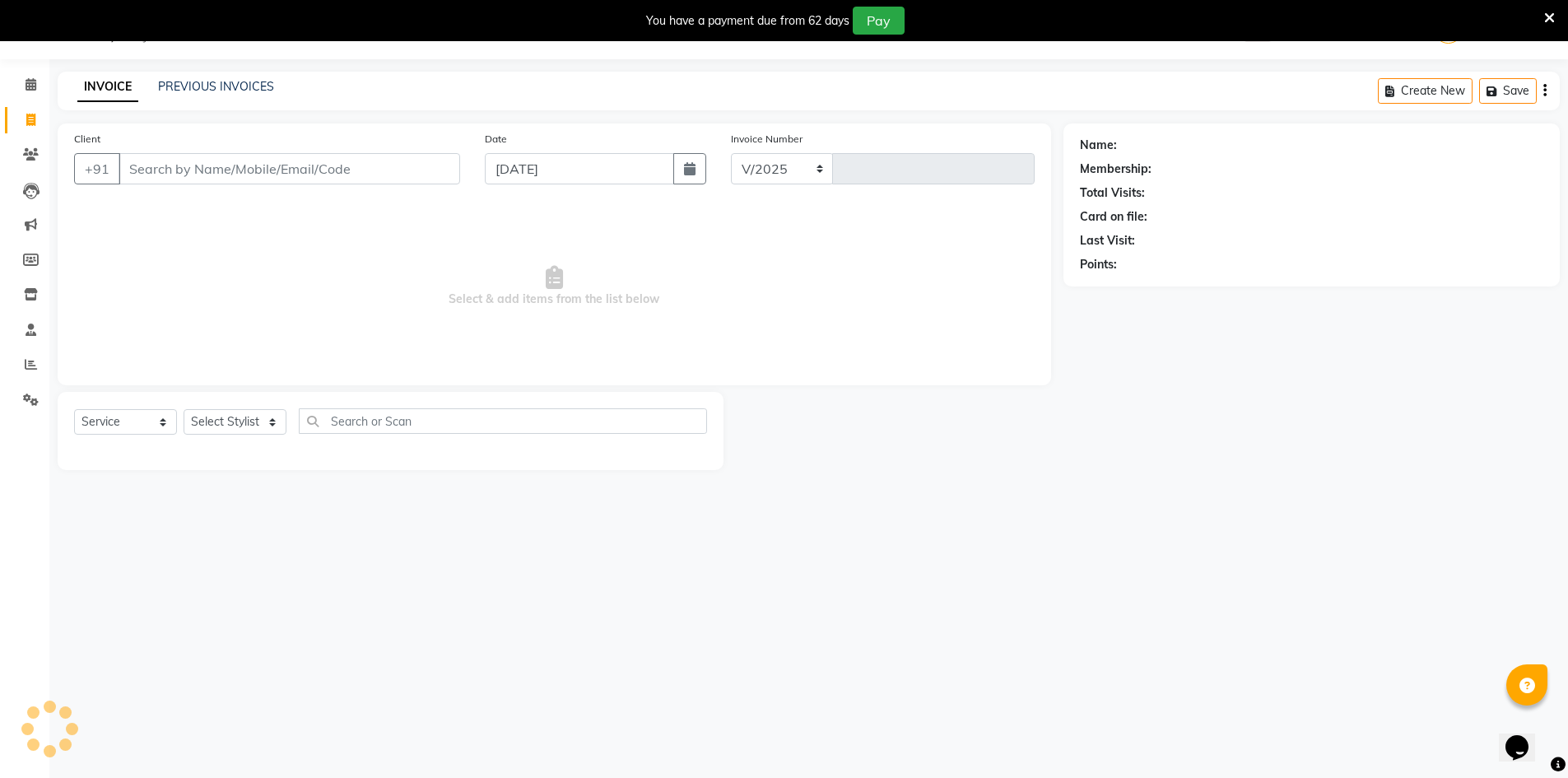
select select "640"
type input "4050"
click at [238, 432] on select "Select Stylist" at bounding box center [235, 422] width 103 height 25
click at [243, 416] on select "Select Stylist" at bounding box center [235, 422] width 103 height 25
click at [243, 417] on select "Select Stylist" at bounding box center [235, 422] width 103 height 25
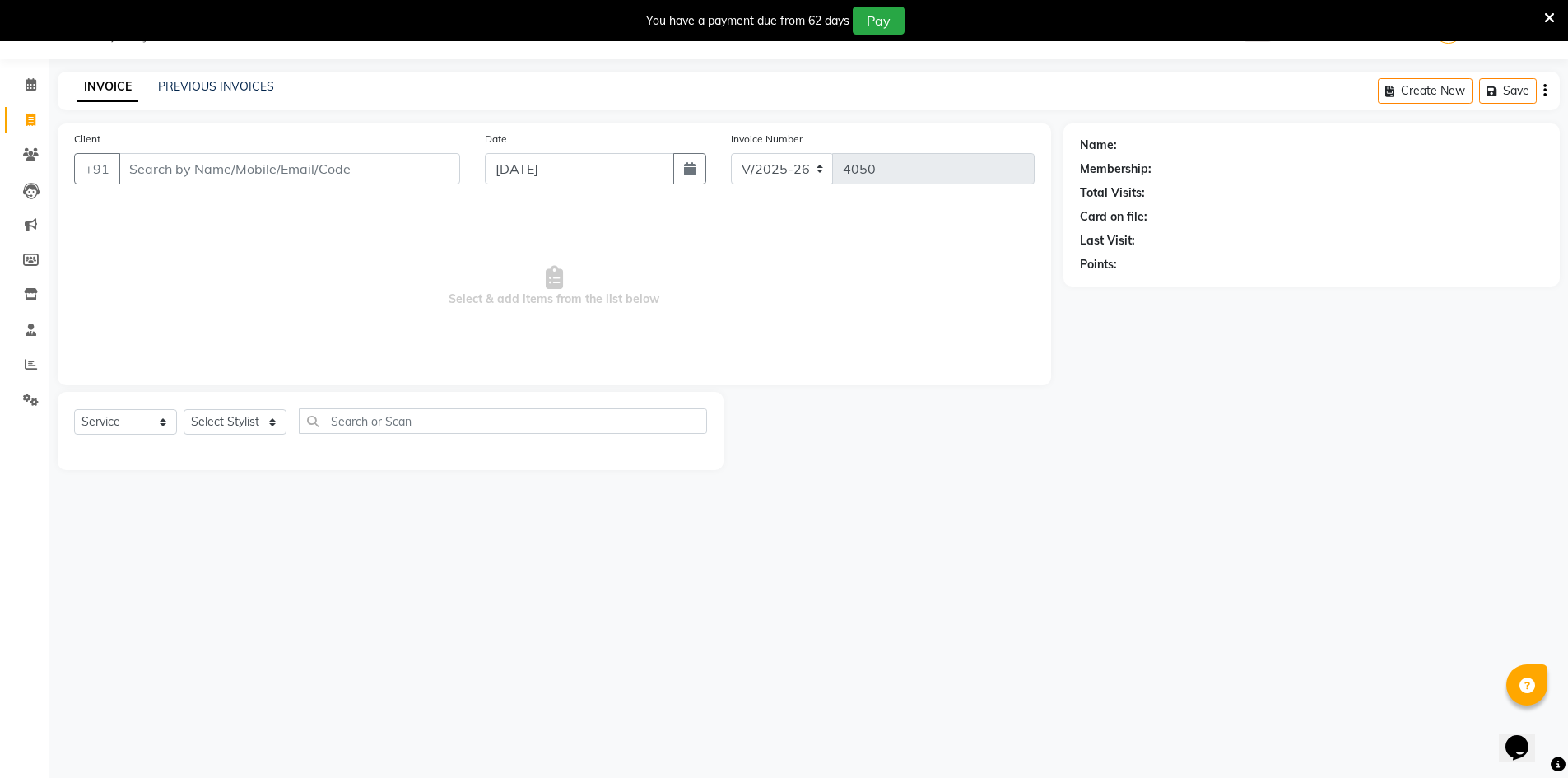
click at [219, 406] on div "Select Service Product Membership Package Voucher Prepaid Gift Card Select Styl…" at bounding box center [391, 431] width 666 height 78
click at [211, 418] on select "Select Stylist ADNAN ADVANCE ANJALI ANNU B-WAX [PERSON_NAME] JH Manager MEMBERS…" at bounding box center [235, 422] width 103 height 25
select select "32626"
click at [183, 409] on select "Select Stylist ADNAN ADVANCE ANJALI ANNU B-WAX [PERSON_NAME] JH Manager MEMBERS…" at bounding box center [235, 422] width 103 height 25
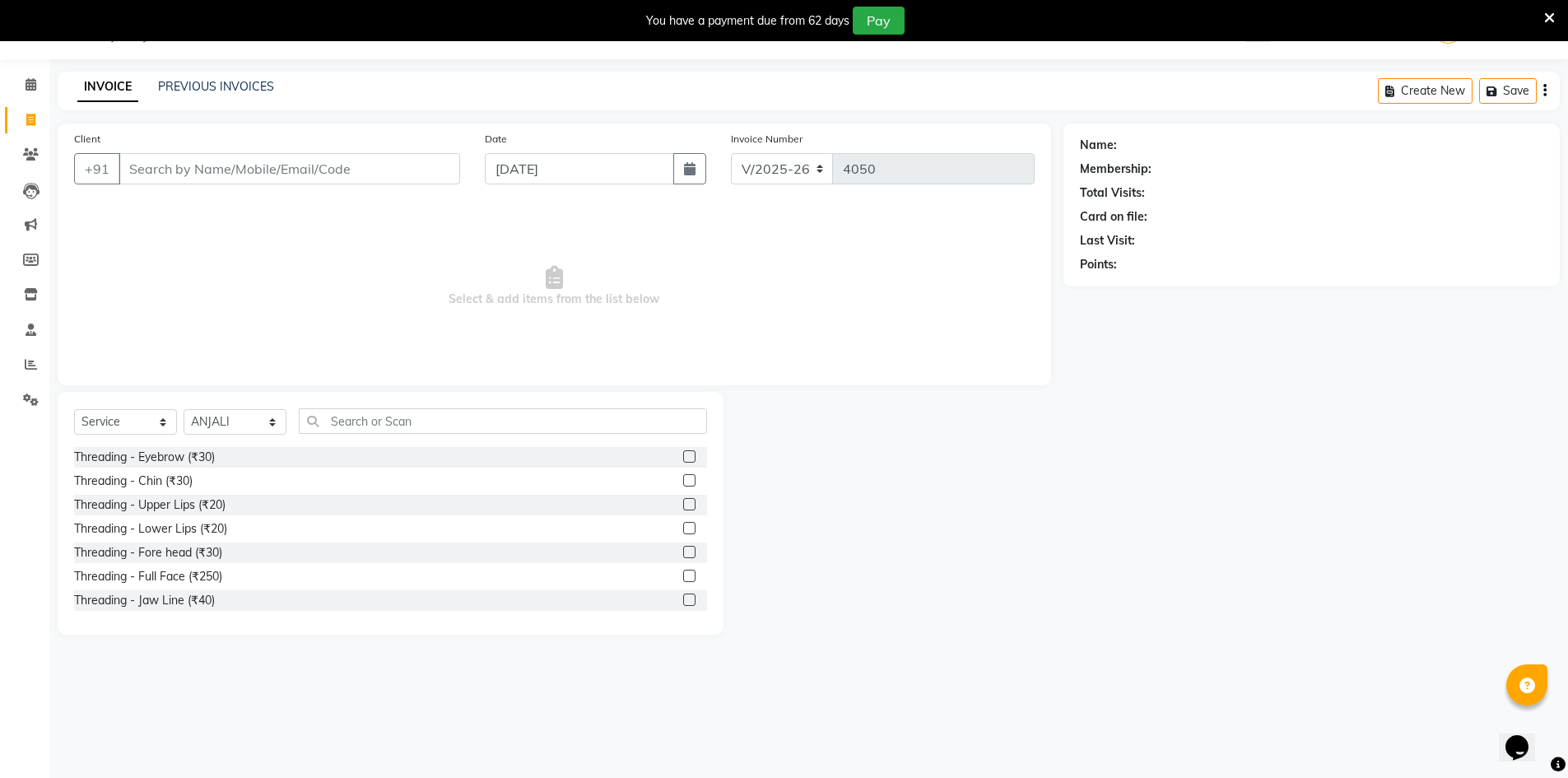
click at [684, 453] on label at bounding box center [689, 456] width 13 height 13
click at [684, 453] on input "checkbox" at bounding box center [688, 457] width 11 height 11
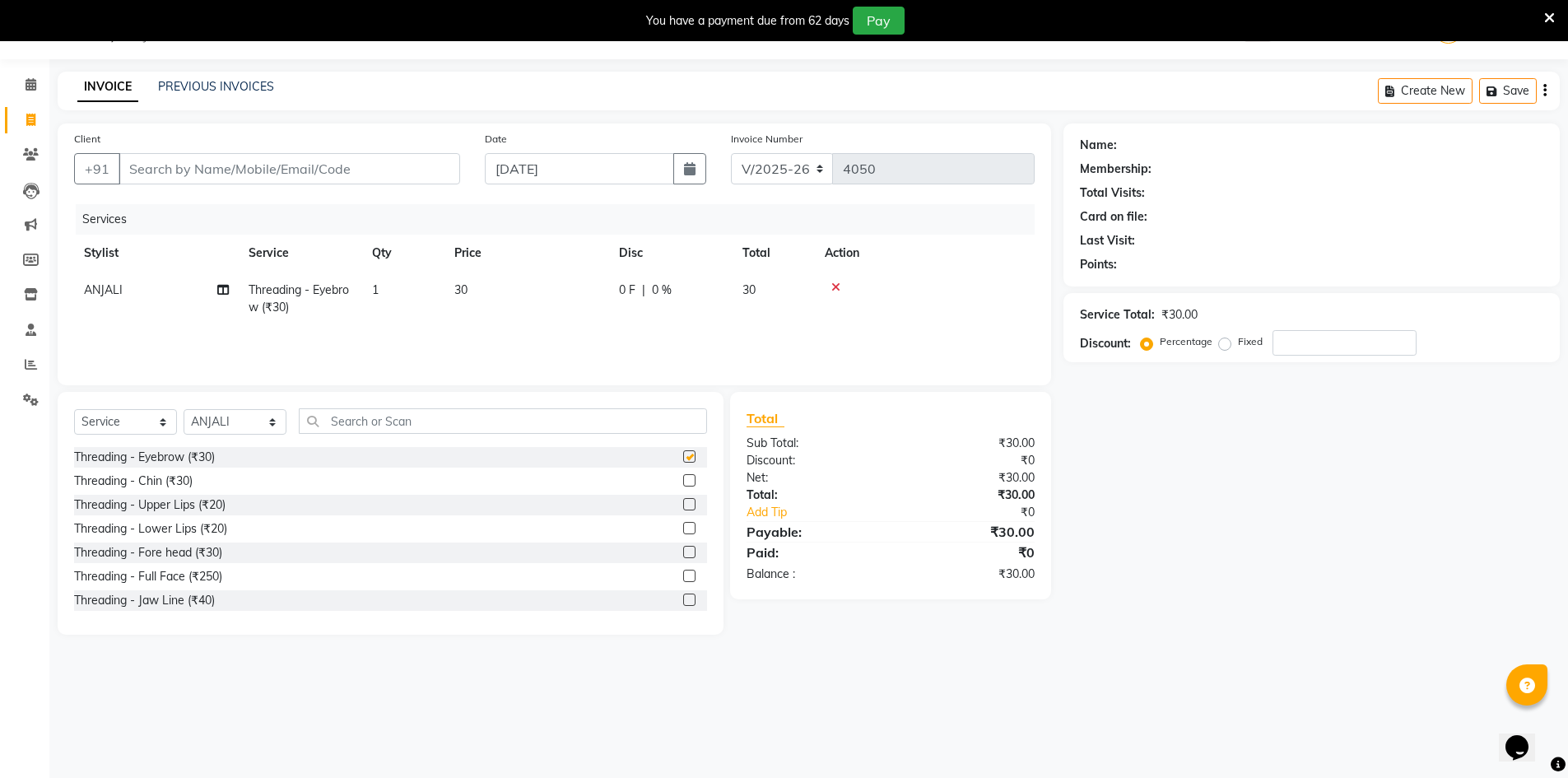
checkbox input "false"
click at [684, 502] on label at bounding box center [689, 504] width 13 height 13
click at [684, 502] on input "checkbox" at bounding box center [688, 505] width 11 height 11
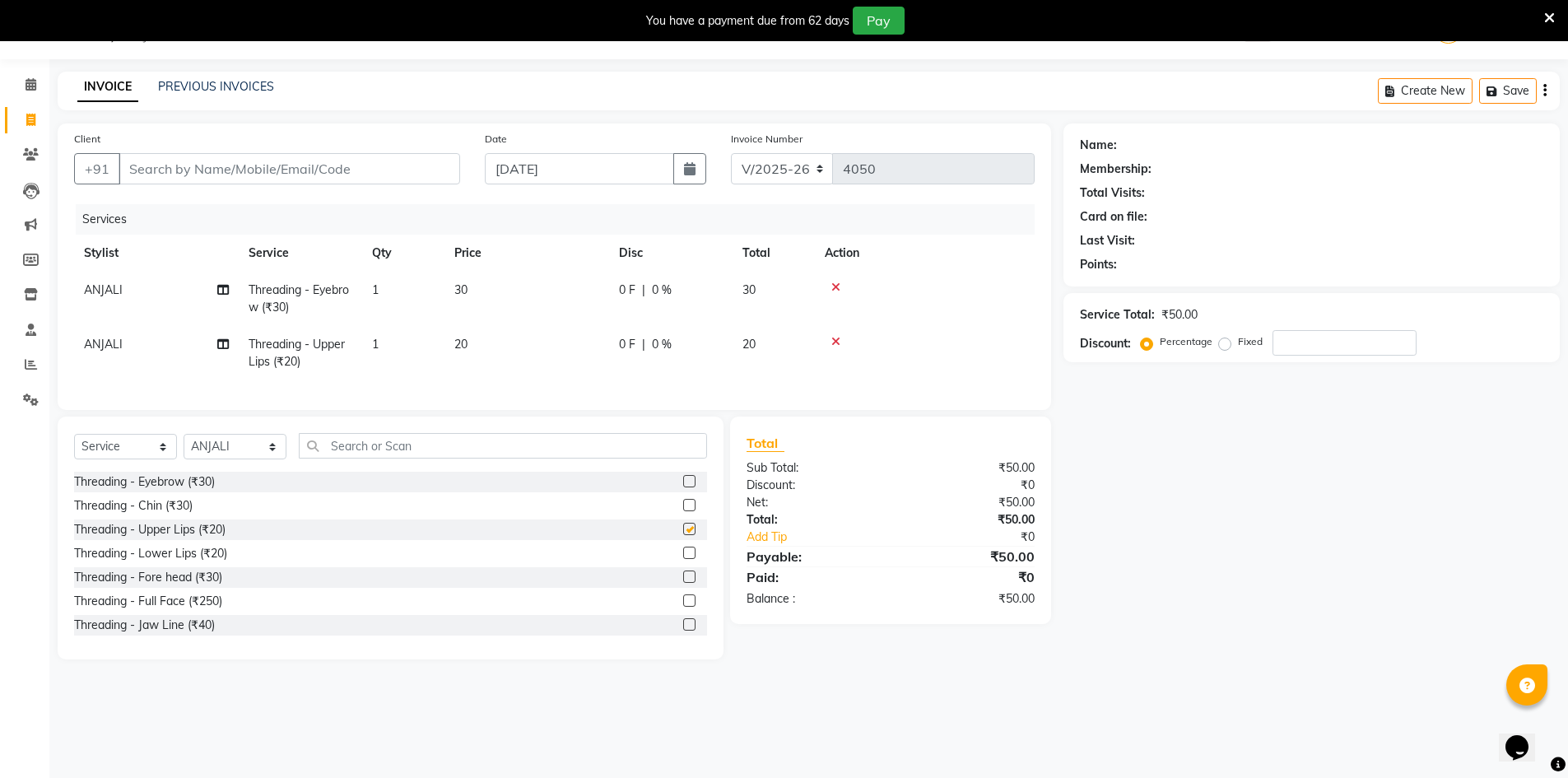
checkbox input "false"
click at [318, 162] on input "Client" at bounding box center [290, 169] width 342 height 31
type input "R"
type input "0"
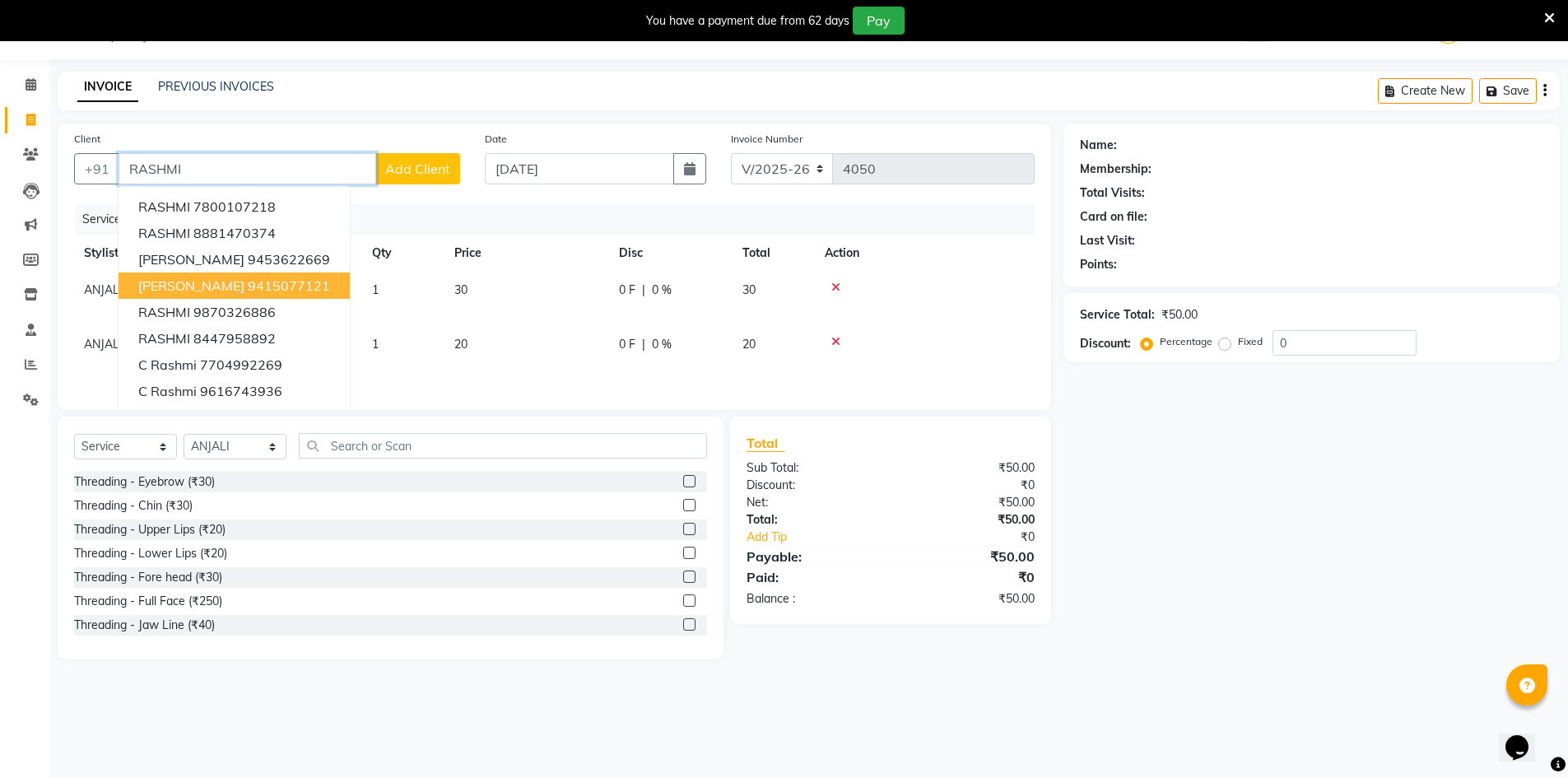
type input "RASHMI"
click at [1500, 555] on div "Name: Membership: Total Visits: Card on file: Last Visit: Points: Service Total…" at bounding box center [1318, 391] width 509 height 536
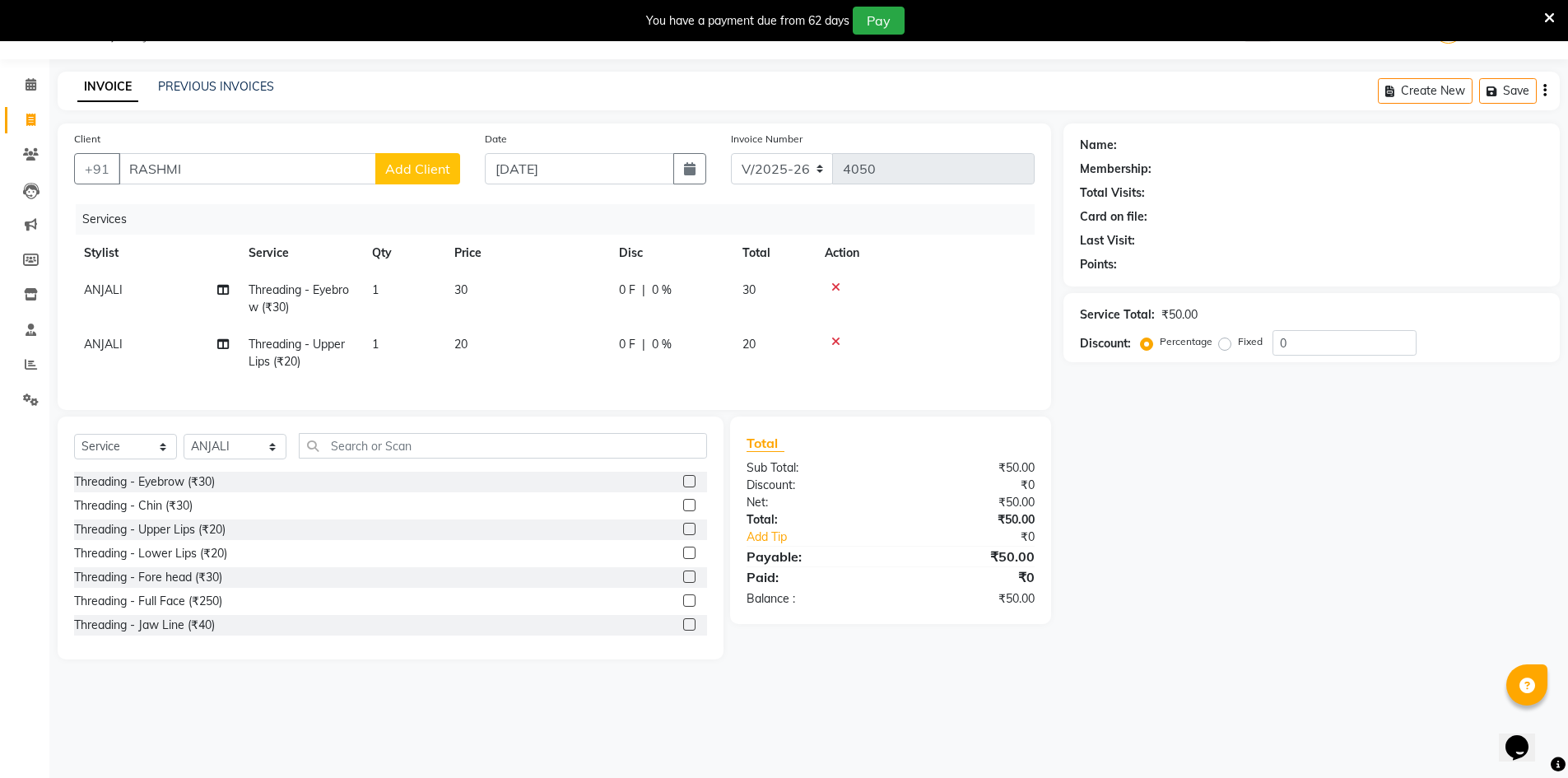
click at [684, 487] on label at bounding box center [689, 481] width 13 height 13
click at [684, 487] on input "checkbox" at bounding box center [688, 482] width 11 height 11
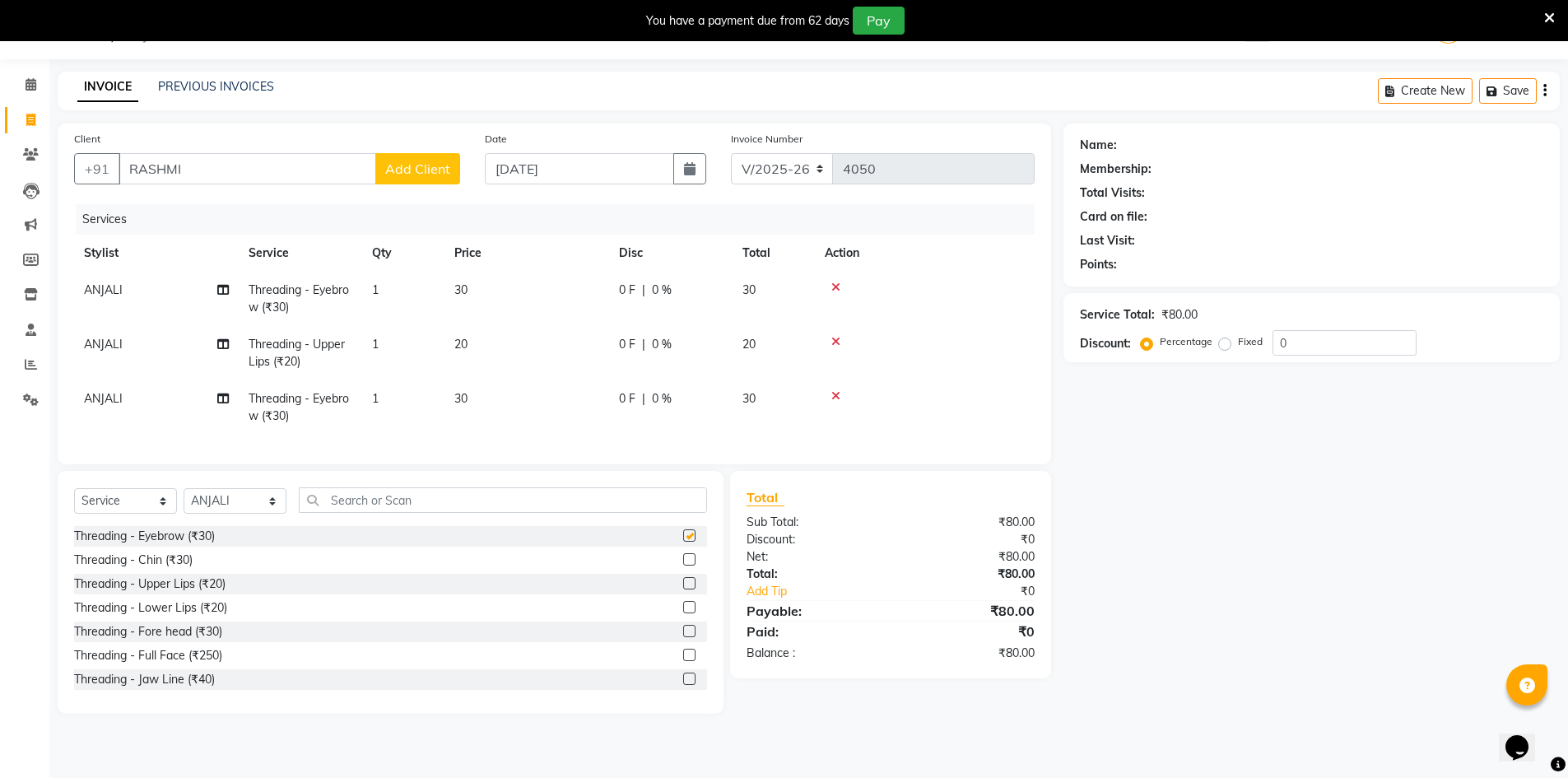
checkbox input "false"
click at [684, 637] on label at bounding box center [689, 630] width 13 height 13
click at [684, 637] on input "checkbox" at bounding box center [688, 631] width 11 height 11
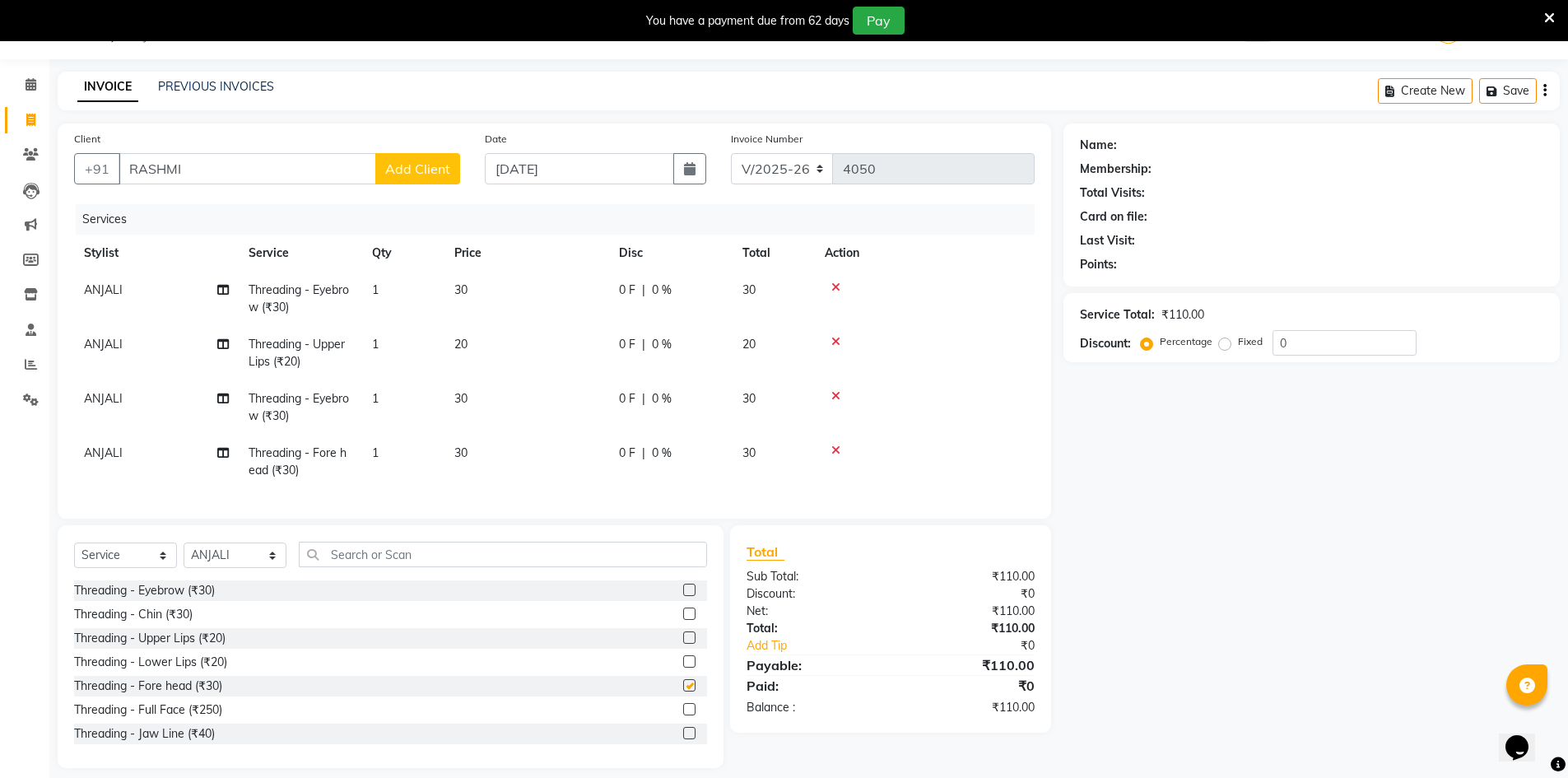
checkbox input "false"
click at [304, 157] on input "RASHMI" at bounding box center [247, 169] width 258 height 31
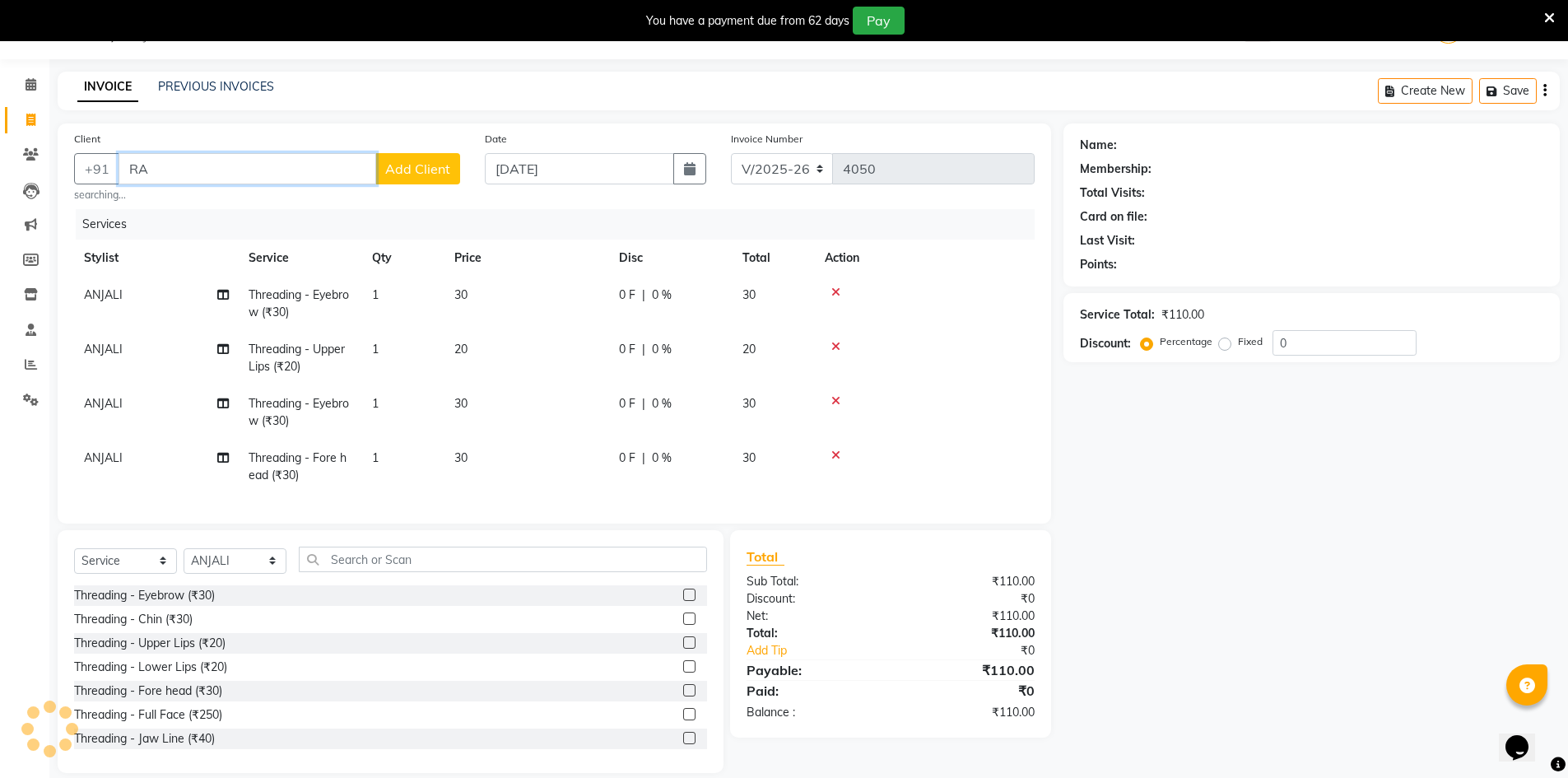
type input "R"
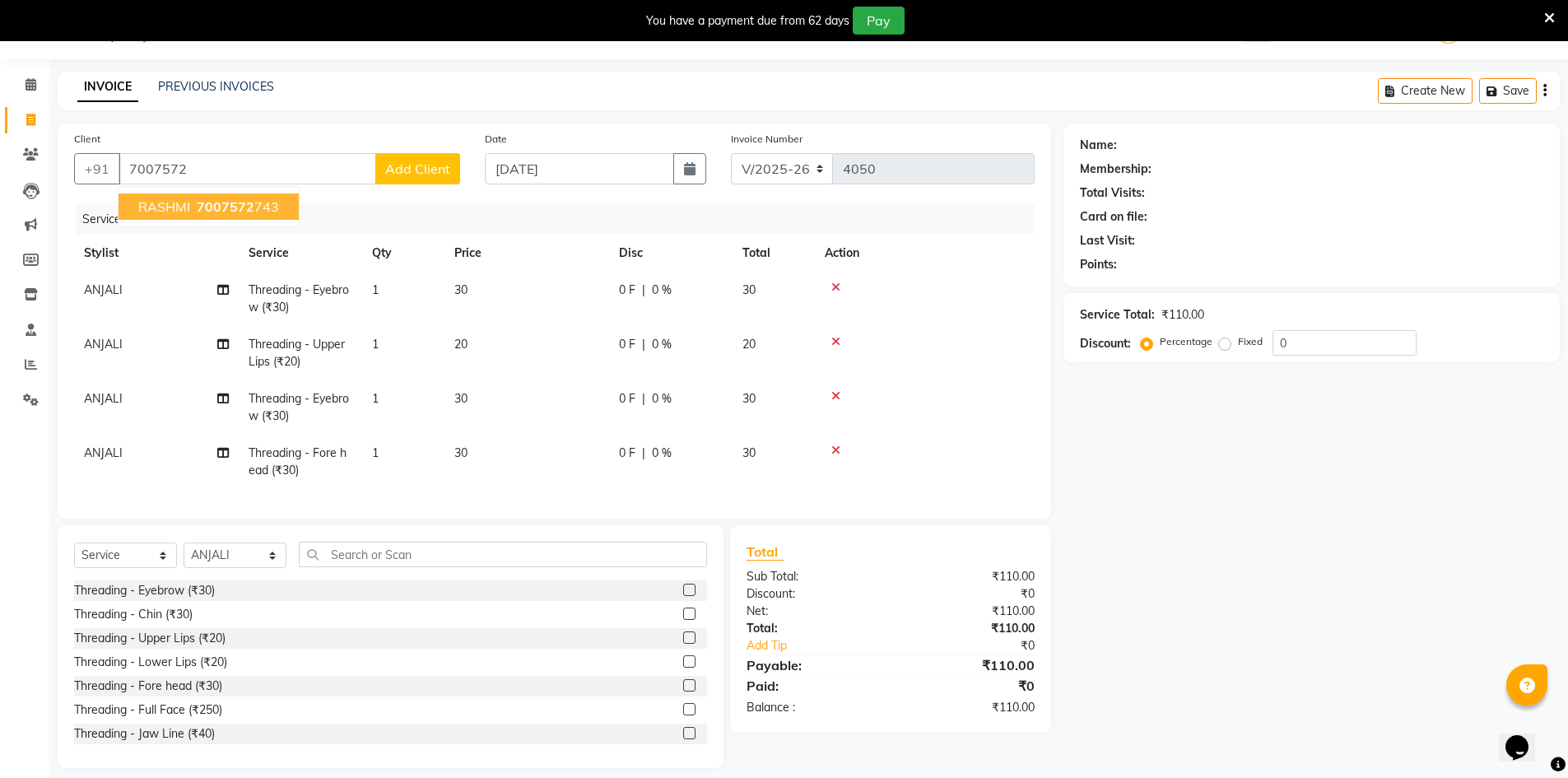
click at [301, 198] on div "Client [PHONE_NUMBER] RASHMI 7007572 743 Add Client Date [DATE] Invoice Number …" at bounding box center [554, 320] width 994 height 395
click at [296, 171] on input "7007572" at bounding box center [247, 169] width 258 height 31
click at [273, 209] on ngb-highlight "70075727 43" at bounding box center [236, 207] width 86 height 16
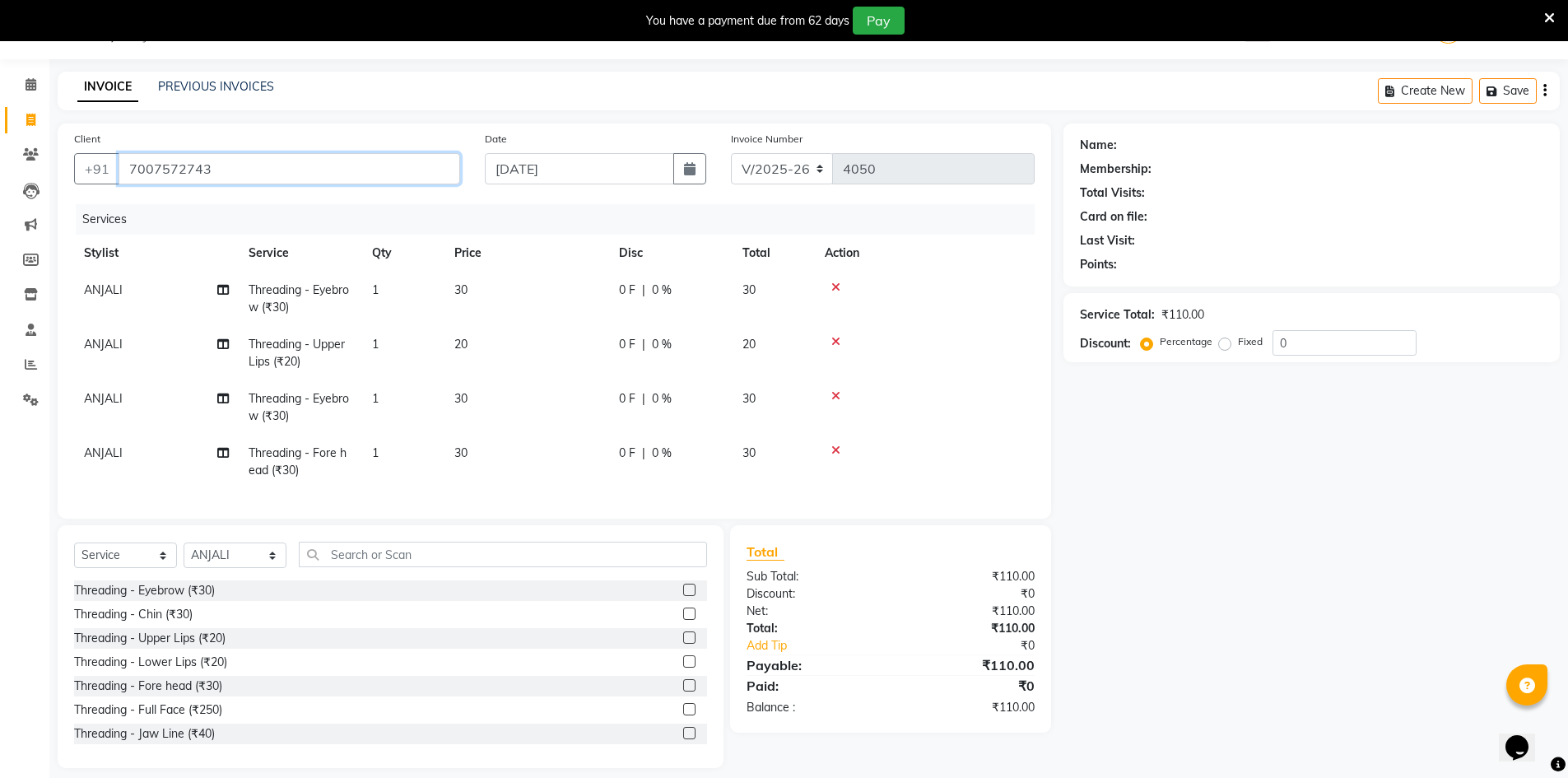
type input "7007572743"
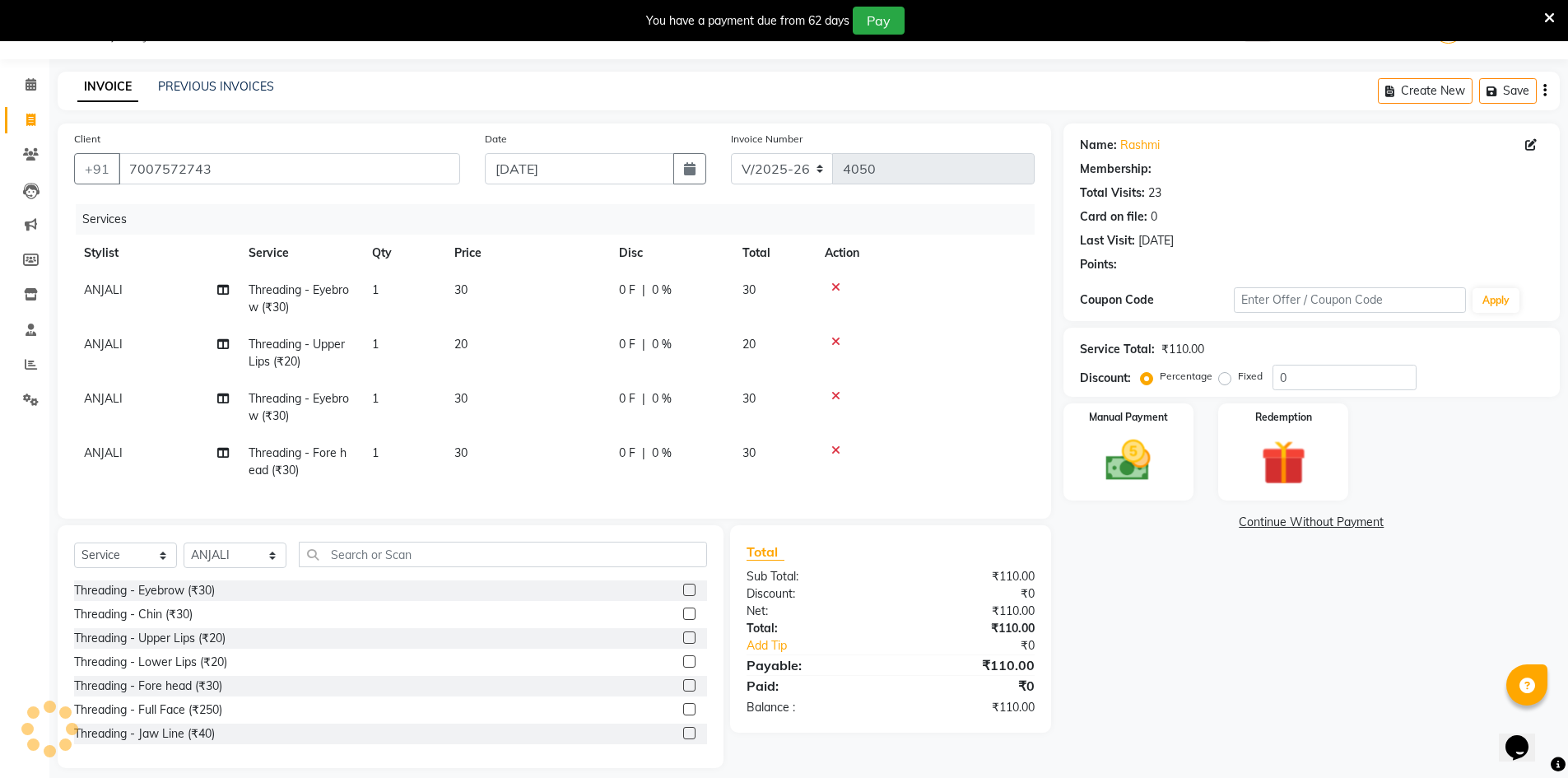
select select "2: Object"
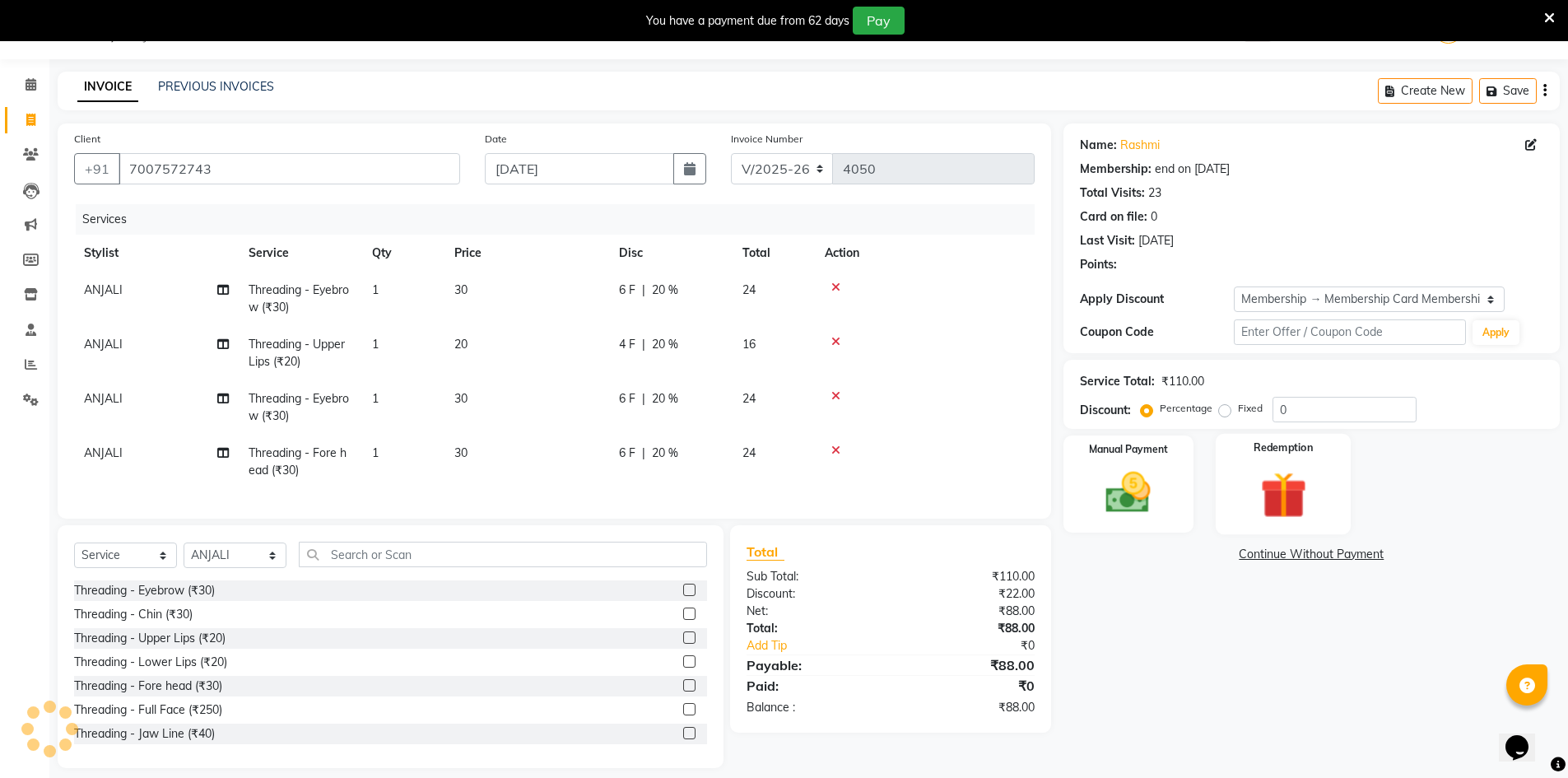
type input "20"
drag, startPoint x: 1157, startPoint y: 492, endPoint x: 1160, endPoint y: 502, distance: 10.4
click at [1157, 492] on img at bounding box center [1129, 492] width 75 height 53
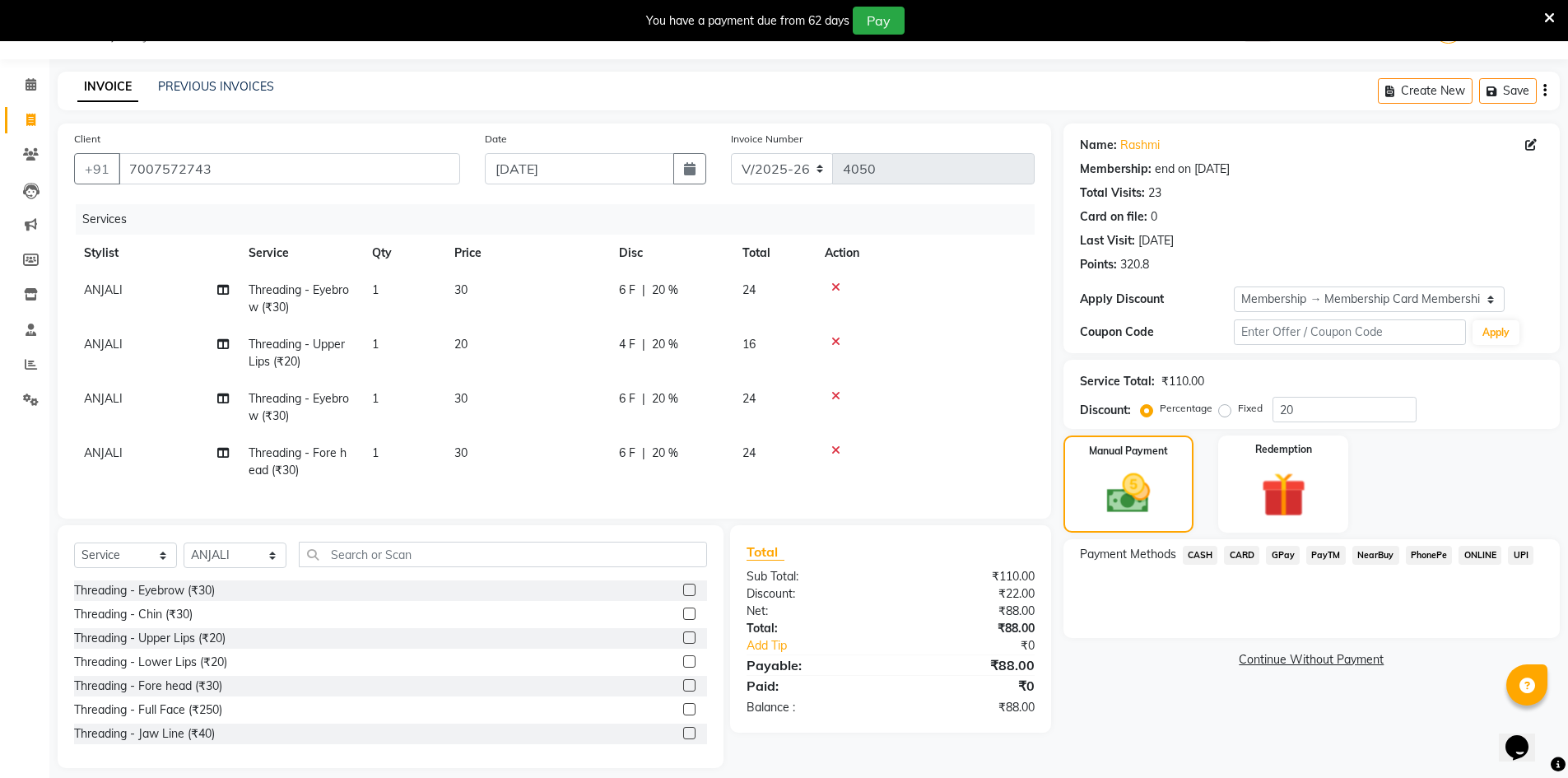
click at [1205, 550] on span "CASH" at bounding box center [1200, 555] width 36 height 19
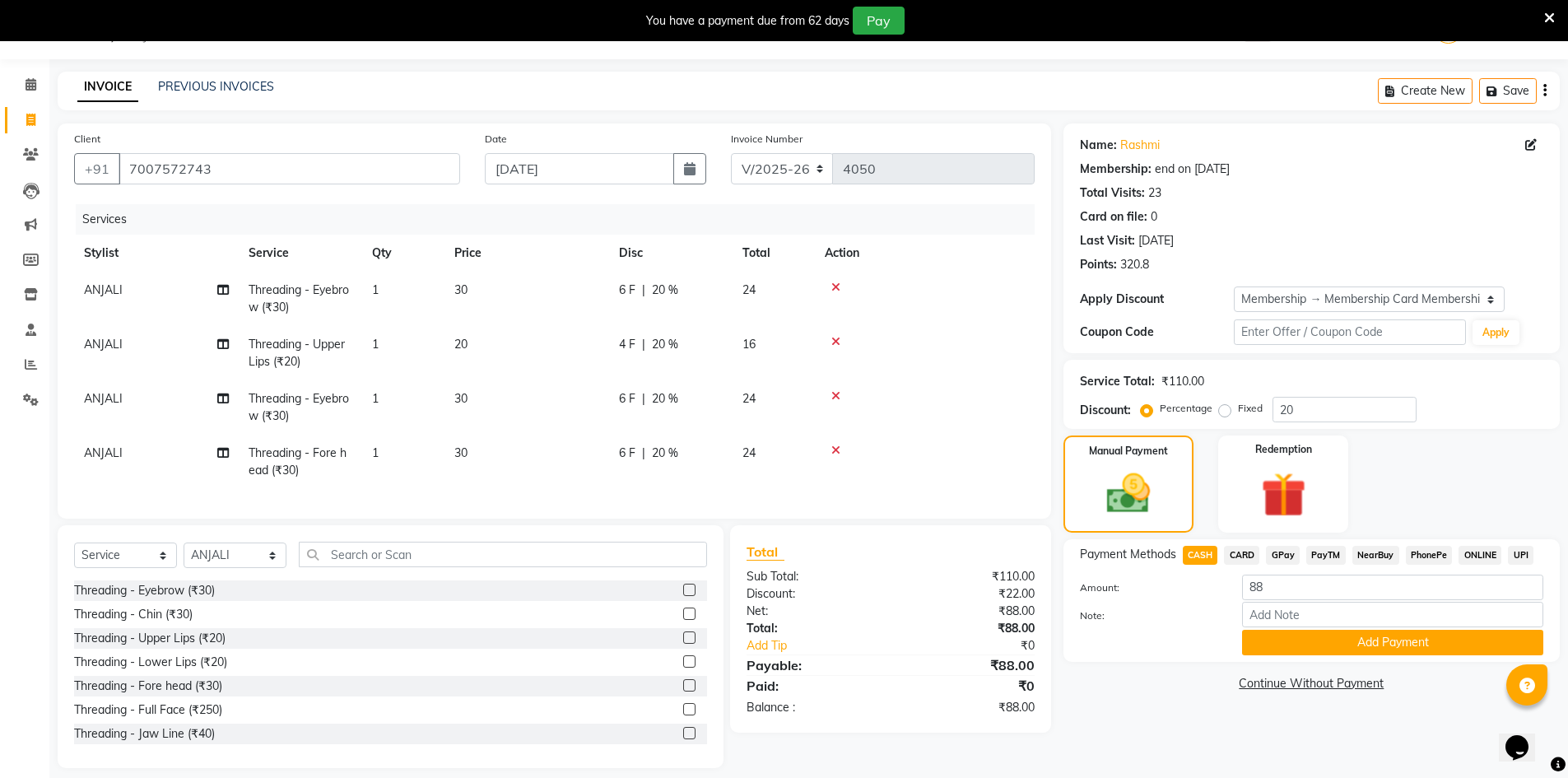
drag, startPoint x: 1290, startPoint y: 553, endPoint x: 1298, endPoint y: 578, distance: 26.2
click at [1291, 553] on span "GPay" at bounding box center [1282, 555] width 34 height 19
click at [1296, 643] on button "Add Payment" at bounding box center [1393, 642] width 301 height 25
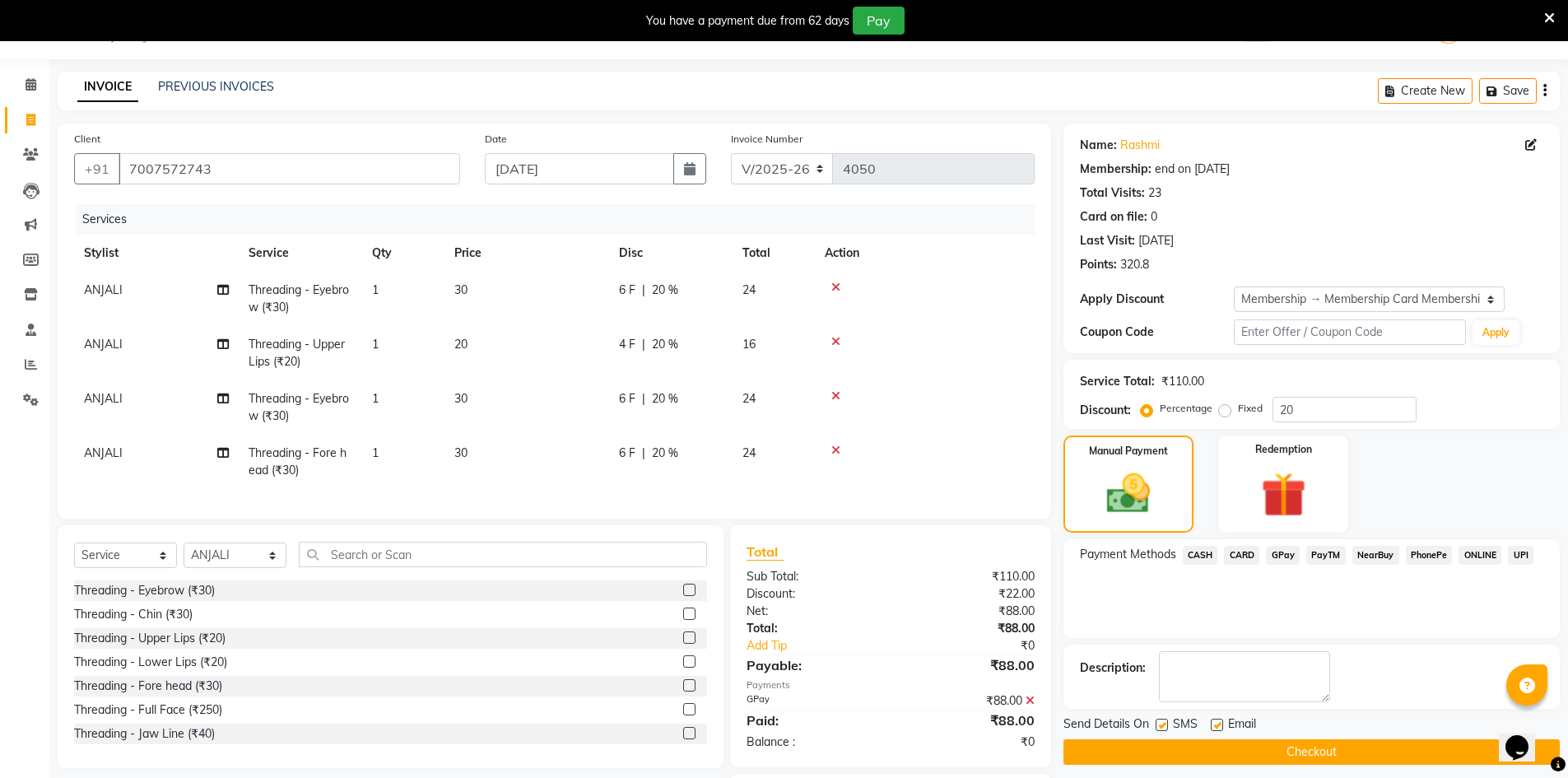
click at [1272, 756] on button "Checkout" at bounding box center [1312, 752] width 496 height 25
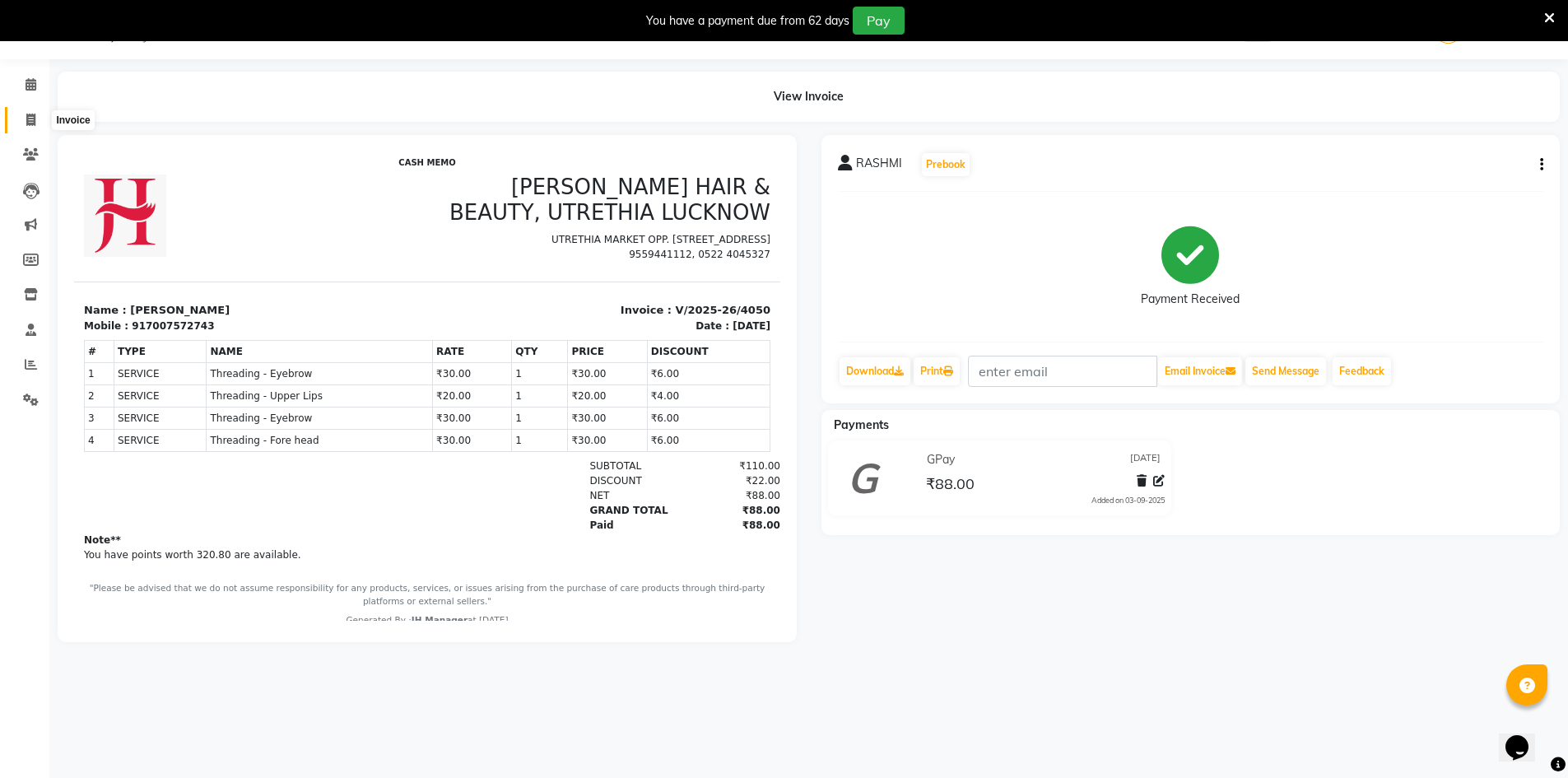
click at [26, 125] on icon at bounding box center [30, 120] width 9 height 13
select select "service"
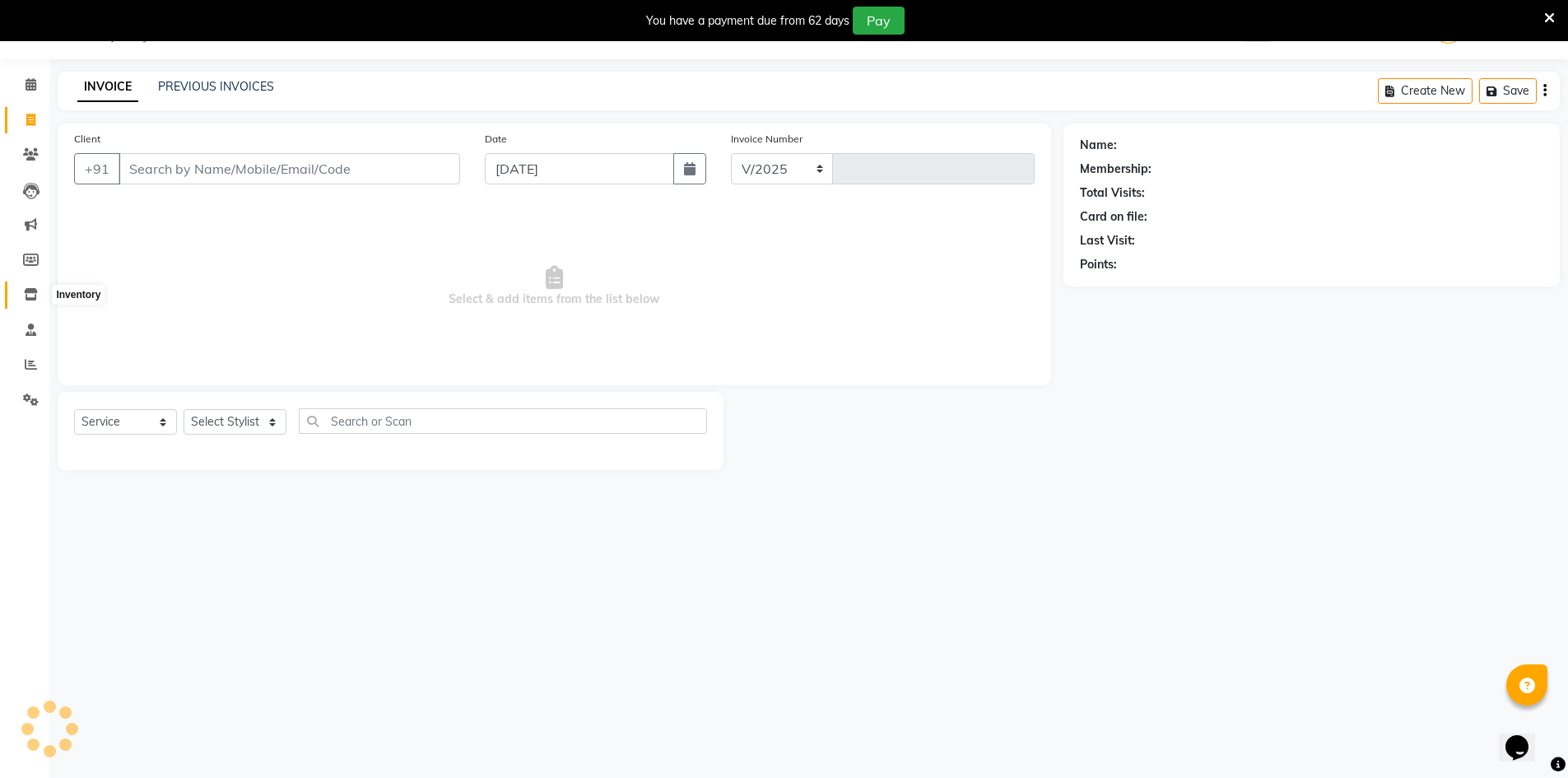
select select "640"
type input "4051"
click at [25, 337] on span at bounding box center [31, 331] width 29 height 19
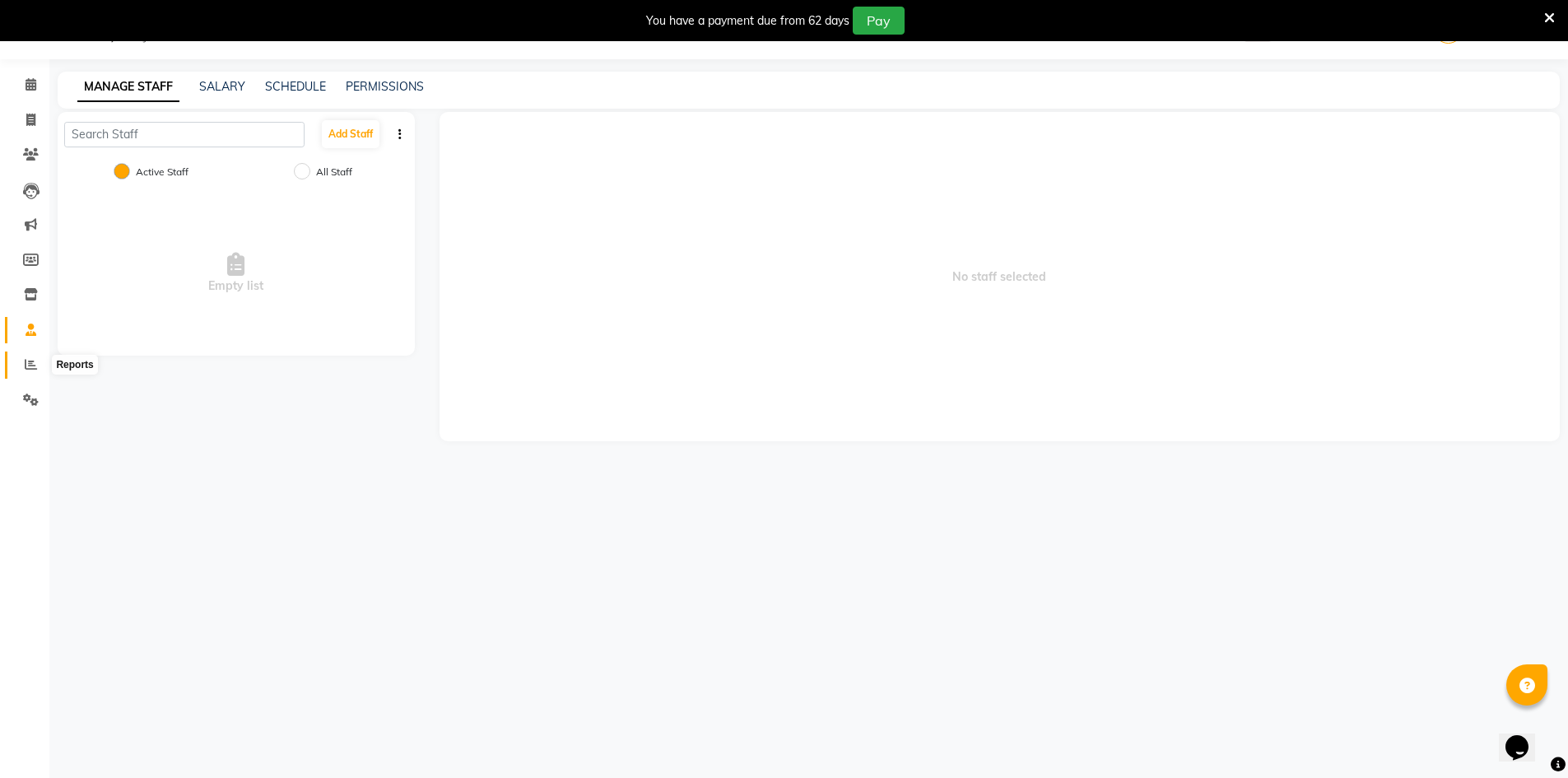
click at [34, 361] on icon at bounding box center [31, 364] width 13 height 13
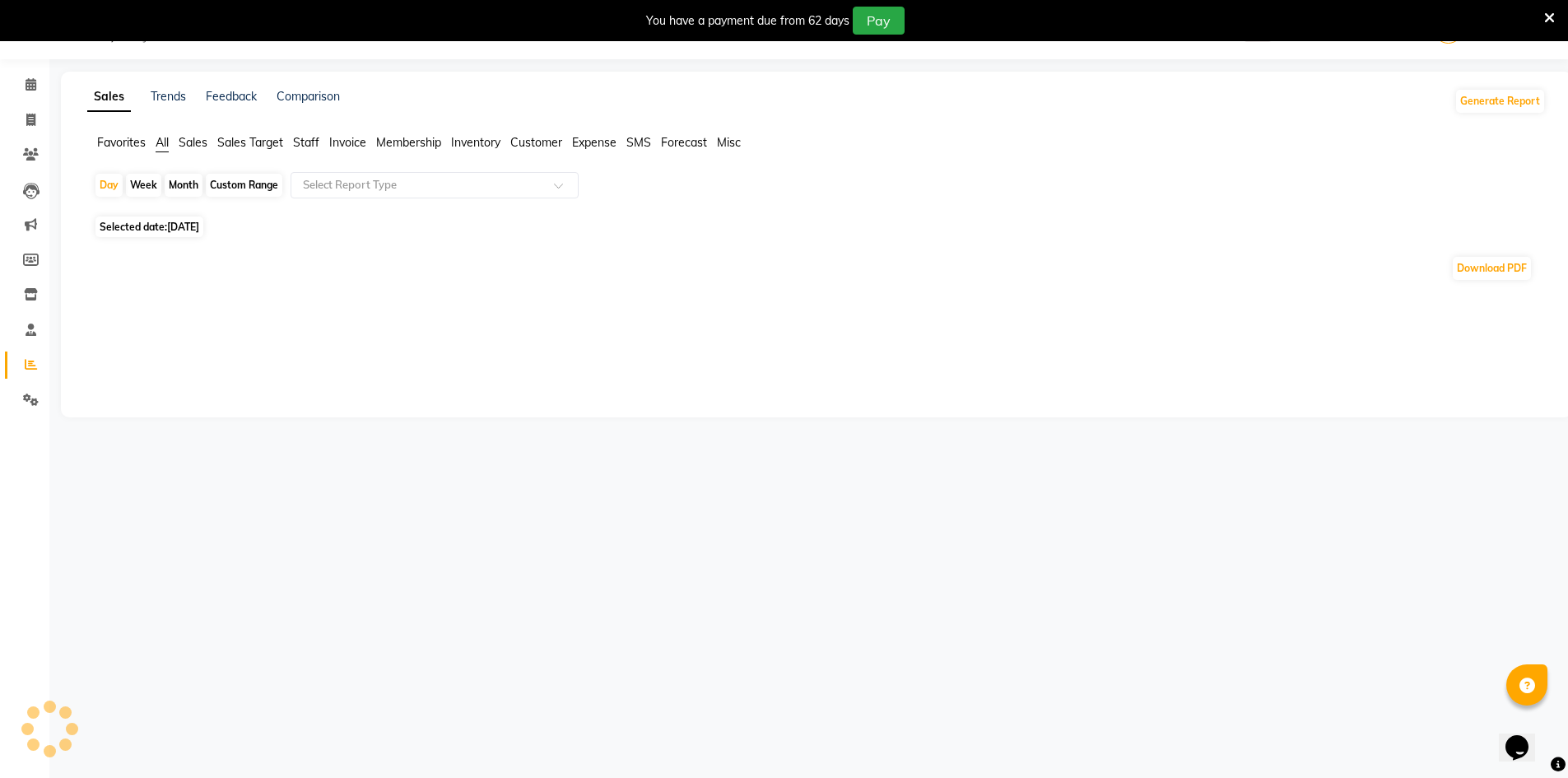
click at [303, 135] on span "Staff" at bounding box center [306, 142] width 26 height 14
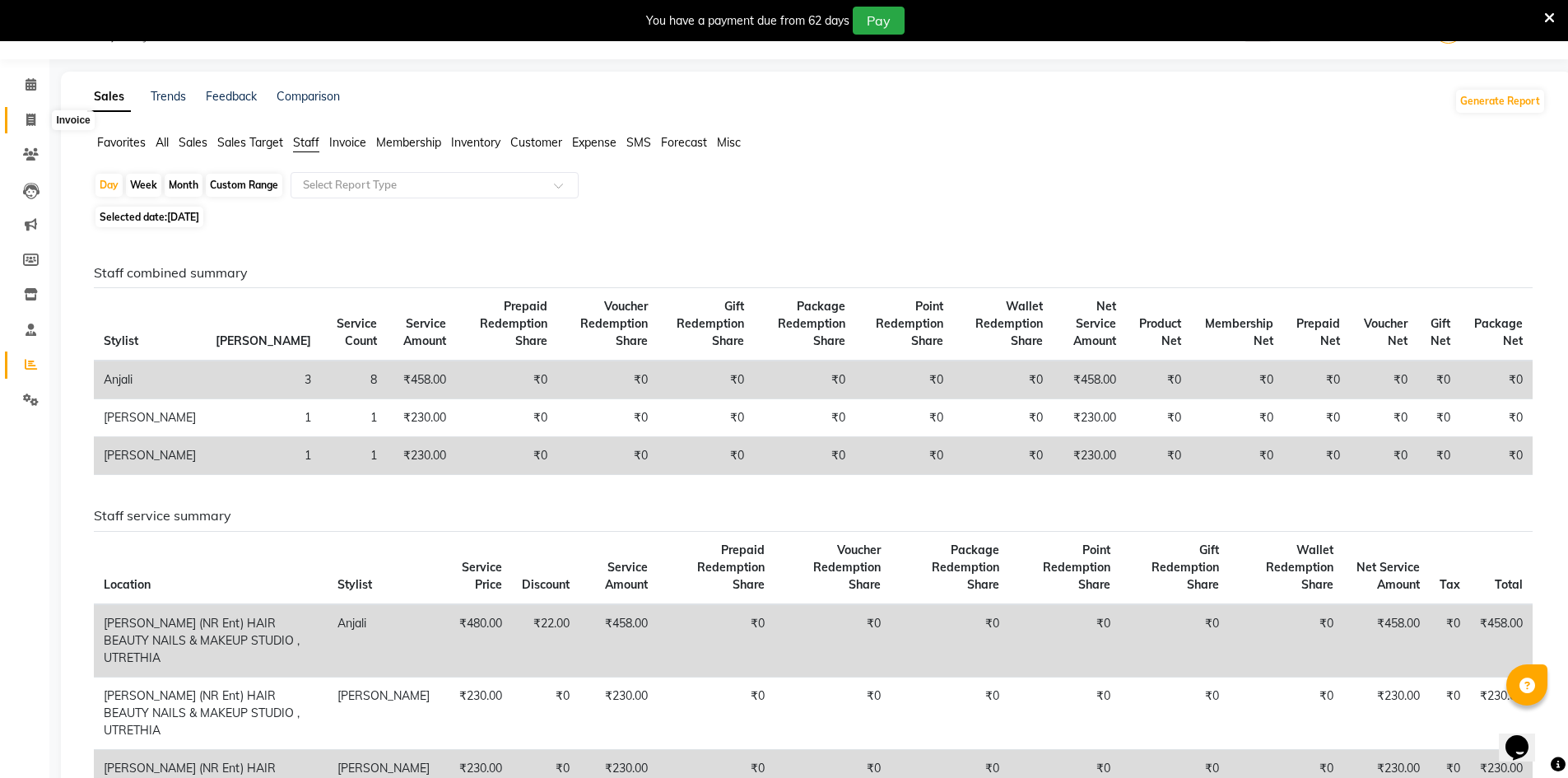
click at [36, 124] on icon at bounding box center [30, 120] width 9 height 13
select select "service"
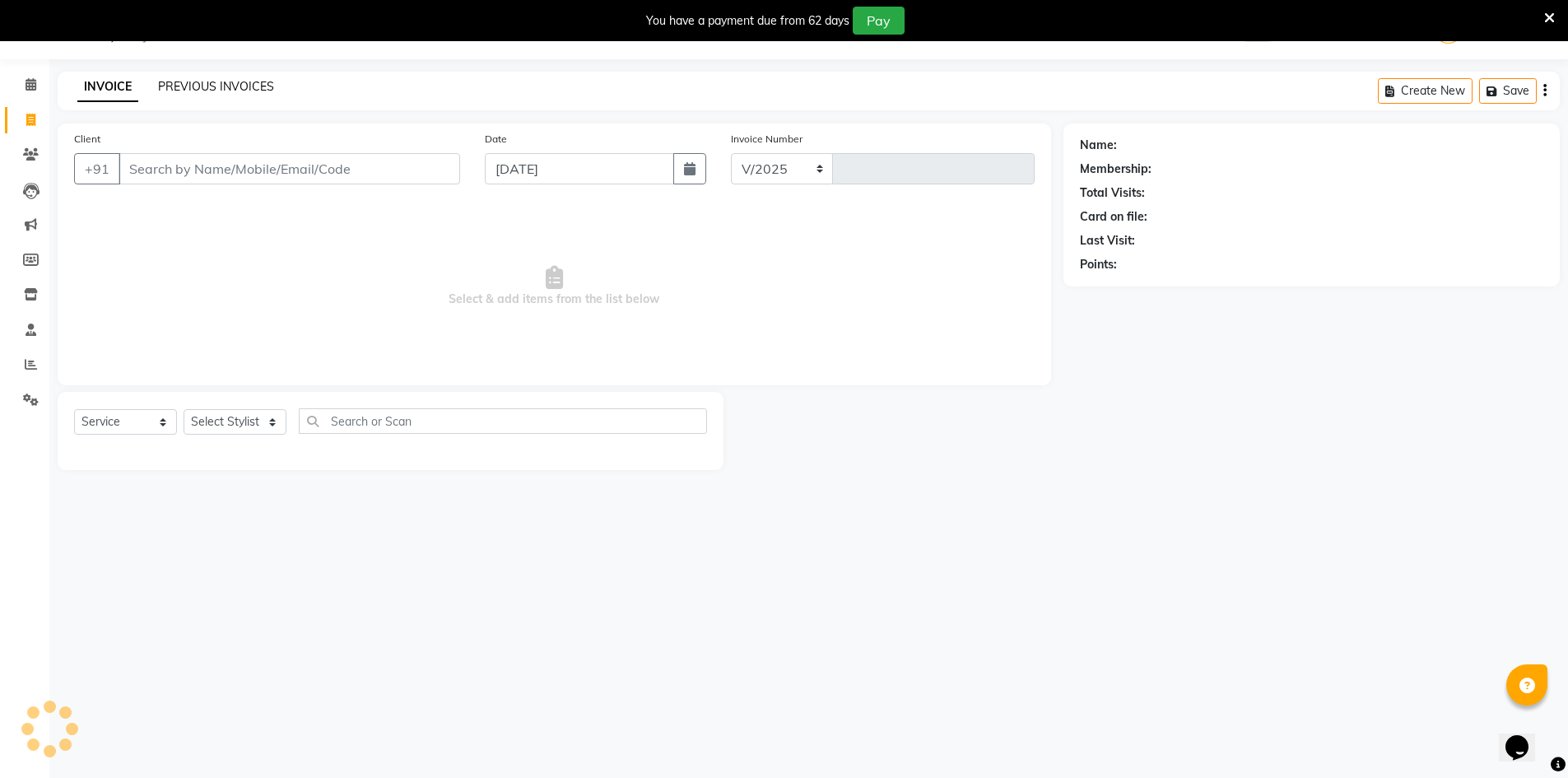
select select "640"
type input "4051"
click at [180, 81] on link "PREVIOUS INVOICES" at bounding box center [216, 86] width 116 height 14
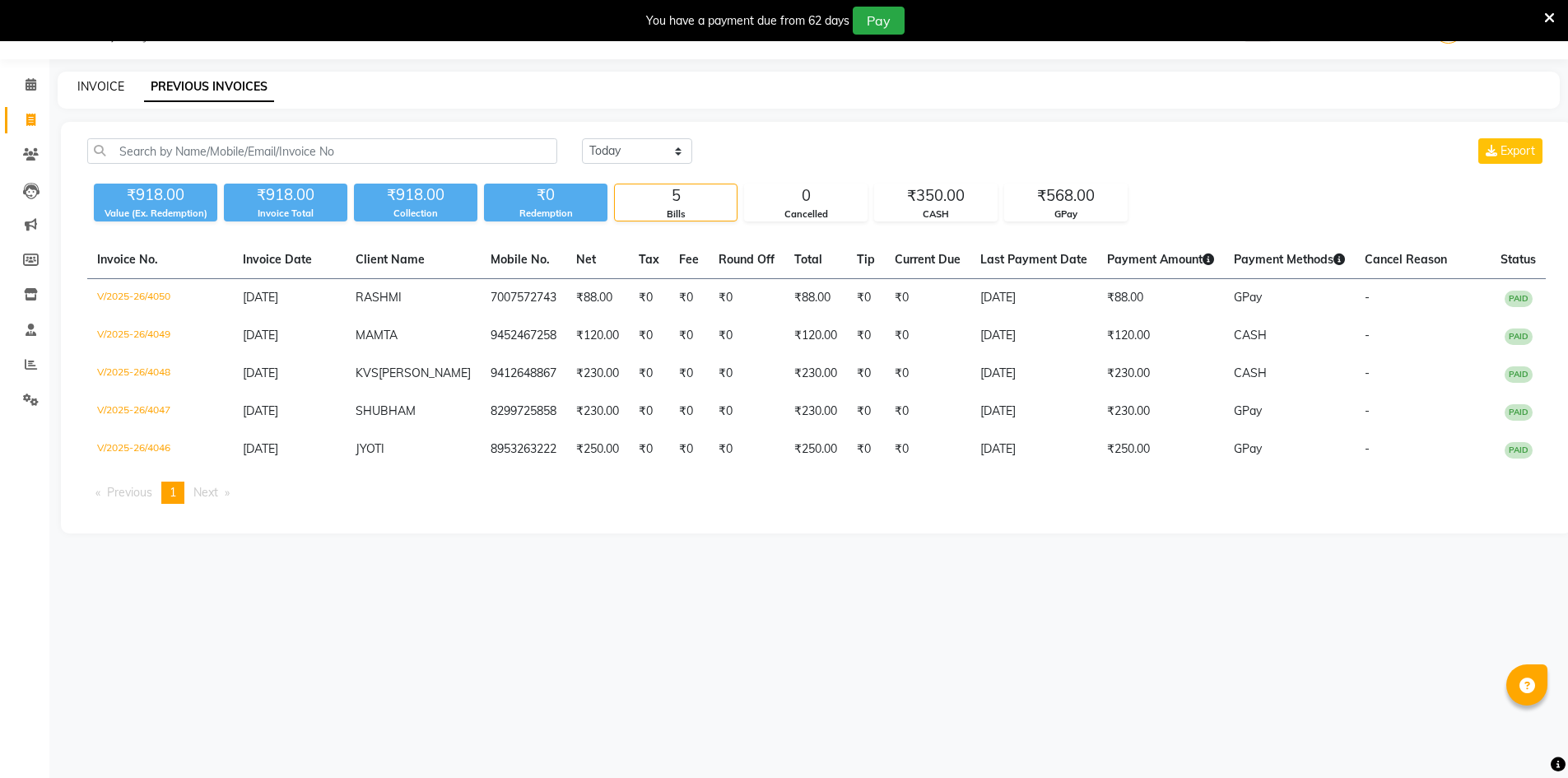
click at [97, 79] on link "INVOICE" at bounding box center [100, 86] width 47 height 14
select select "640"
select select "service"
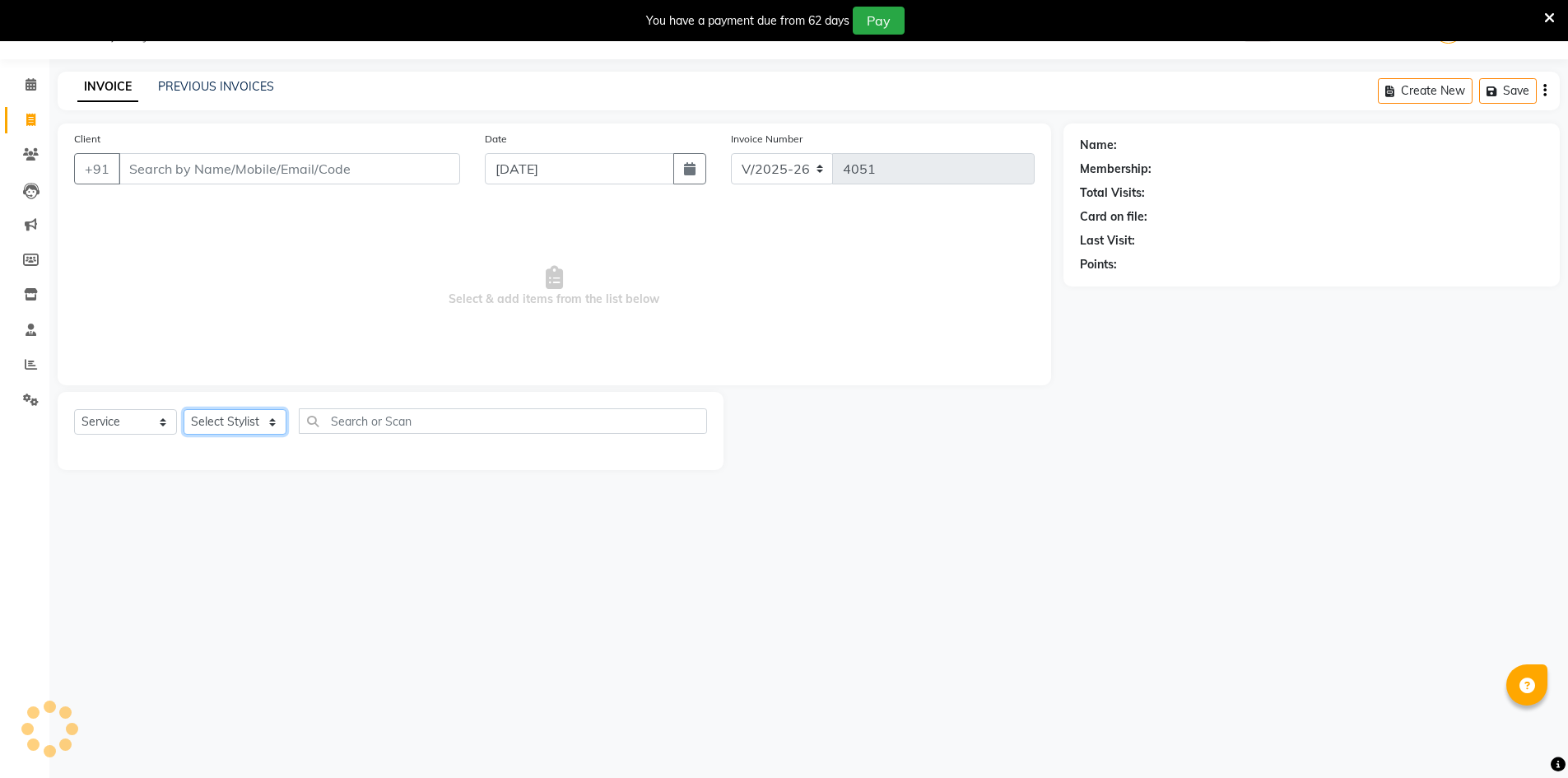
click at [232, 416] on select "Select Stylist" at bounding box center [235, 422] width 103 height 25
select select "32626"
click at [183, 409] on select "Select Stylist ADNAN ADVANCE ANJALI ANNU B-WAX [PERSON_NAME] JH Manager MEMBERS…" at bounding box center [235, 422] width 103 height 25
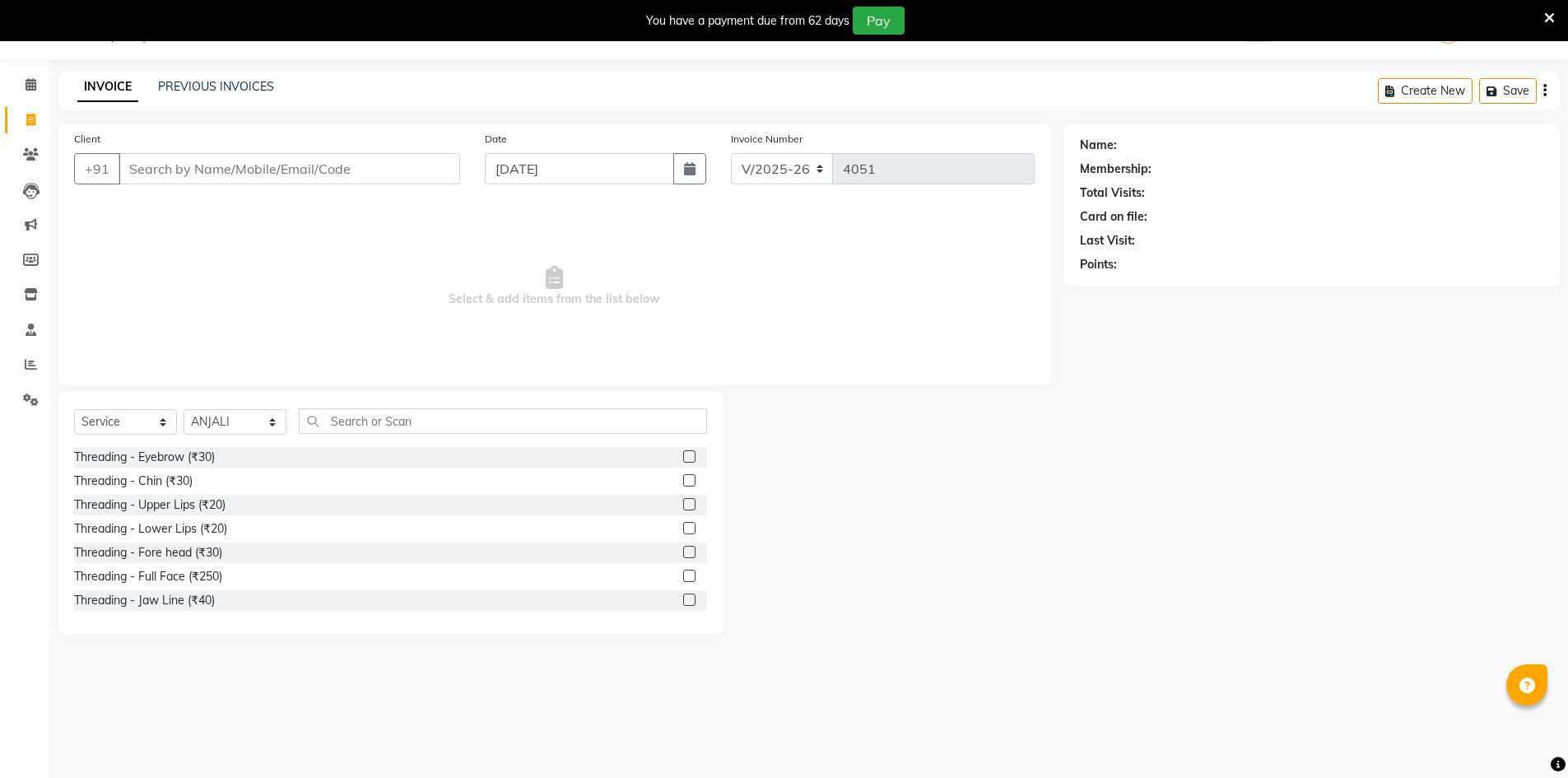
click at [684, 455] on label at bounding box center [689, 456] width 13 height 13
click at [684, 455] on input "checkbox" at bounding box center [688, 457] width 11 height 11
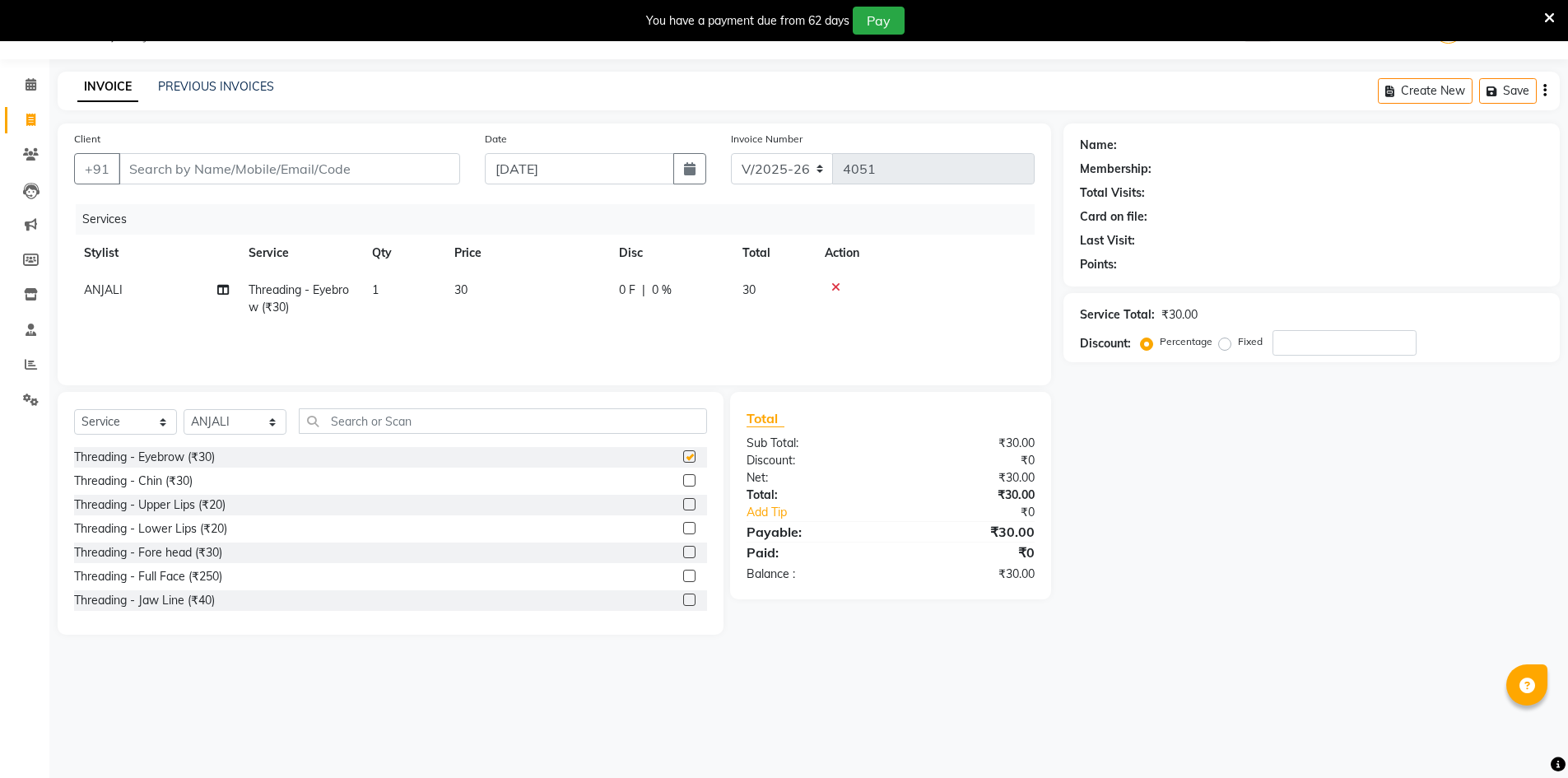
checkbox input "false"
click at [256, 171] on input "Client" at bounding box center [290, 169] width 342 height 31
type input "8"
type input "0"
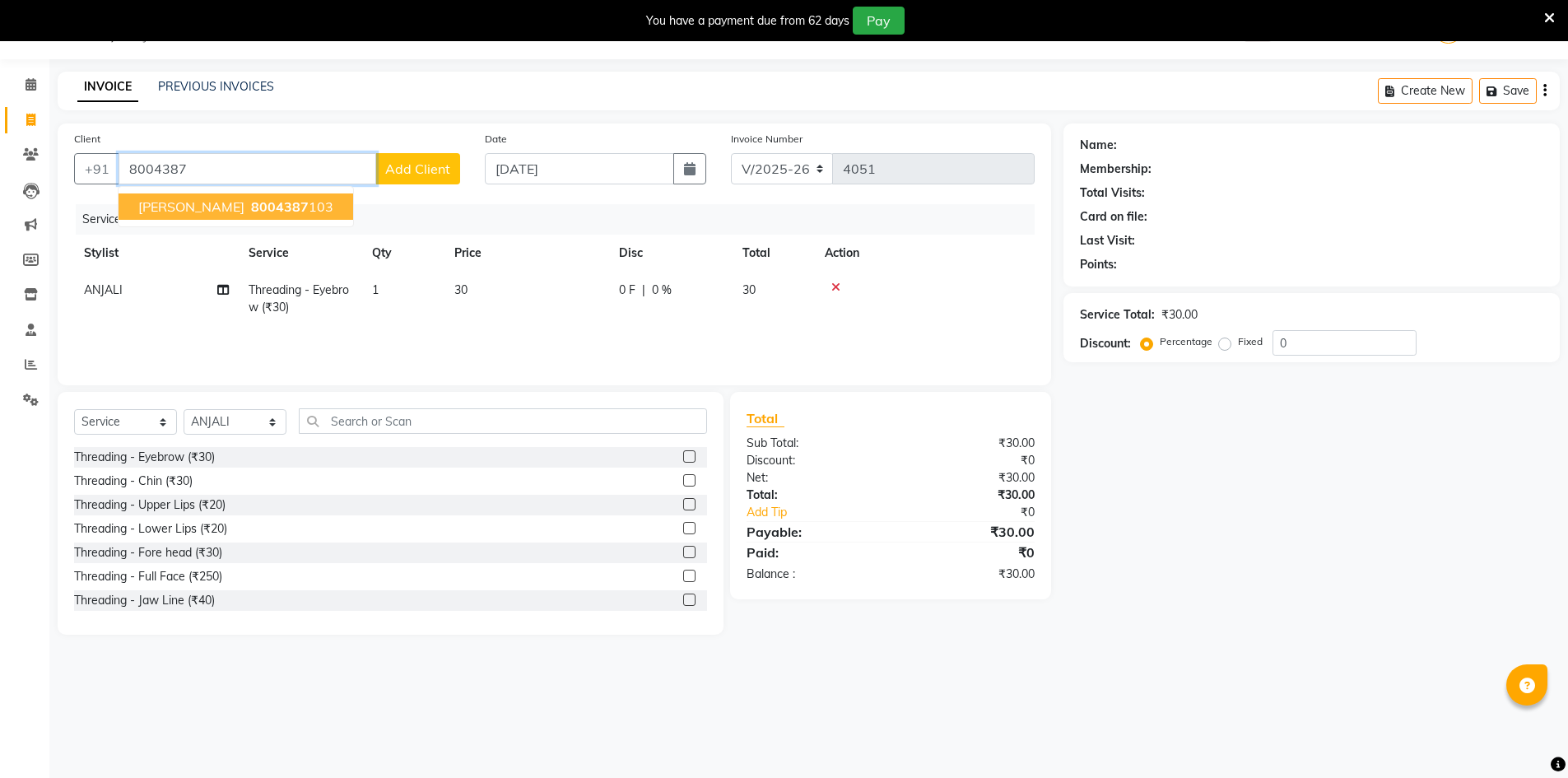
click at [251, 211] on span "8004387" at bounding box center [280, 207] width 58 height 16
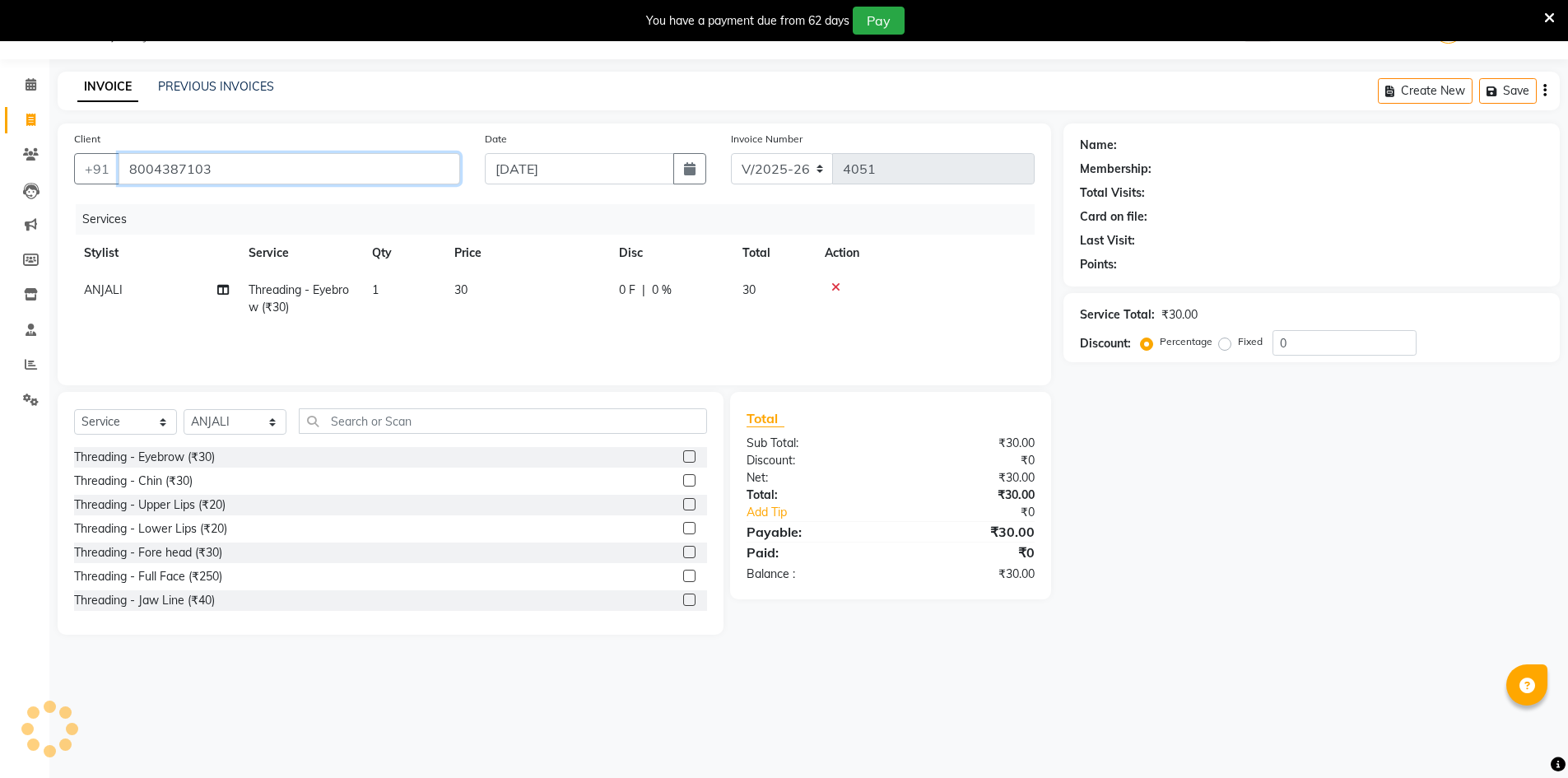
type input "8004387103"
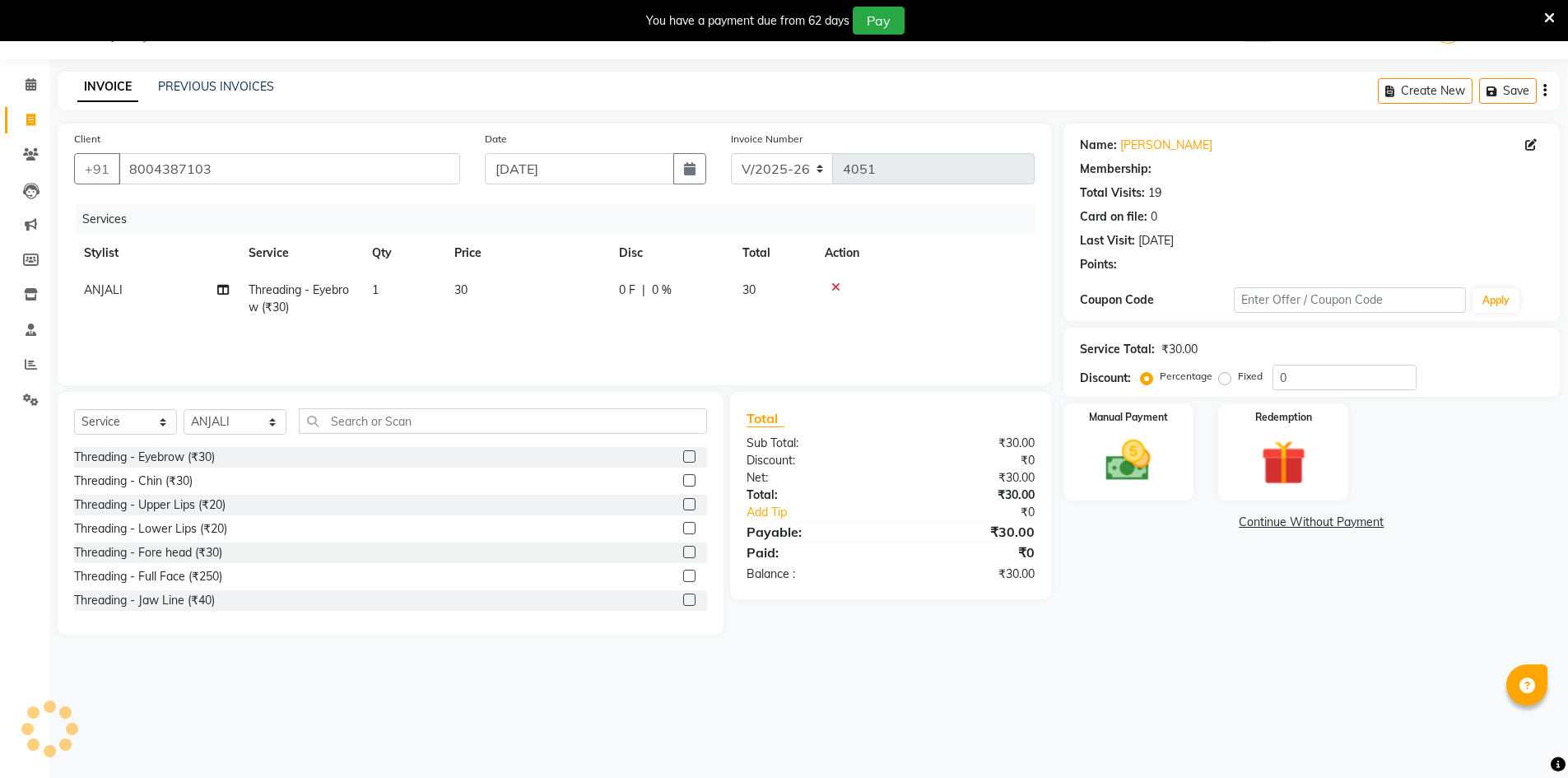
select select "1: Object"
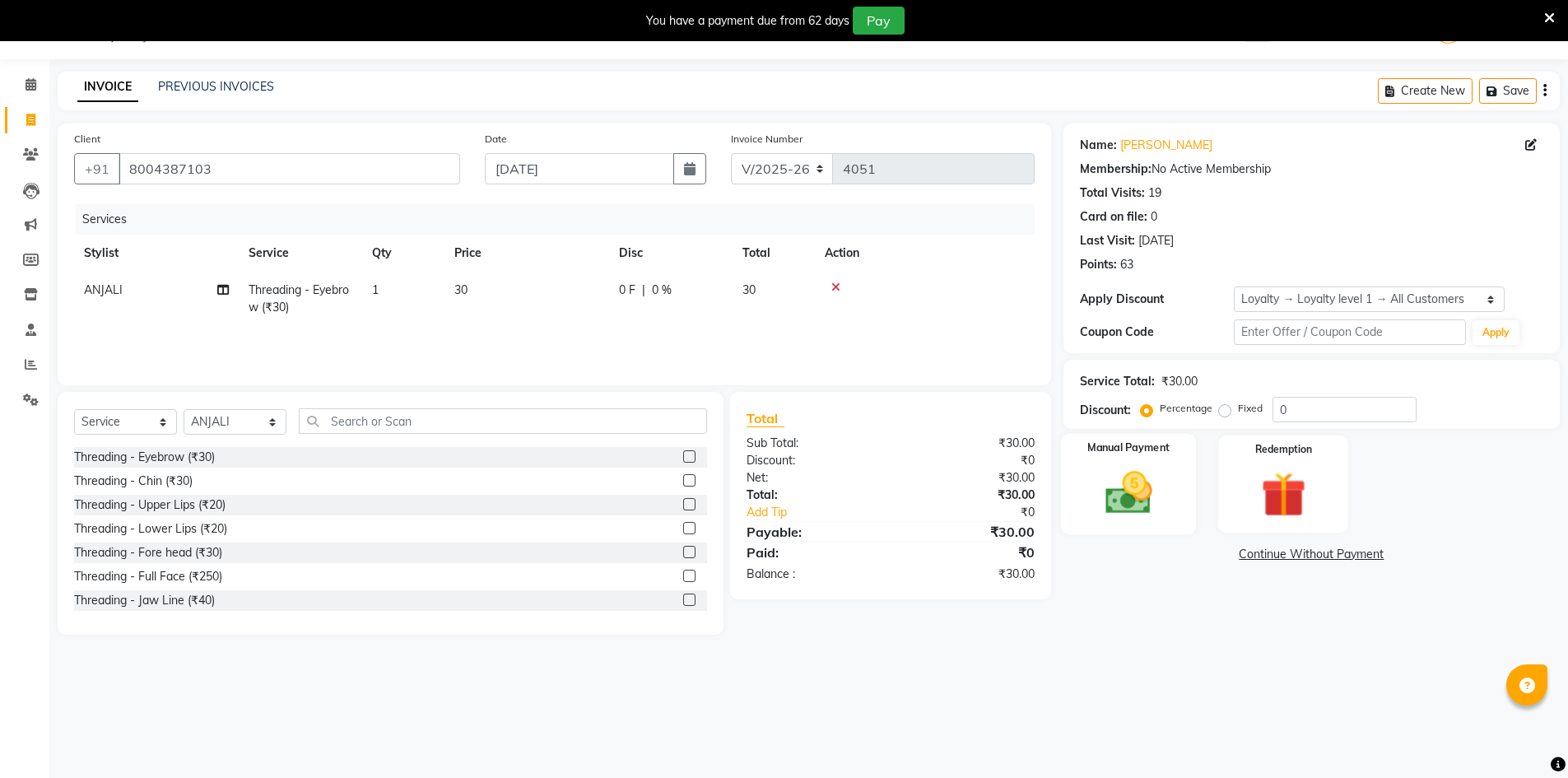
drag, startPoint x: 1130, startPoint y: 511, endPoint x: 1137, endPoint y: 521, distance: 12.2
click at [1129, 510] on img at bounding box center [1129, 492] width 75 height 53
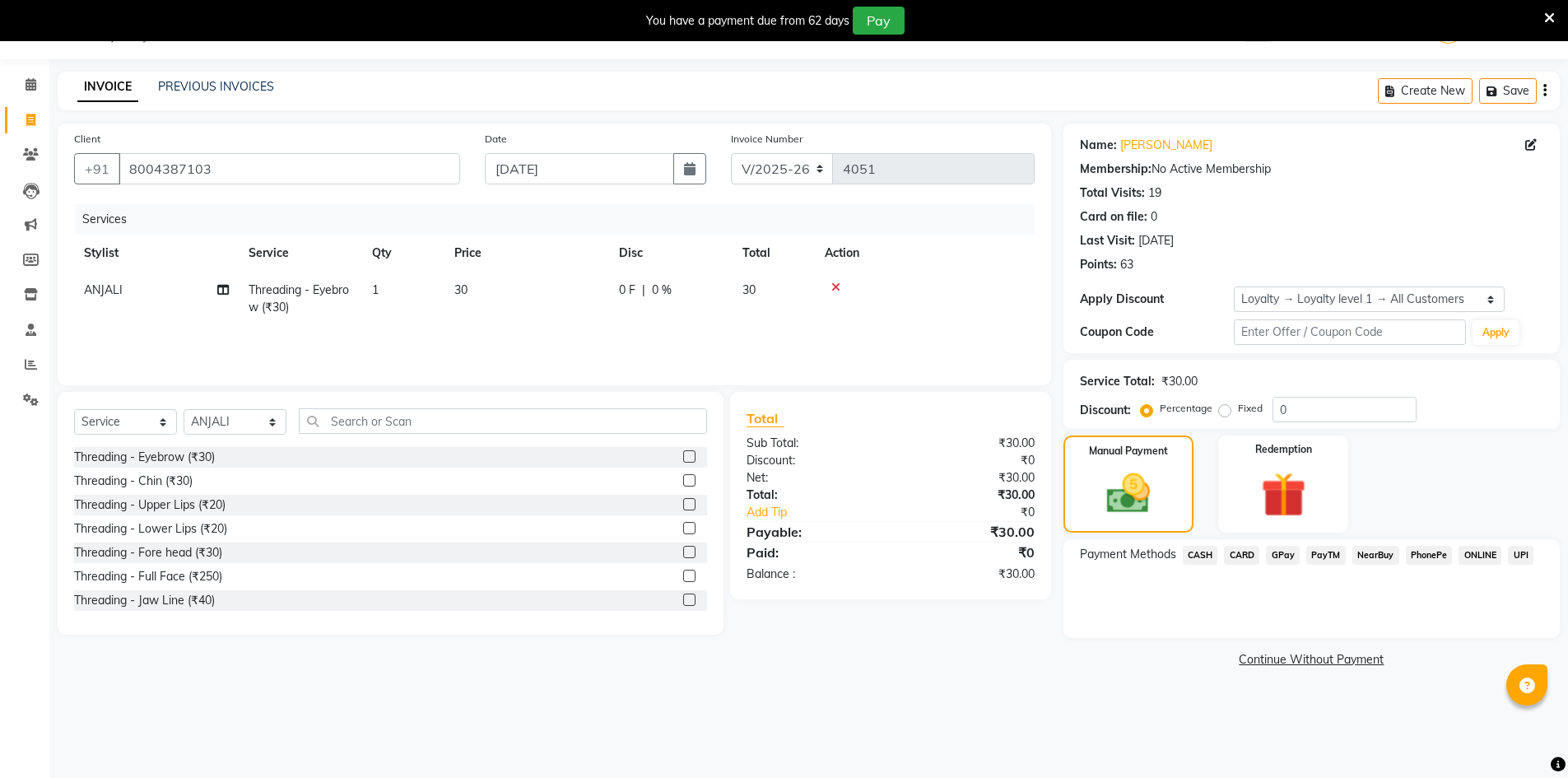
click at [1204, 558] on span "CASH" at bounding box center [1200, 555] width 36 height 19
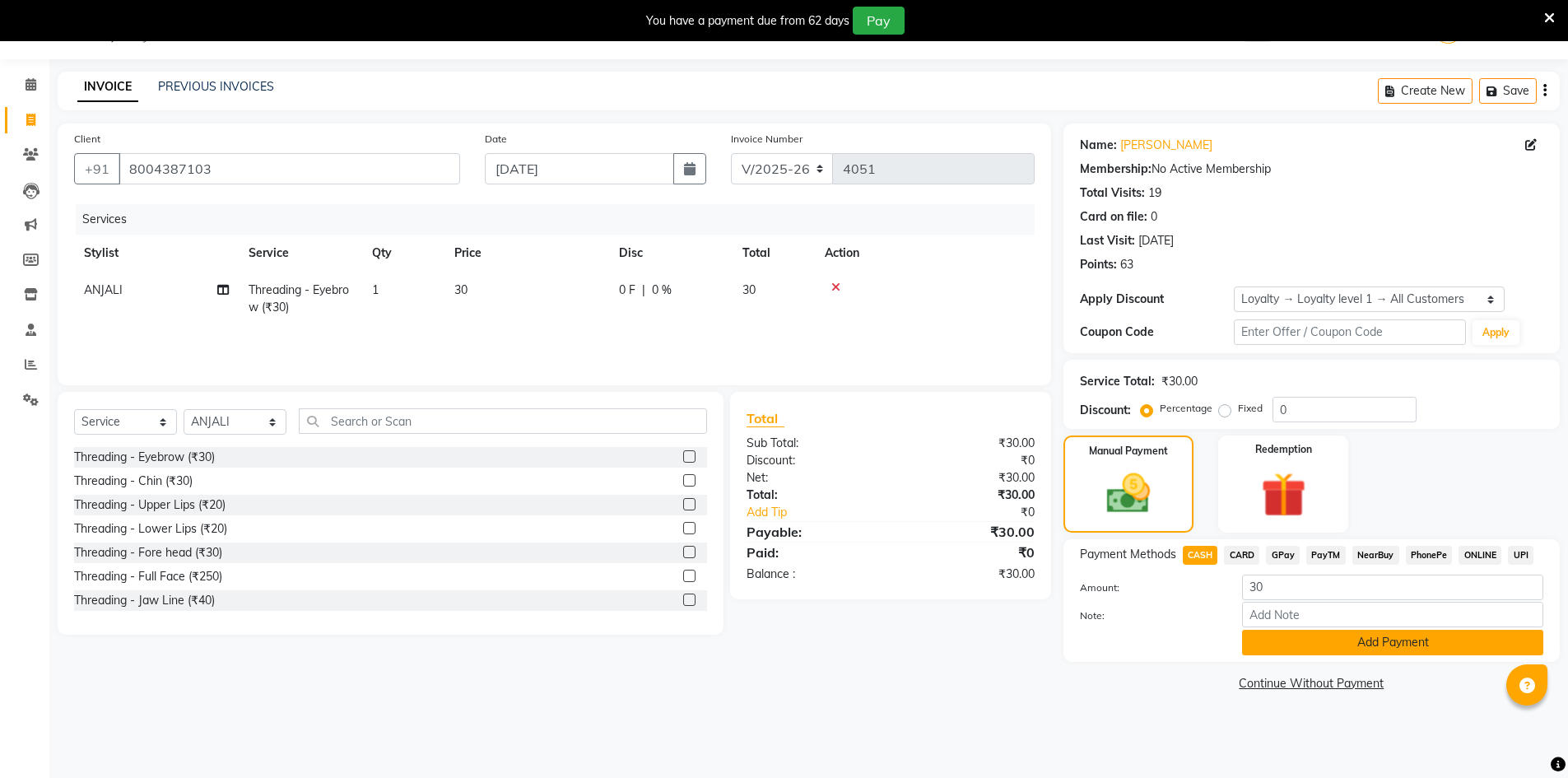
click at [1254, 651] on button "Add Payment" at bounding box center [1393, 642] width 301 height 25
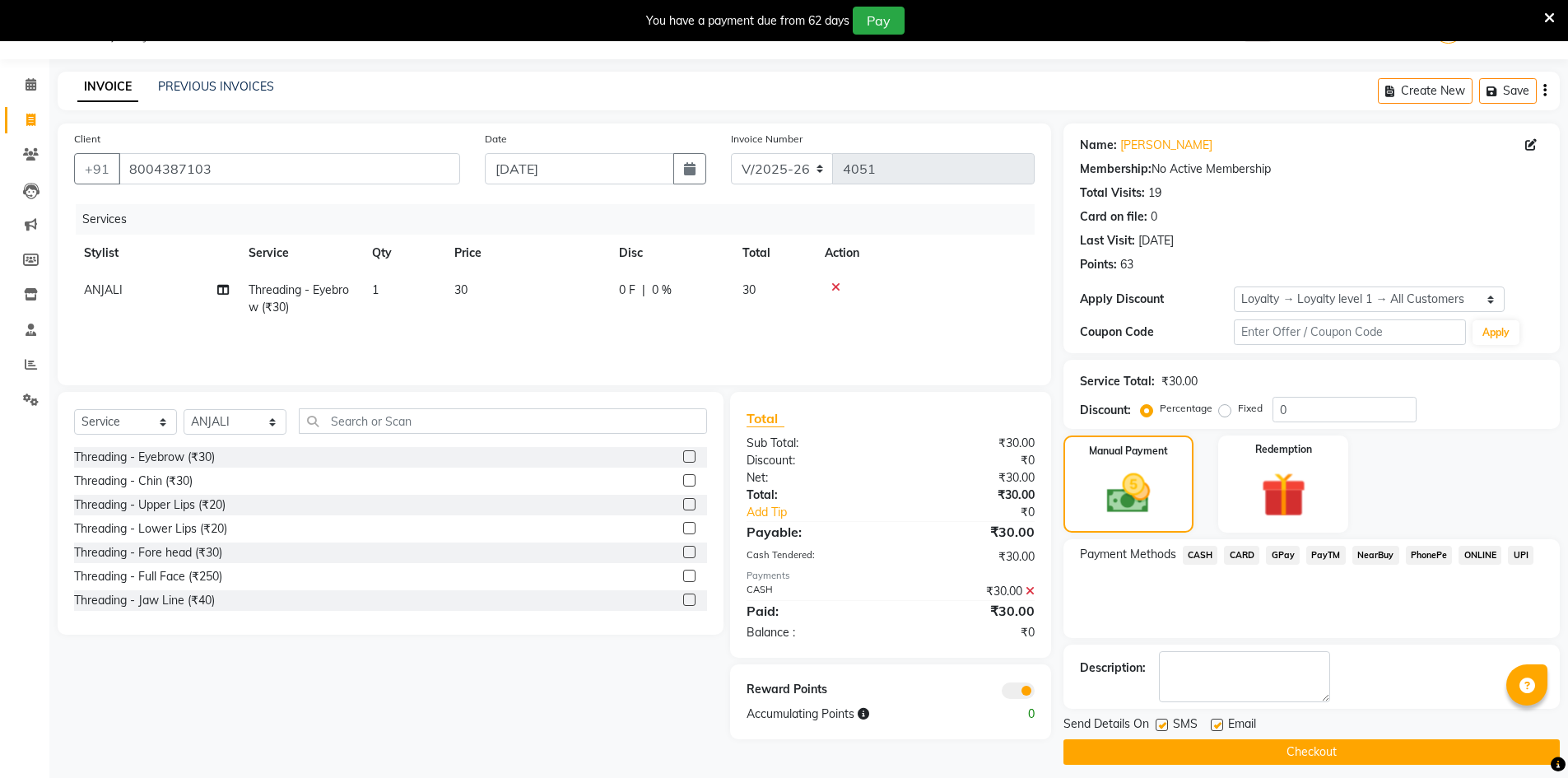
click at [1211, 747] on button "Checkout" at bounding box center [1312, 752] width 496 height 25
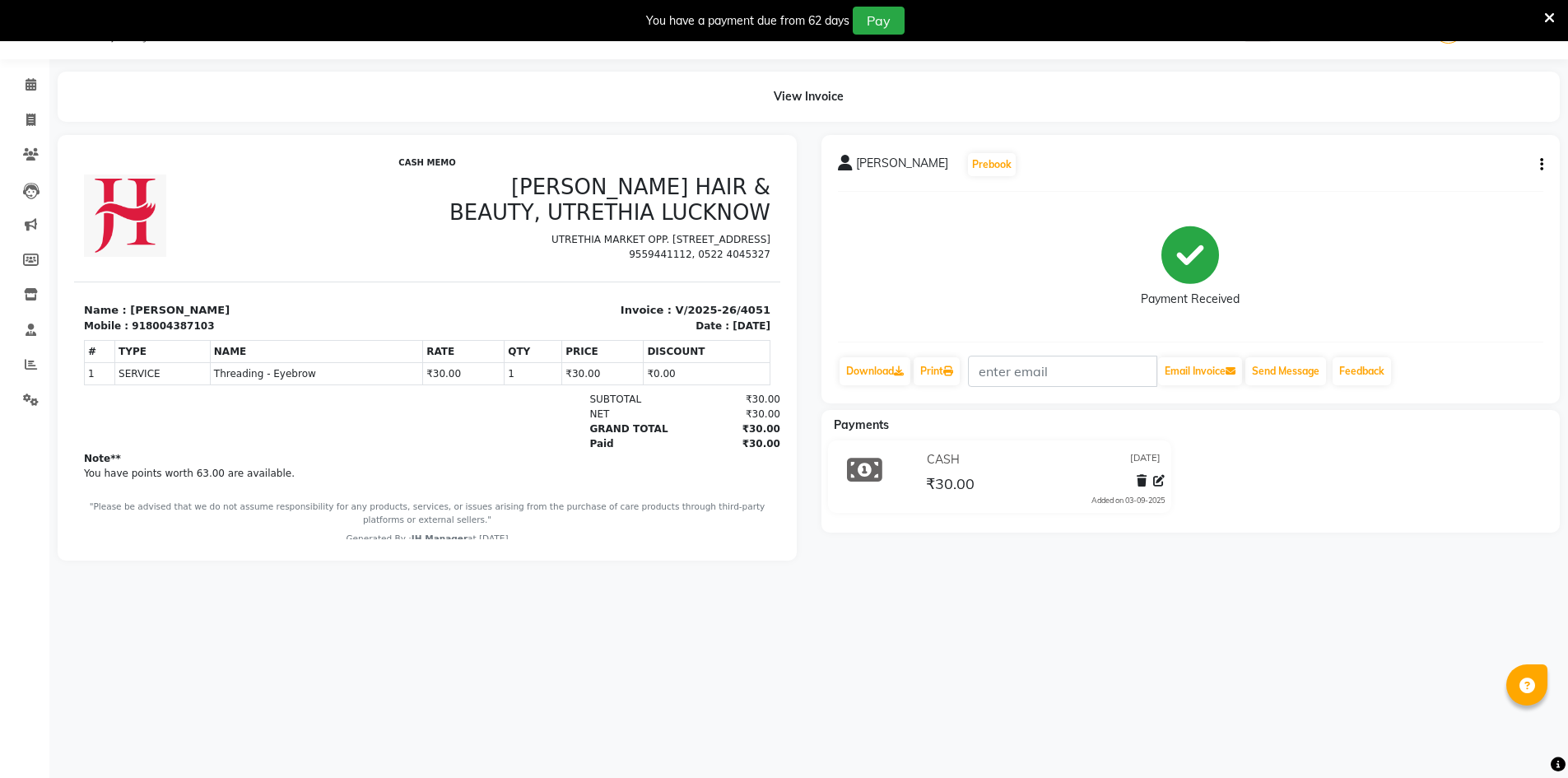
drag, startPoint x: 1203, startPoint y: 767, endPoint x: 1199, endPoint y: 788, distance: 21.4
click at [1199, 736] on html "08047224946 Select Location × [PERSON_NAME] (Nr Ent) Hair Beauty Nails & Makeup…" at bounding box center [784, 347] width 1568 height 778
